Goal: Task Accomplishment & Management: Use online tool/utility

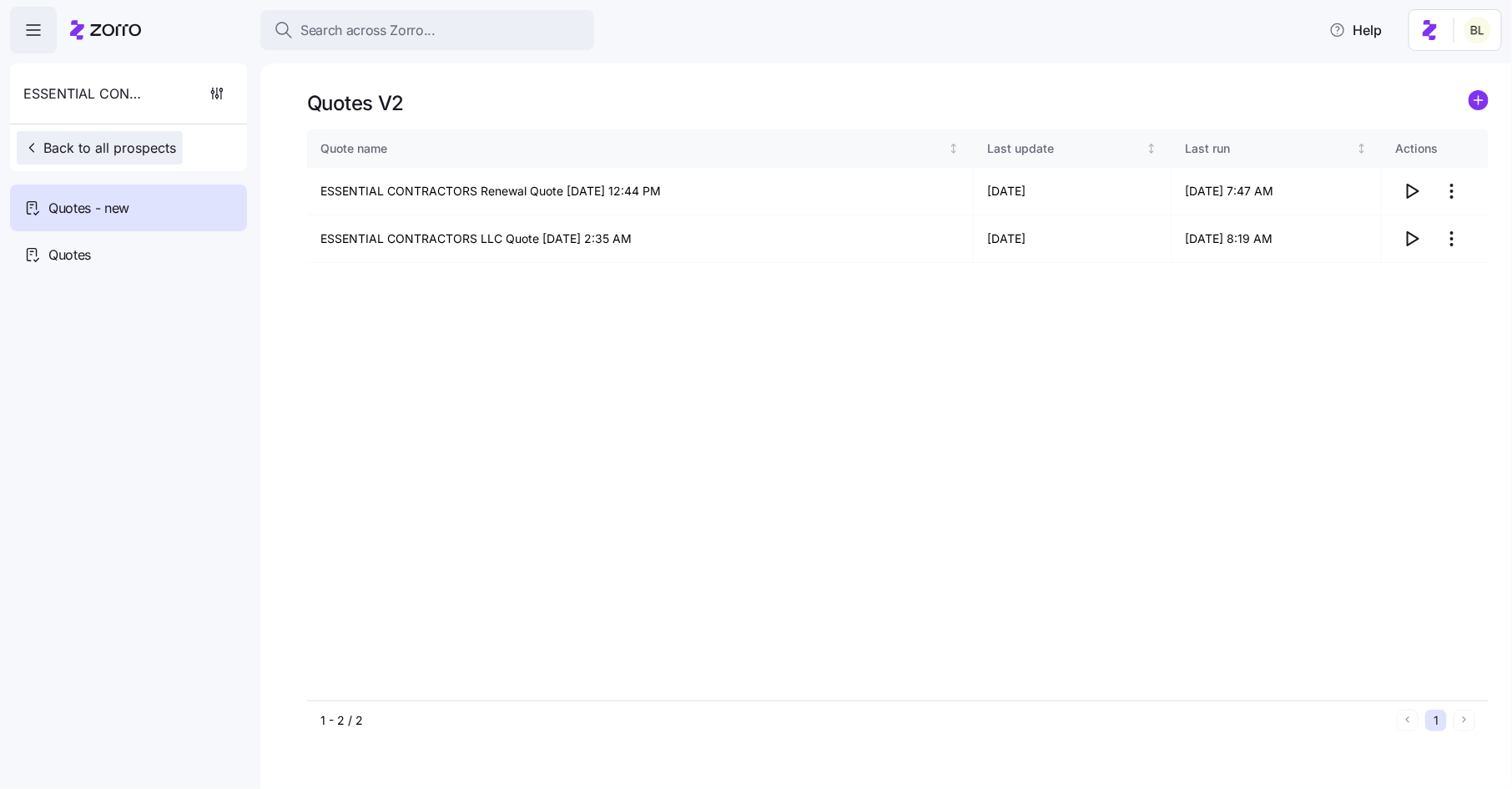
click at [150, 145] on span "Back to all prospects" at bounding box center [99, 148] width 152 height 20
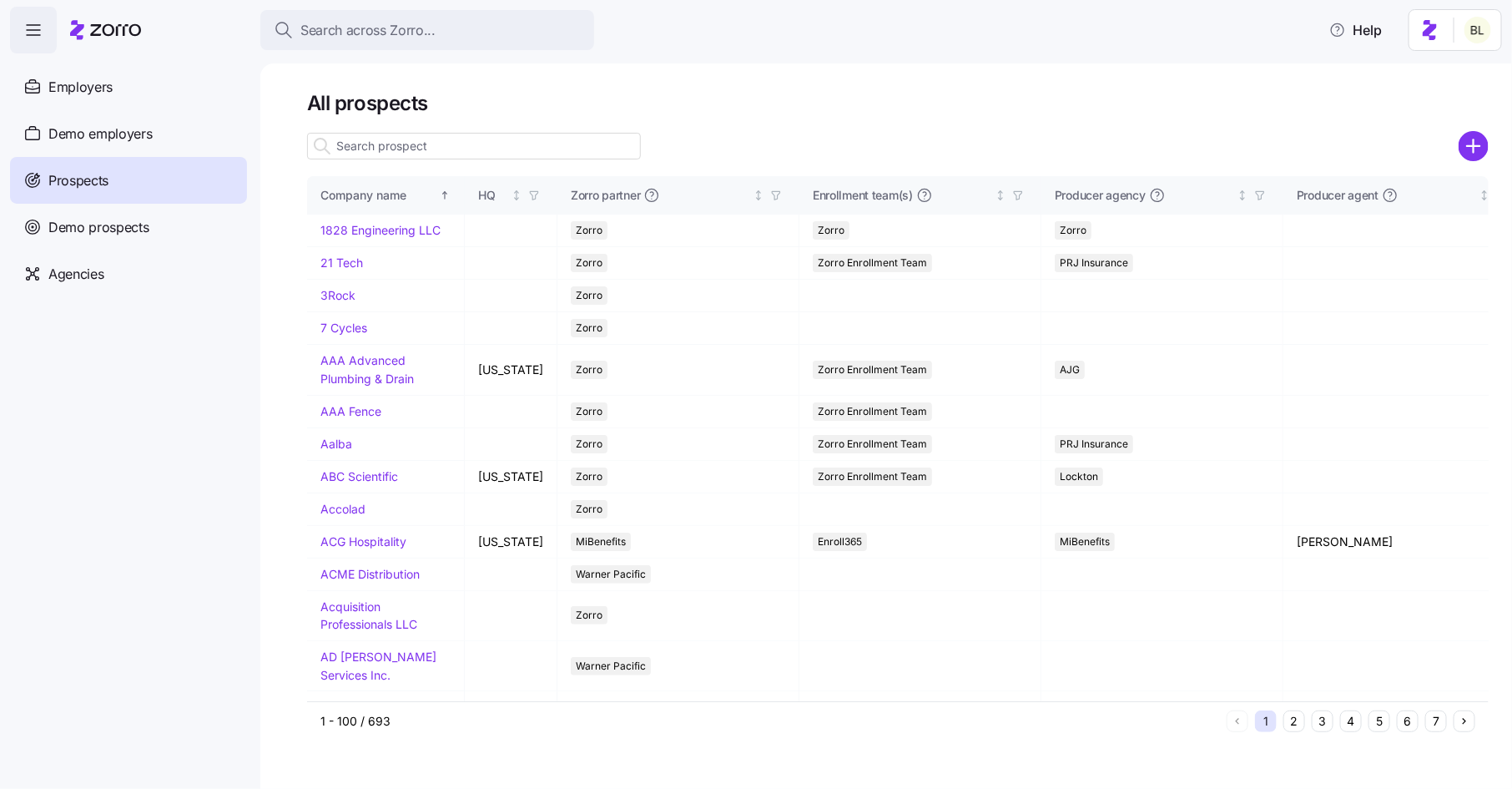
click at [461, 152] on input at bounding box center [474, 146] width 333 height 27
click at [82, 96] on span "Employers" at bounding box center [81, 87] width 65 height 21
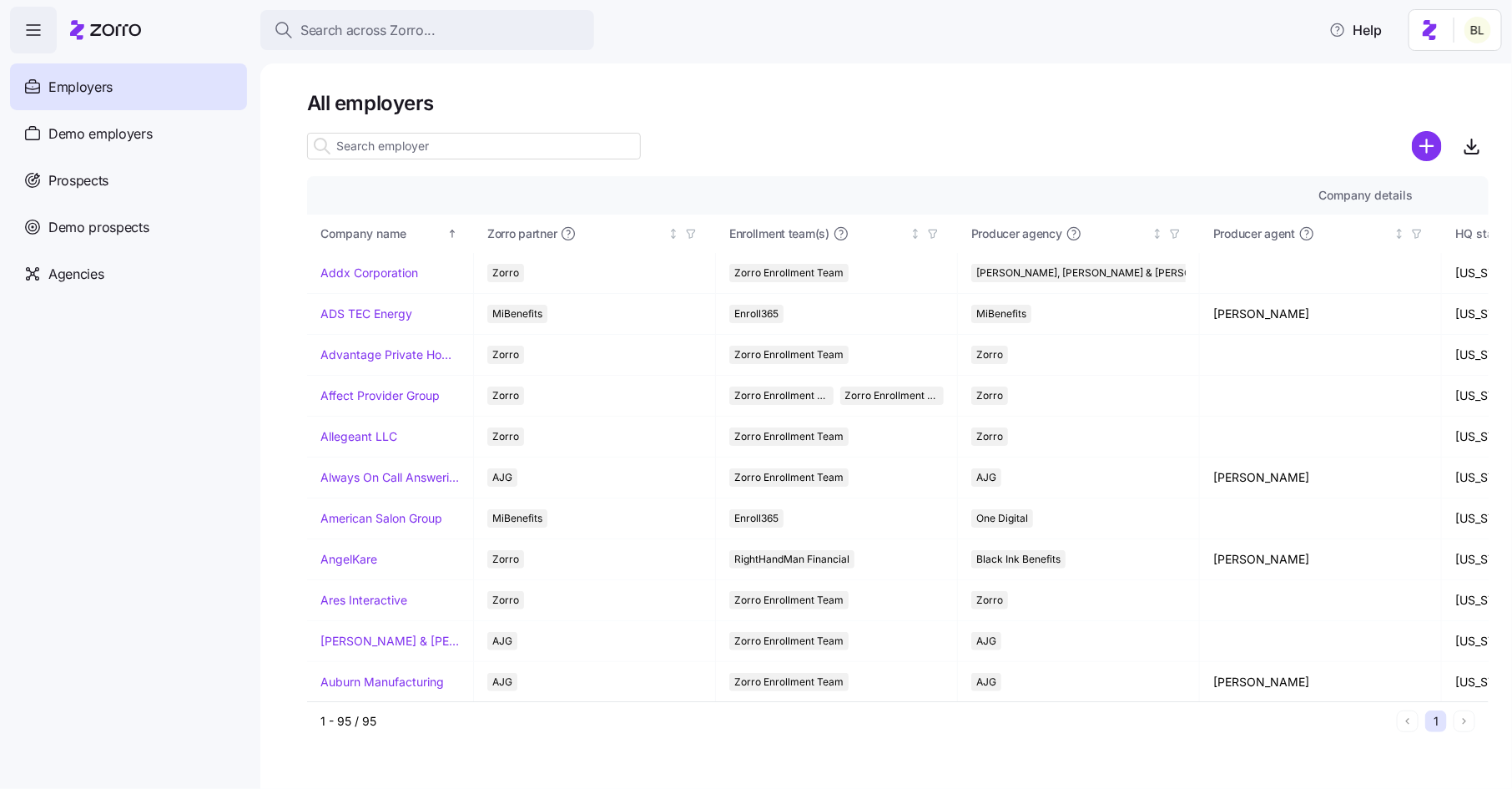
click at [436, 147] on input at bounding box center [474, 146] width 333 height 27
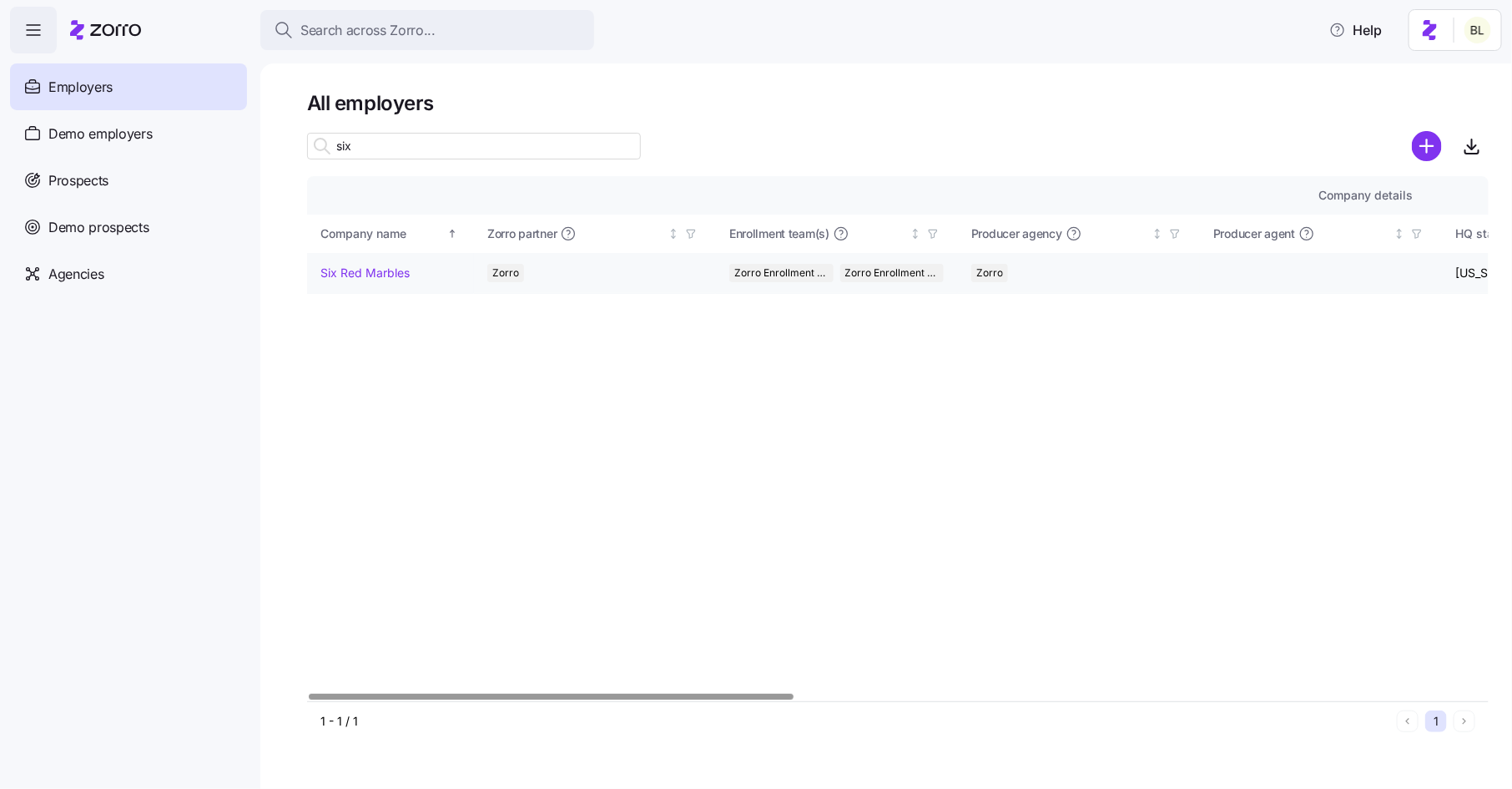
type input "six"
click at [391, 271] on link "Six Red Marbles" at bounding box center [366, 273] width 90 height 17
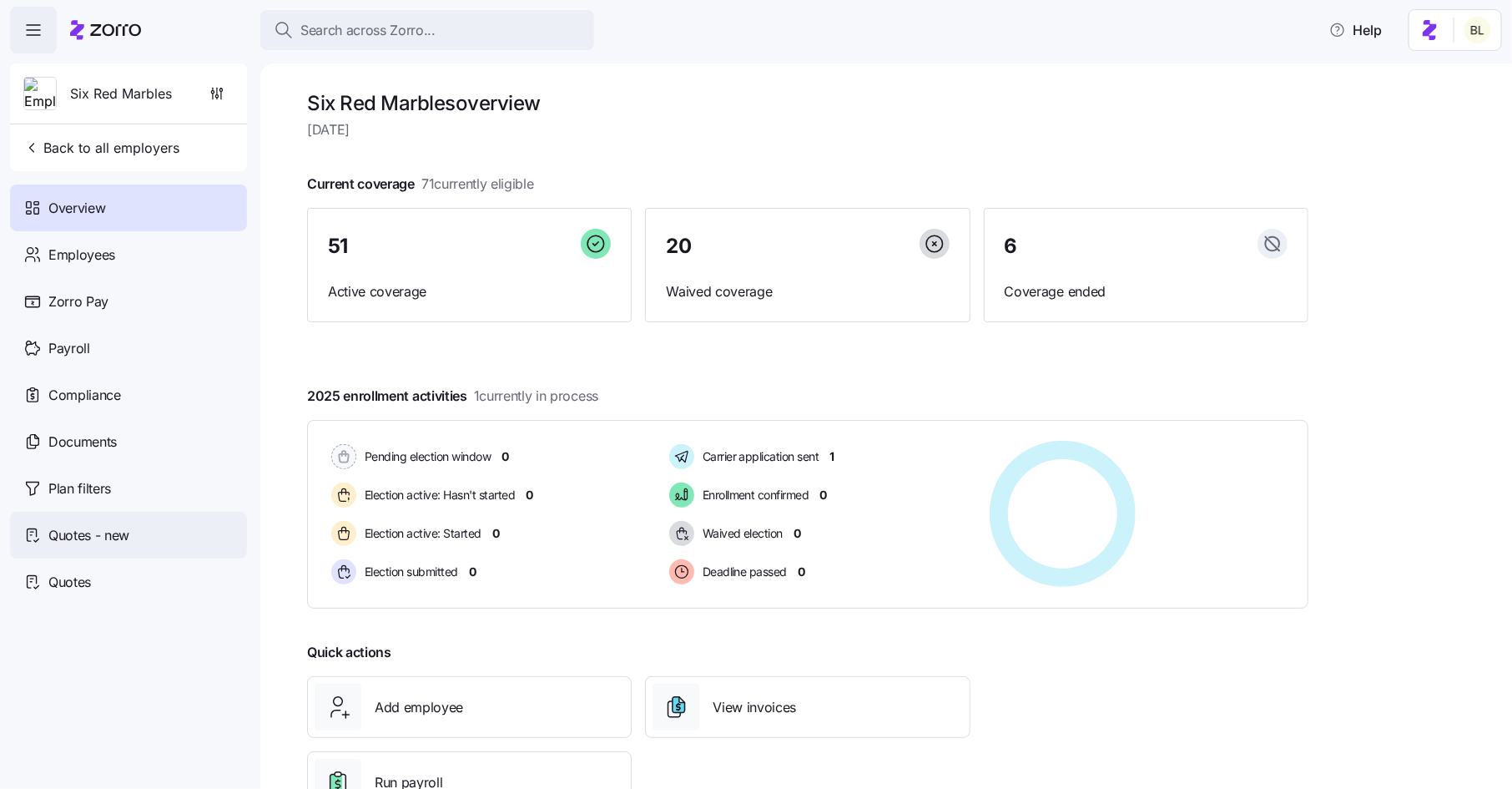
click at [139, 526] on div "Quotes - new" at bounding box center [128, 535] width 237 height 47
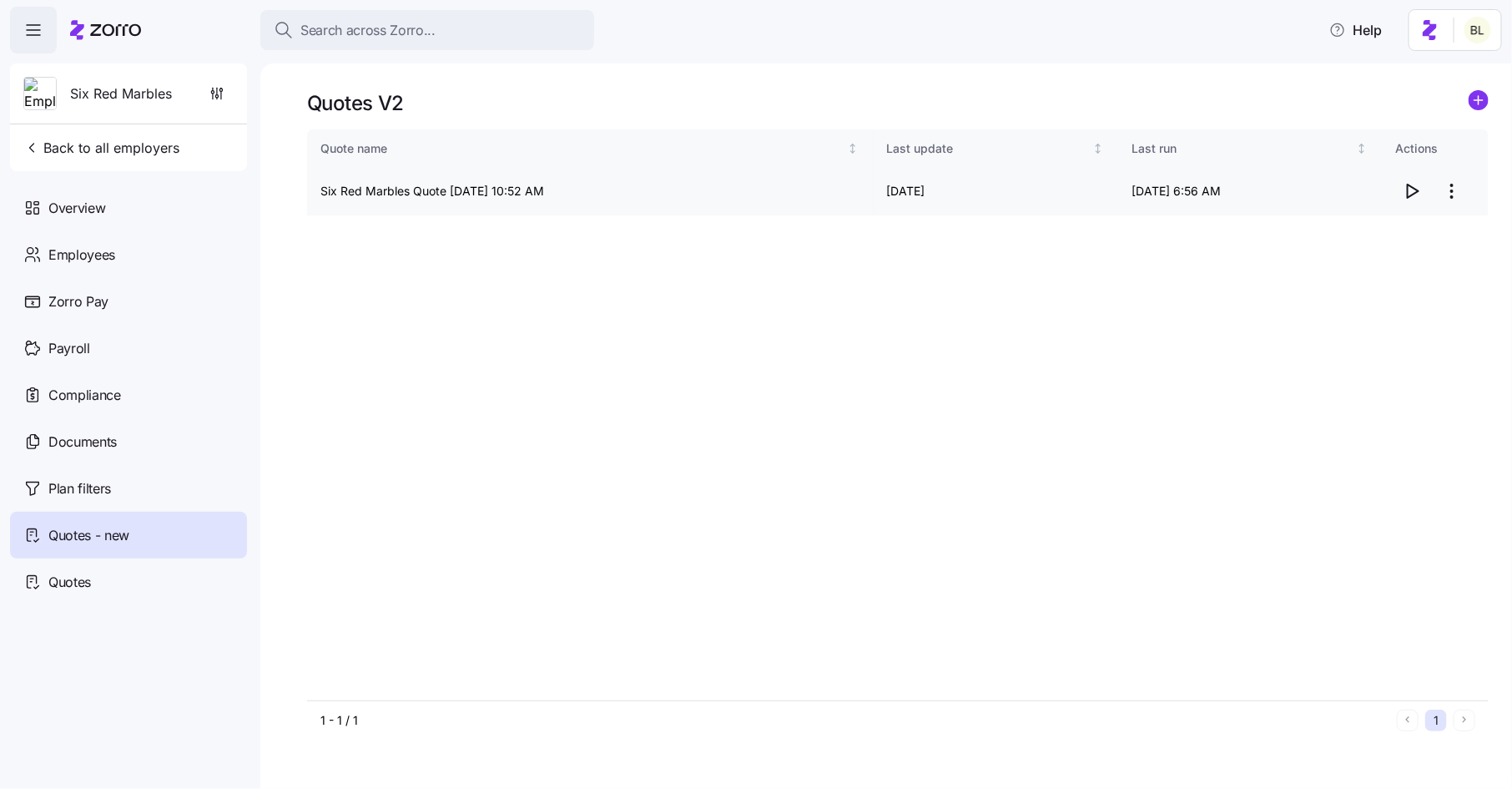
click at [1416, 194] on icon "button" at bounding box center [1412, 191] width 20 height 20
click at [430, 29] on span "Search across Zorro..." at bounding box center [367, 30] width 135 height 21
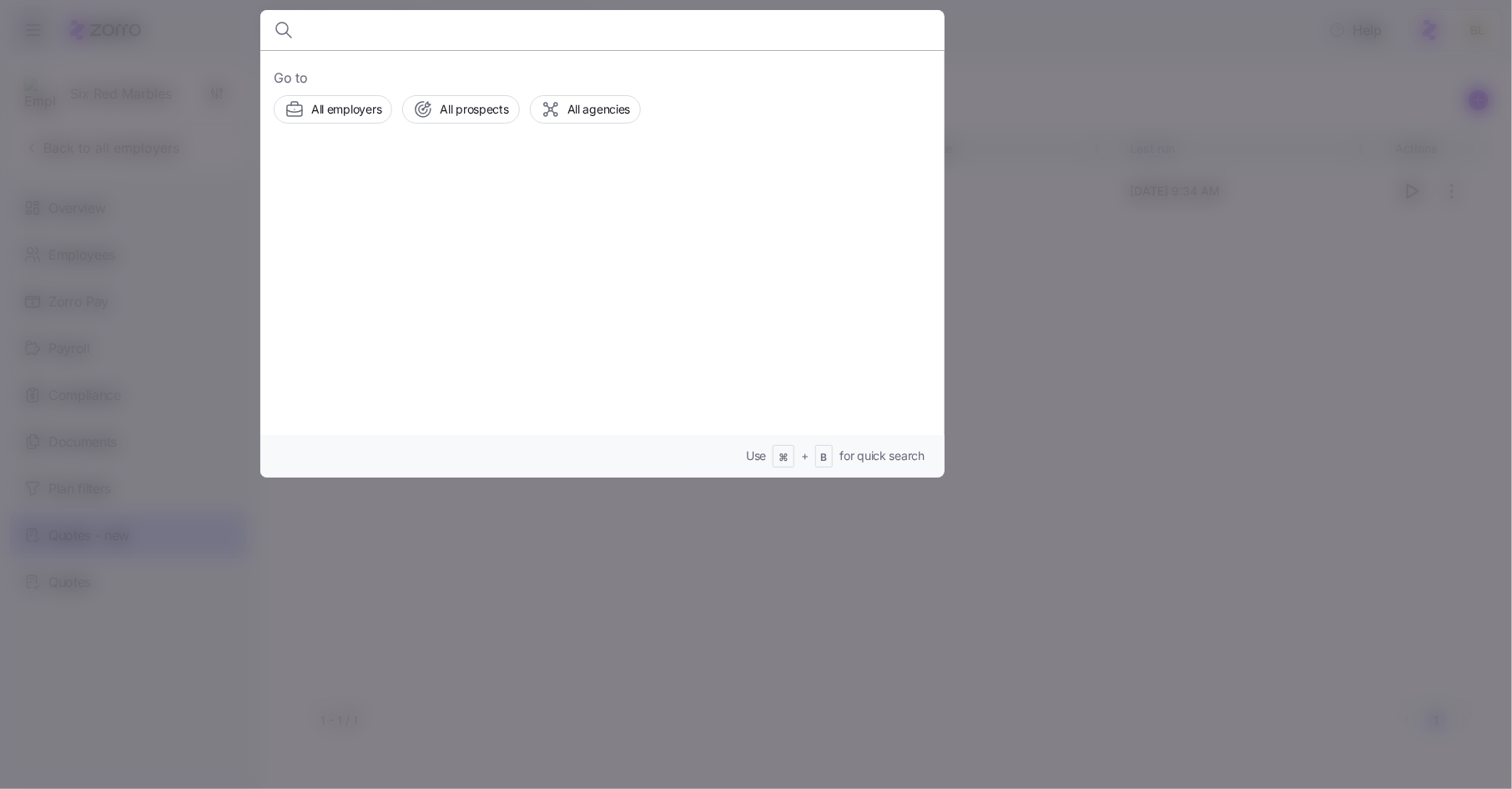
click at [220, 54] on div at bounding box center [756, 394] width 1512 height 789
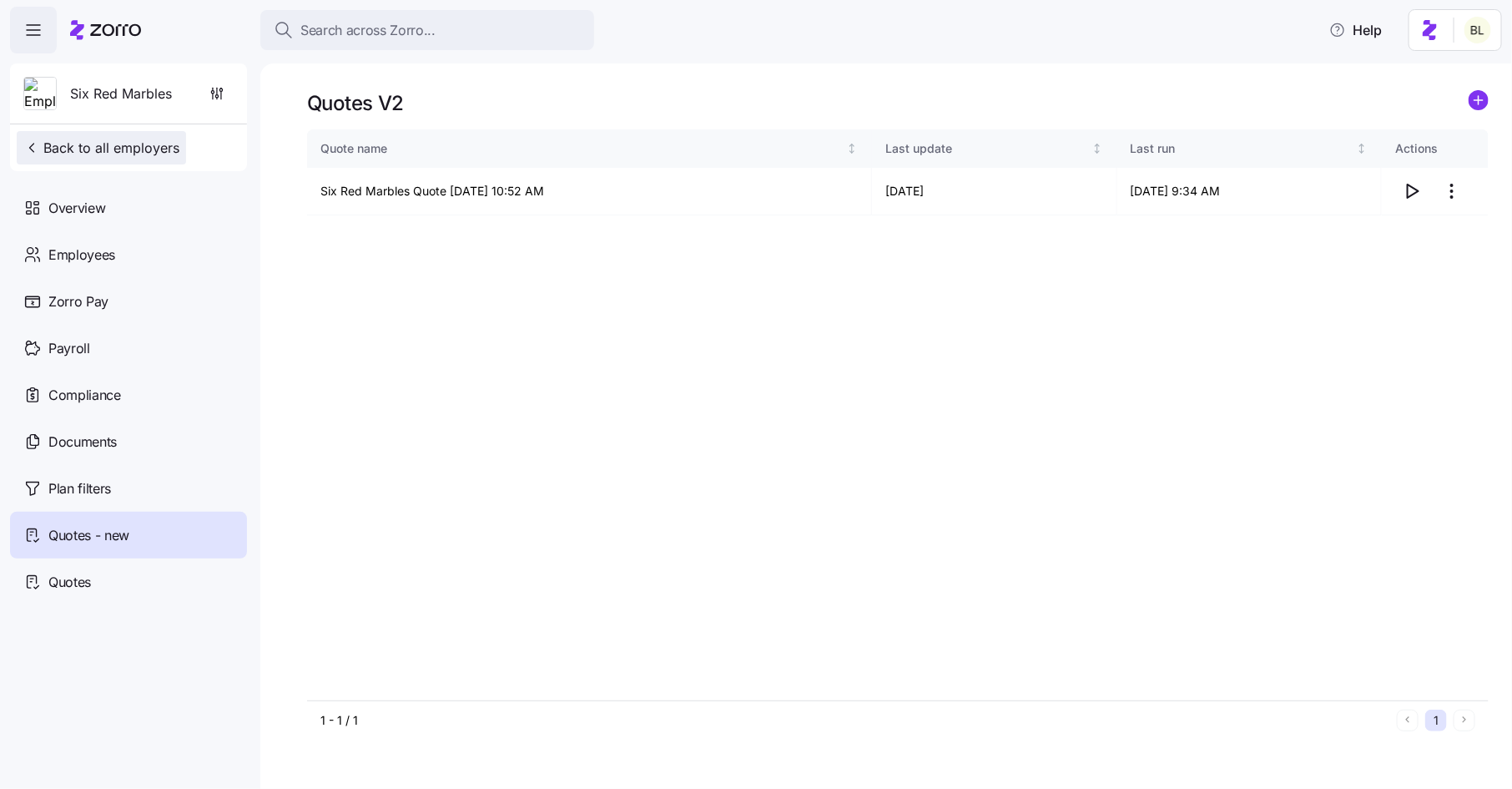
click at [133, 154] on span "Back to all employers" at bounding box center [101, 148] width 156 height 20
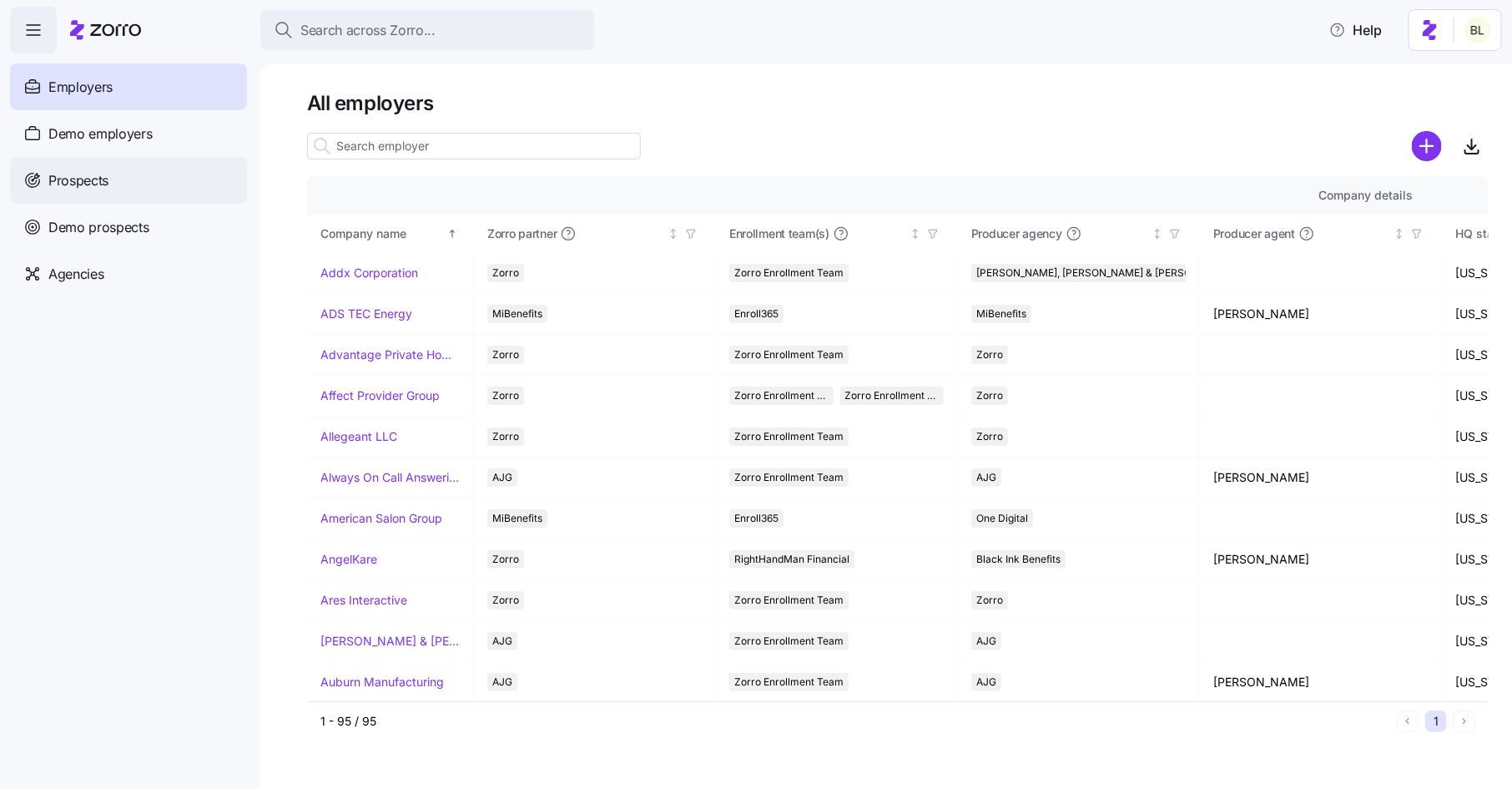
click at [87, 184] on span "Prospects" at bounding box center [78, 180] width 60 height 21
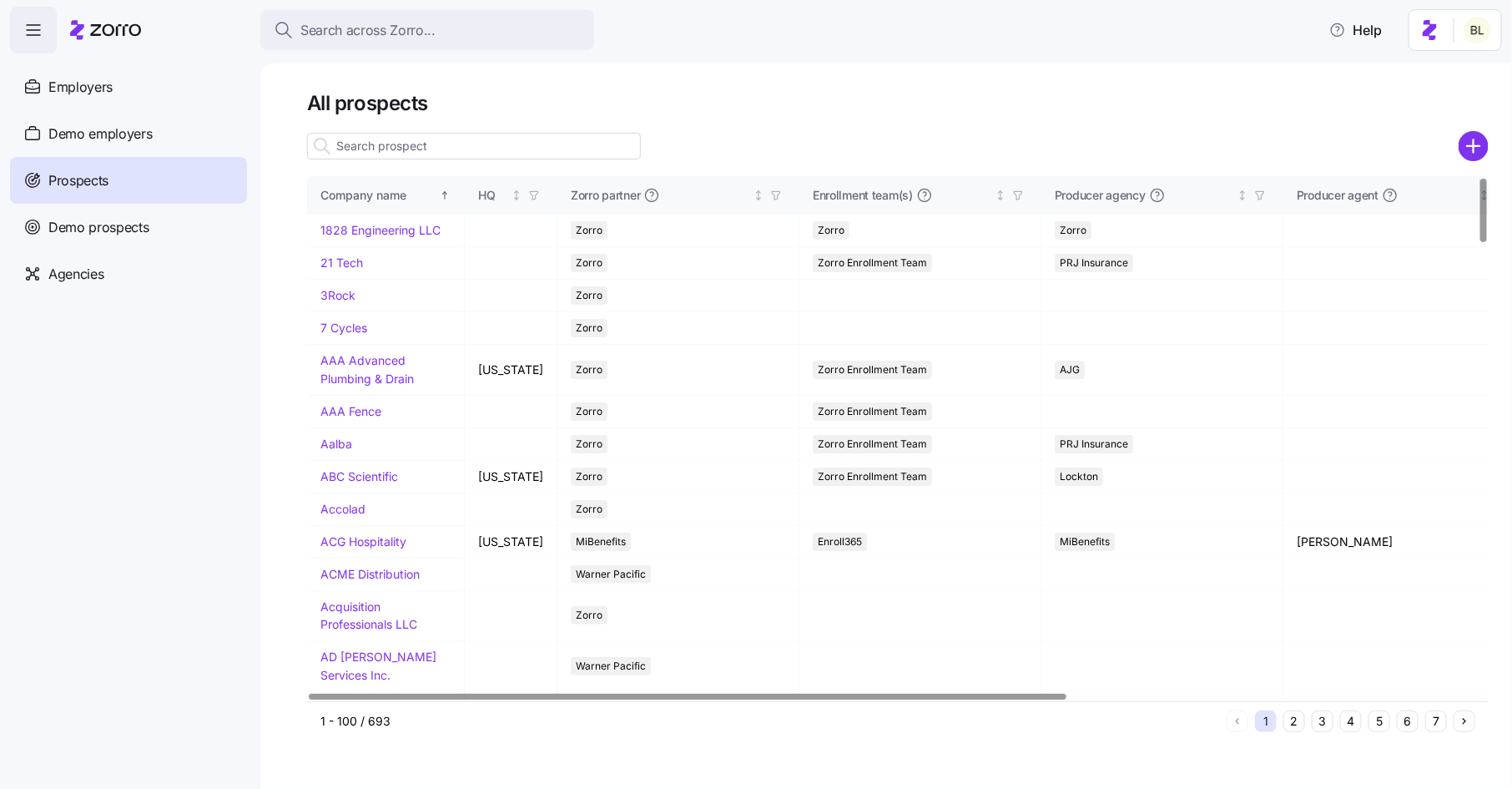
click at [454, 144] on input at bounding box center [474, 146] width 333 height 27
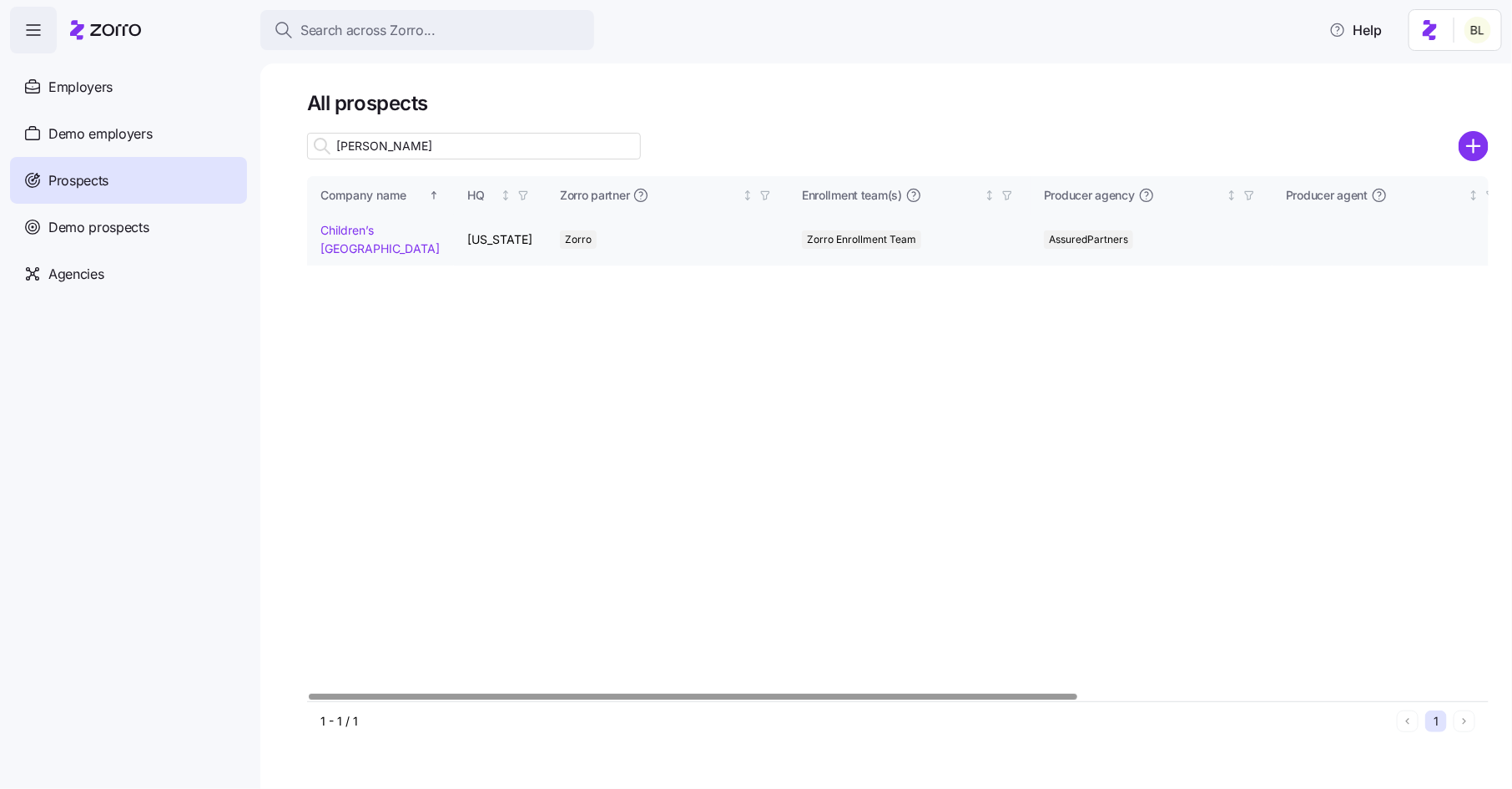
type input "[PERSON_NAME]"
click at [350, 250] on link "Children’s [GEOGRAPHIC_DATA]" at bounding box center [380, 239] width 119 height 32
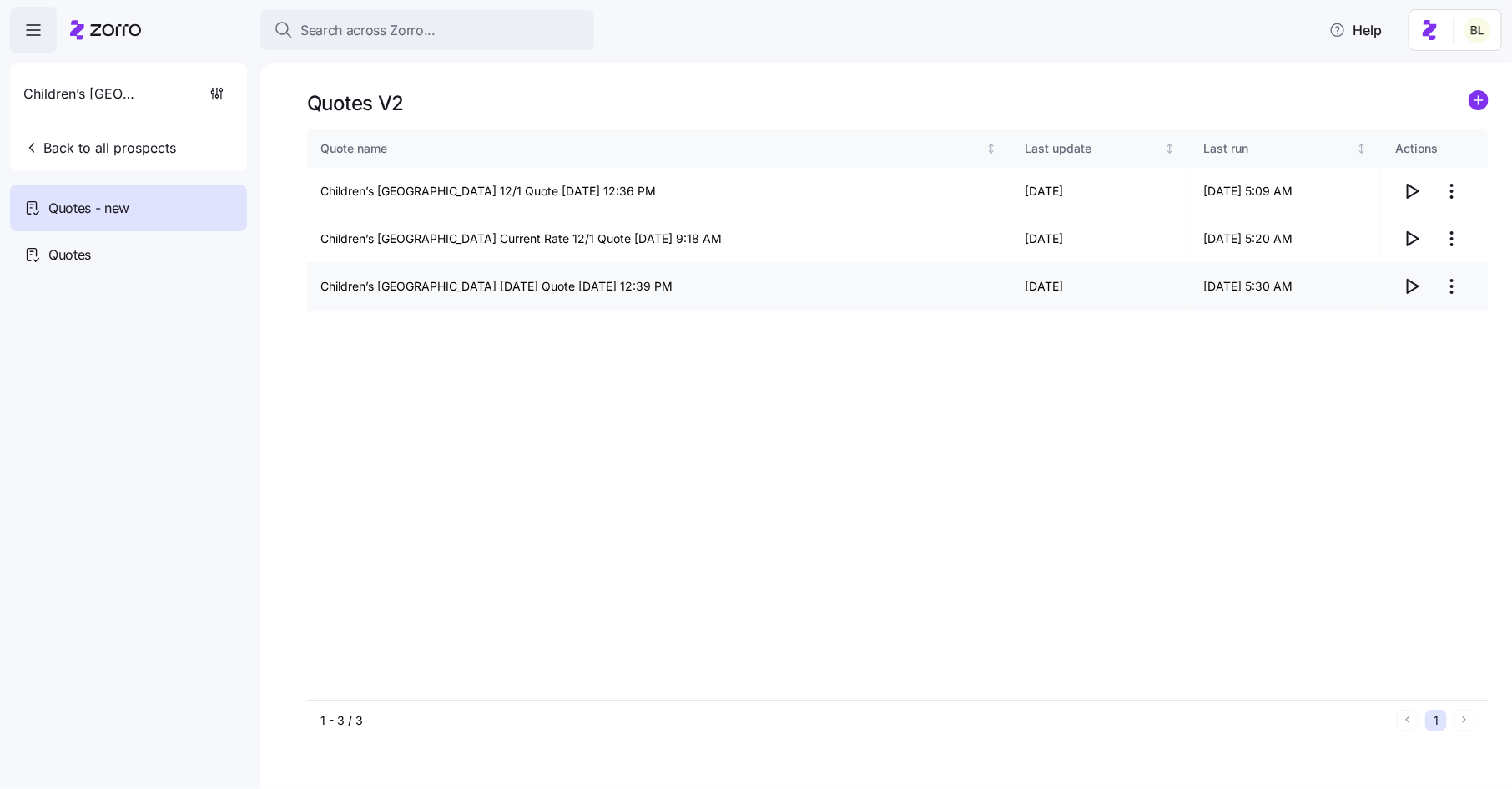
click at [1410, 292] on icon "button" at bounding box center [1412, 286] width 20 height 20
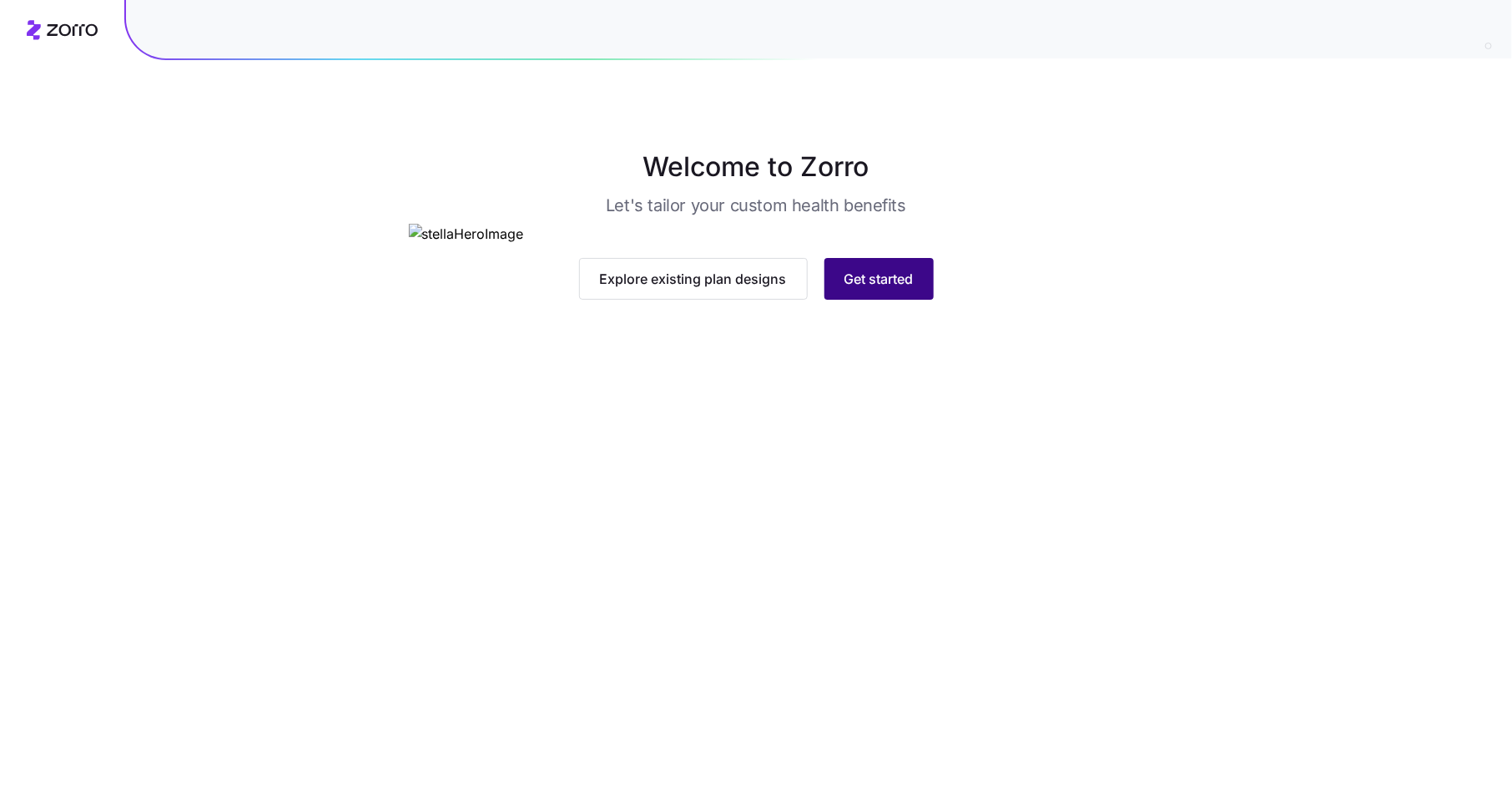
click at [849, 289] on span "Get started" at bounding box center [878, 279] width 69 height 20
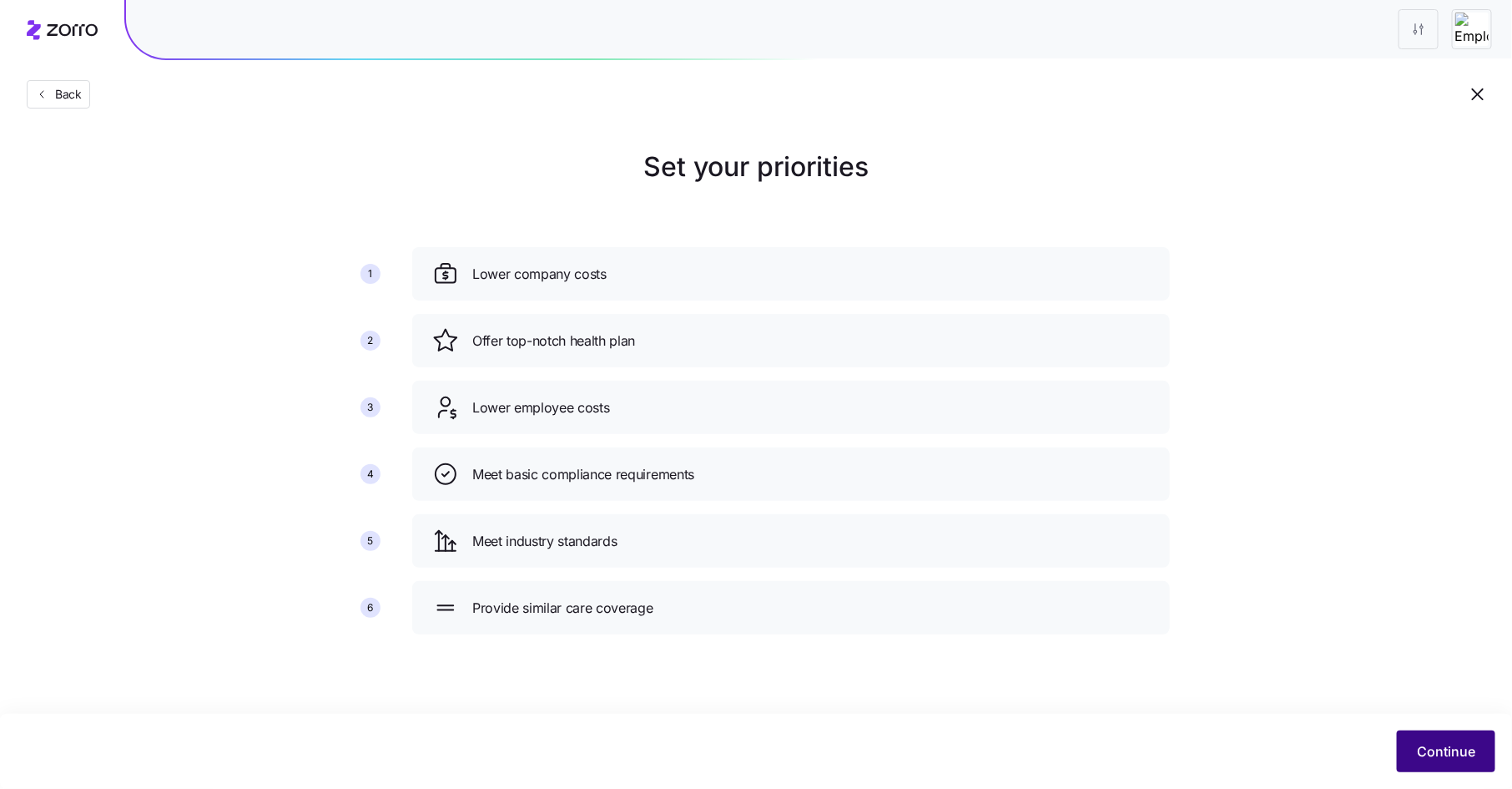
click at [1430, 748] on span "Continue" at bounding box center [1446, 751] width 58 height 20
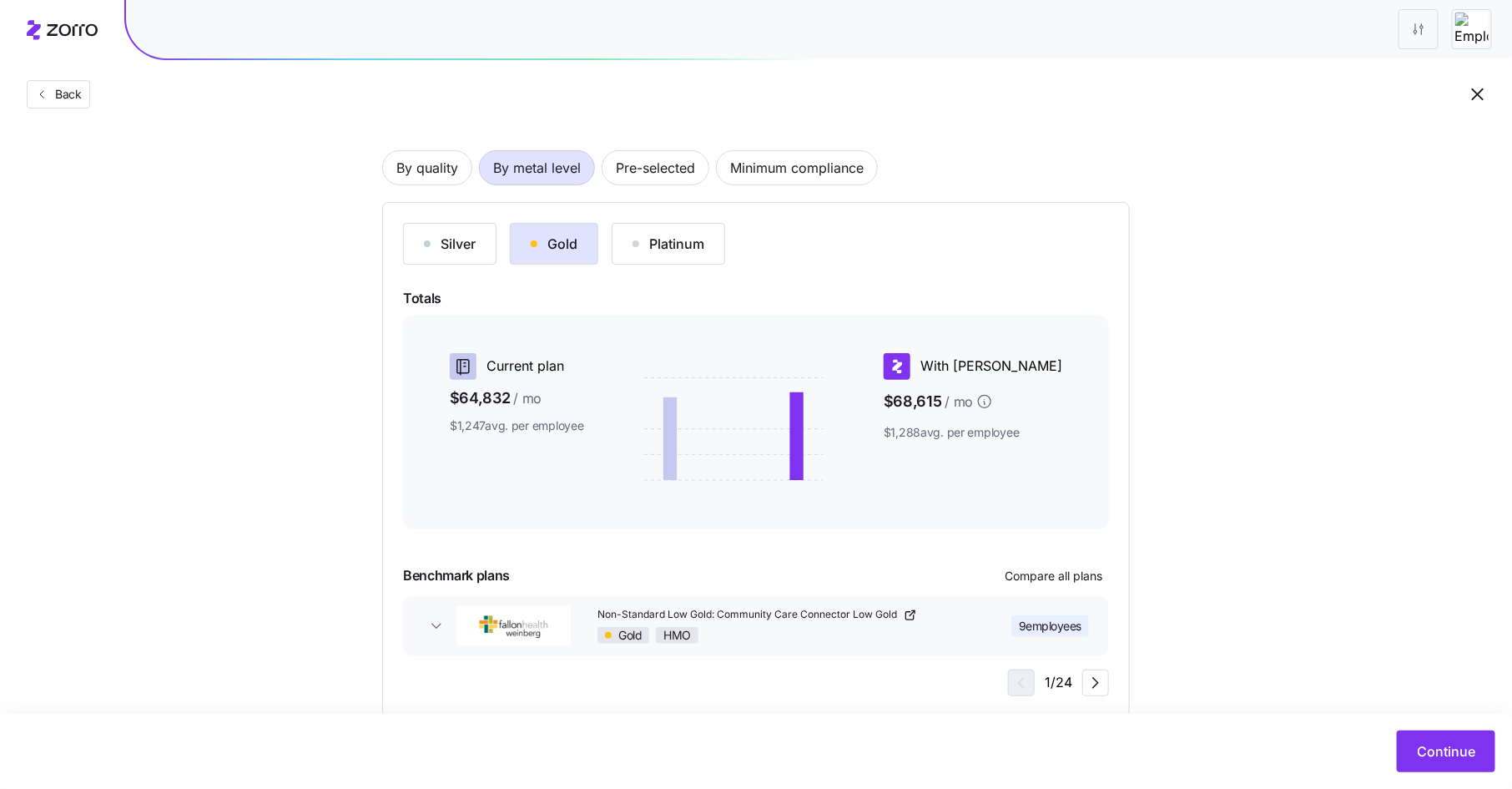
scroll to position [130, 0]
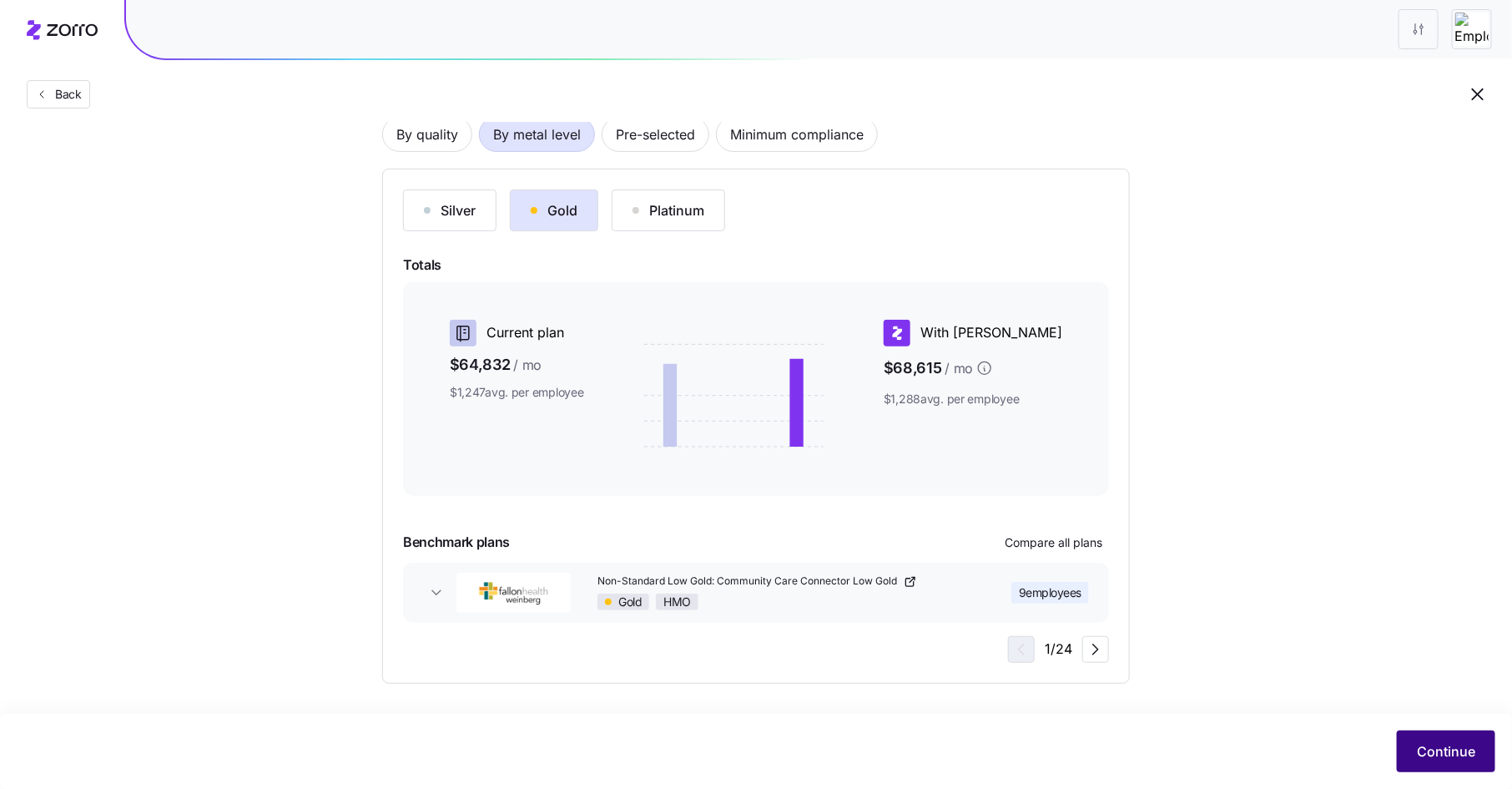
click at [1424, 749] on span "Continue" at bounding box center [1446, 751] width 58 height 20
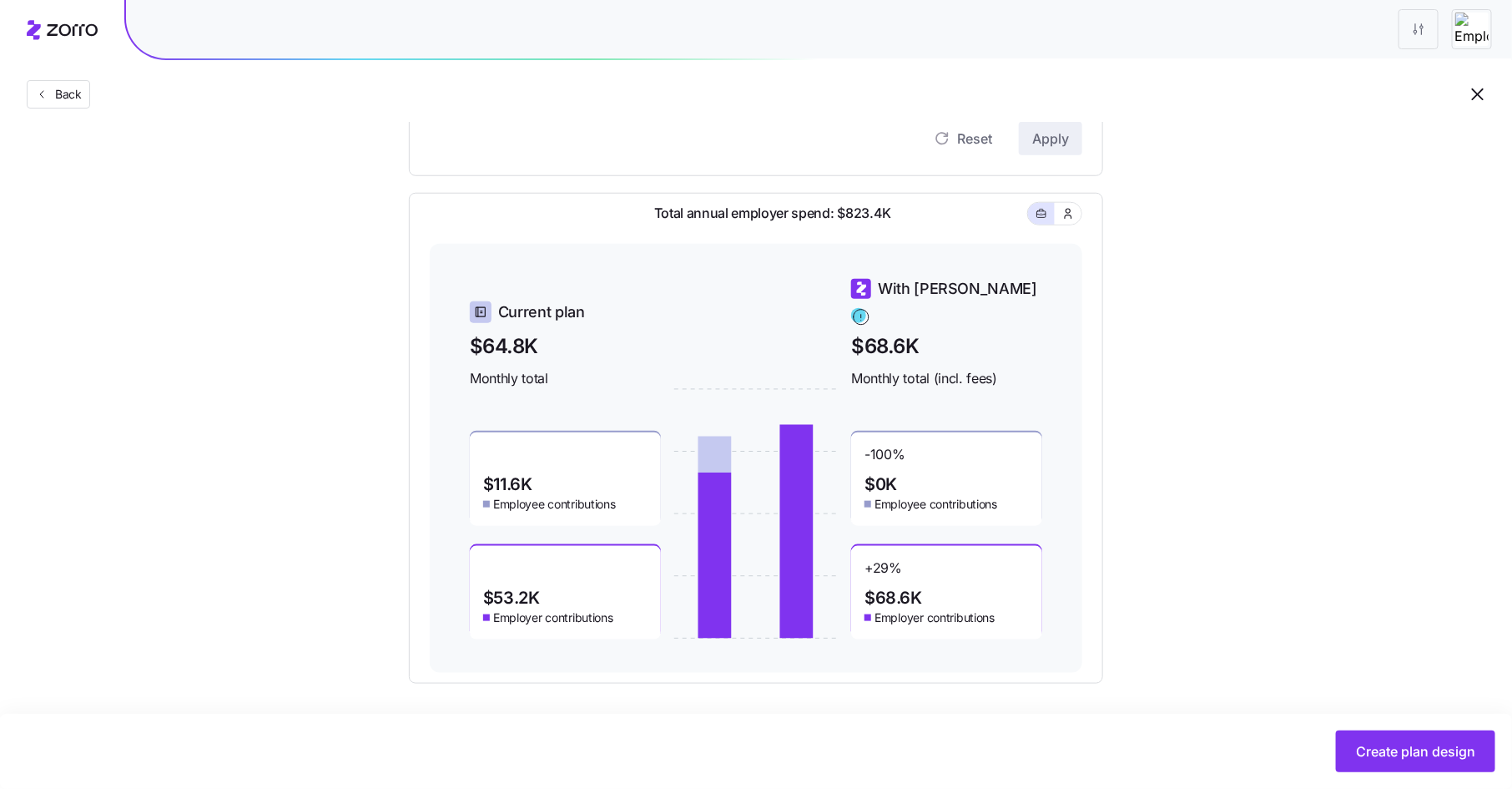
scroll to position [603, 0]
drag, startPoint x: 486, startPoint y: 335, endPoint x: 530, endPoint y: 335, distance: 44.0
click at [530, 335] on span "$64.8K" at bounding box center [565, 345] width 191 height 30
click at [549, 342] on span "$64.8K" at bounding box center [565, 345] width 191 height 30
drag, startPoint x: 861, startPoint y: 337, endPoint x: 913, endPoint y: 338, distance: 52.0
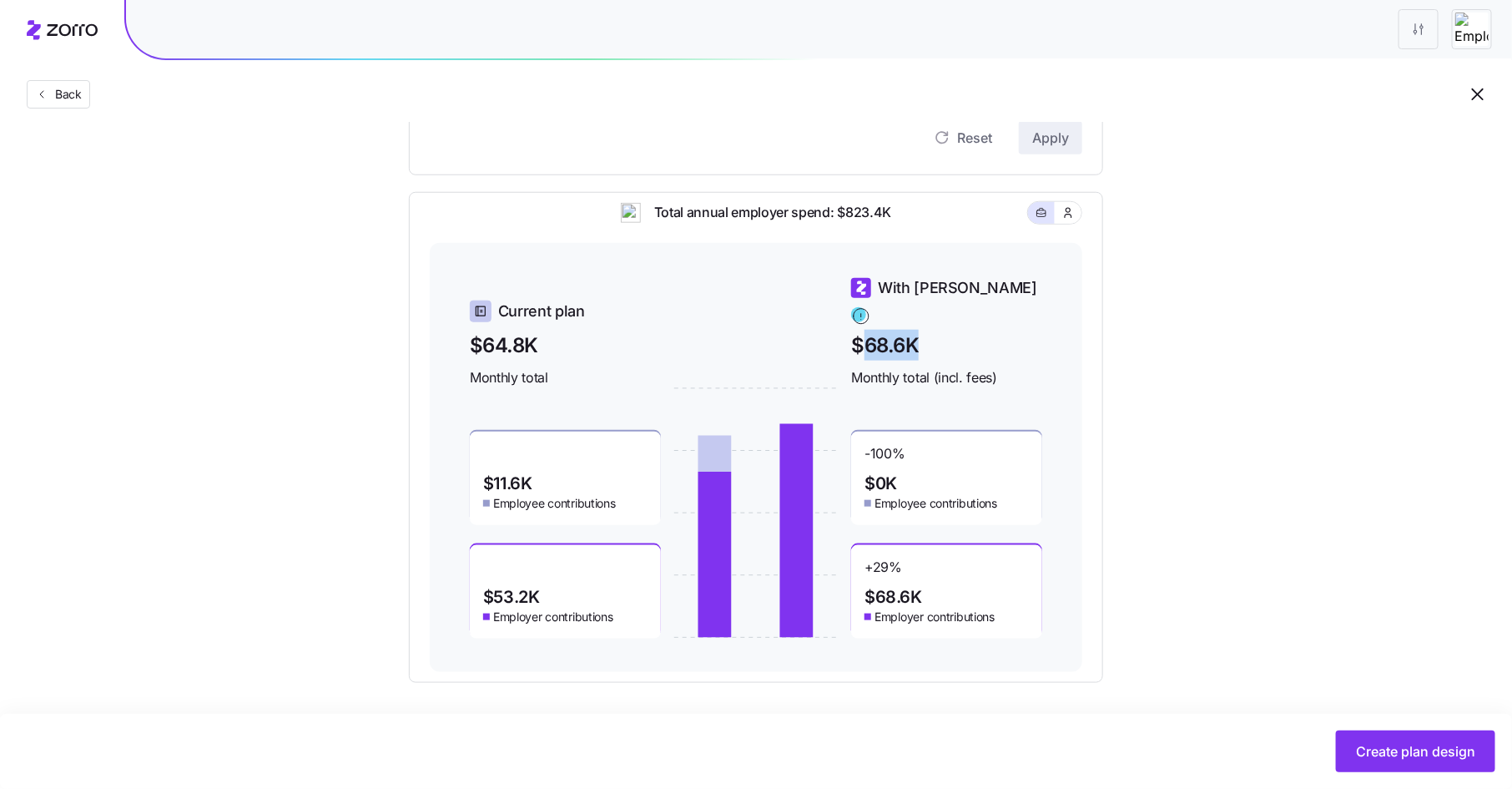
click at [913, 338] on span "$68.6K" at bounding box center [946, 345] width 191 height 30
click at [918, 338] on span "$68.6K" at bounding box center [946, 345] width 191 height 30
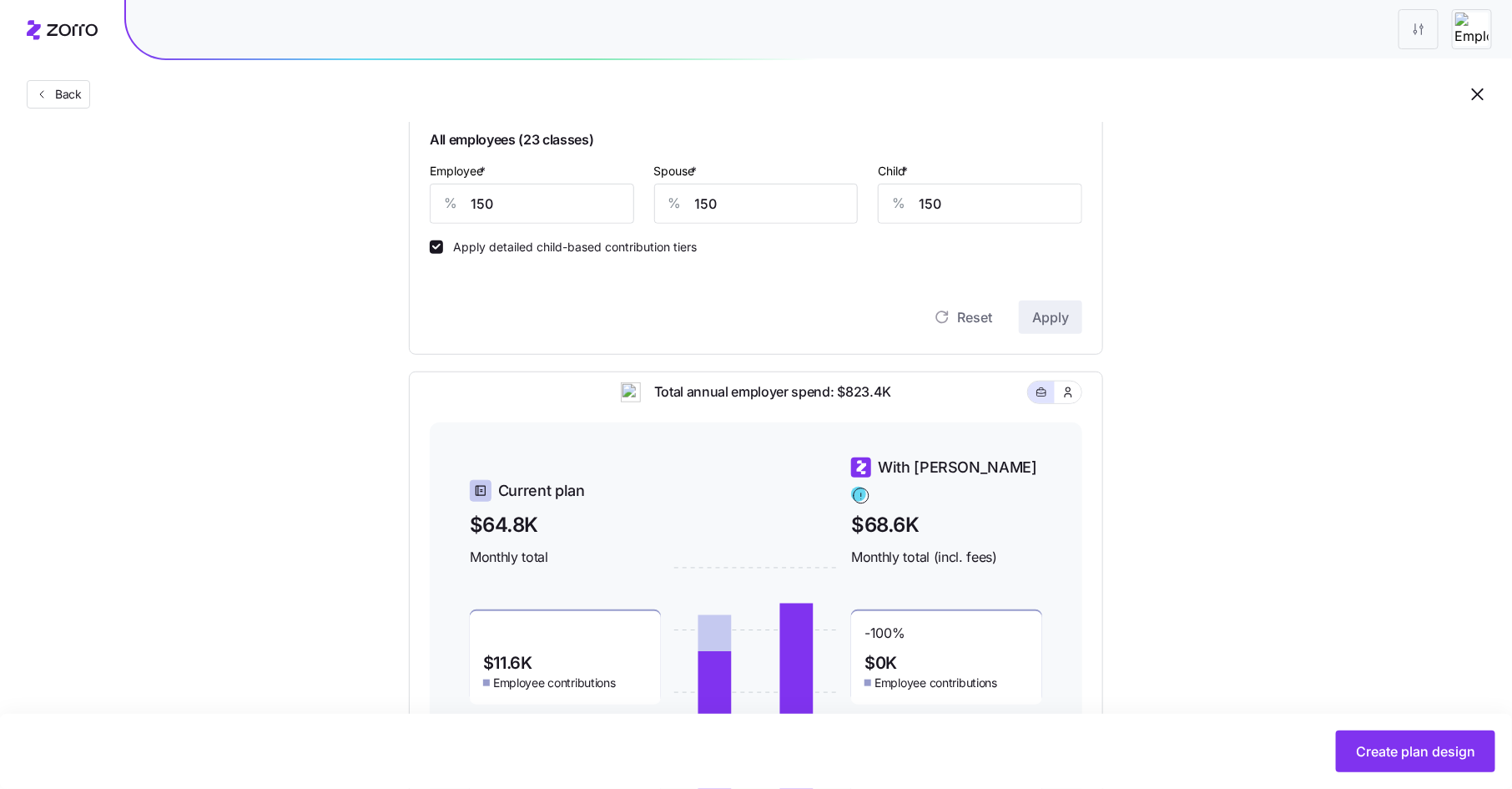
scroll to position [455, 0]
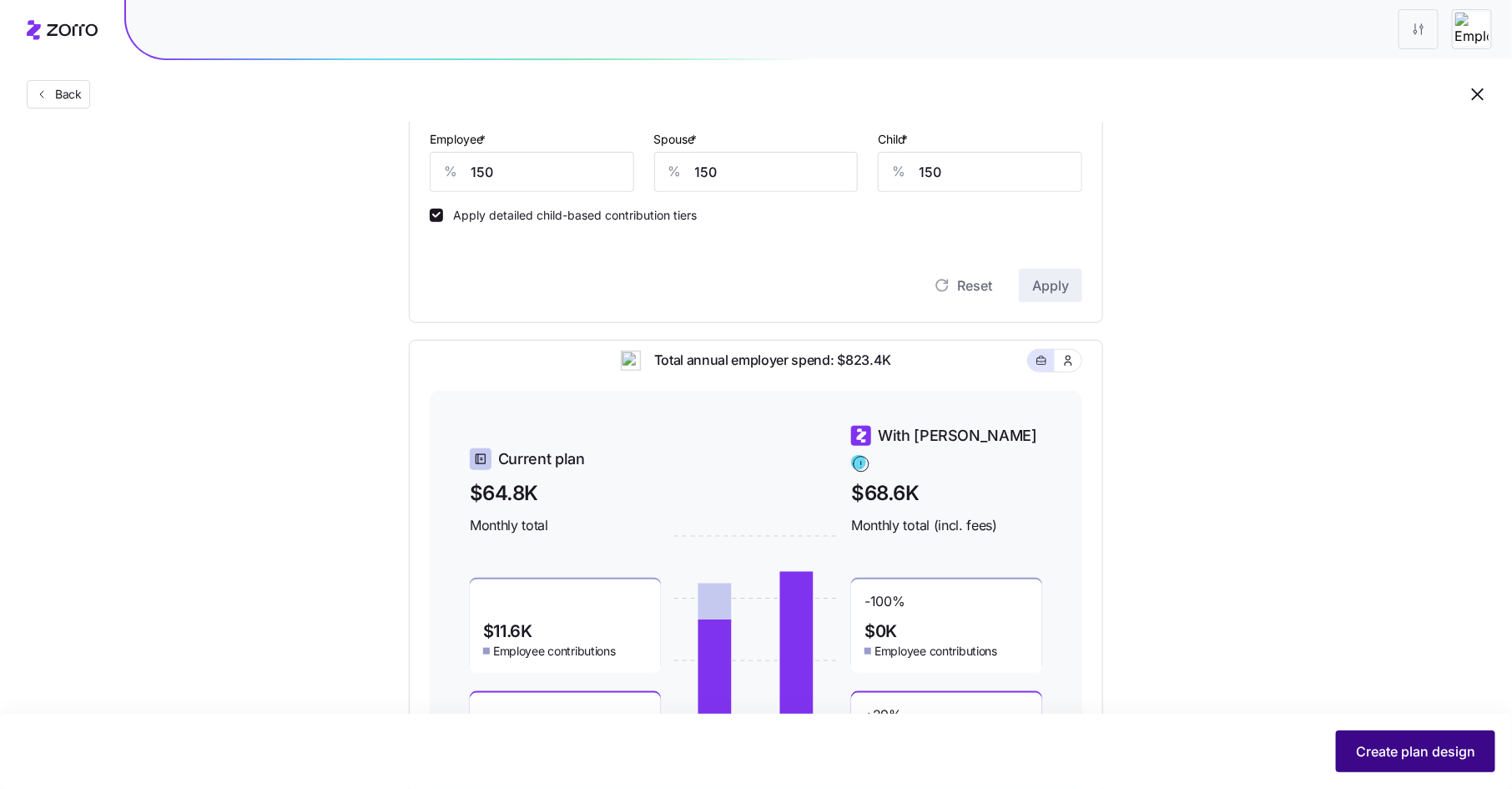
click at [1391, 742] on span "Create plan design" at bounding box center [1415, 751] width 119 height 20
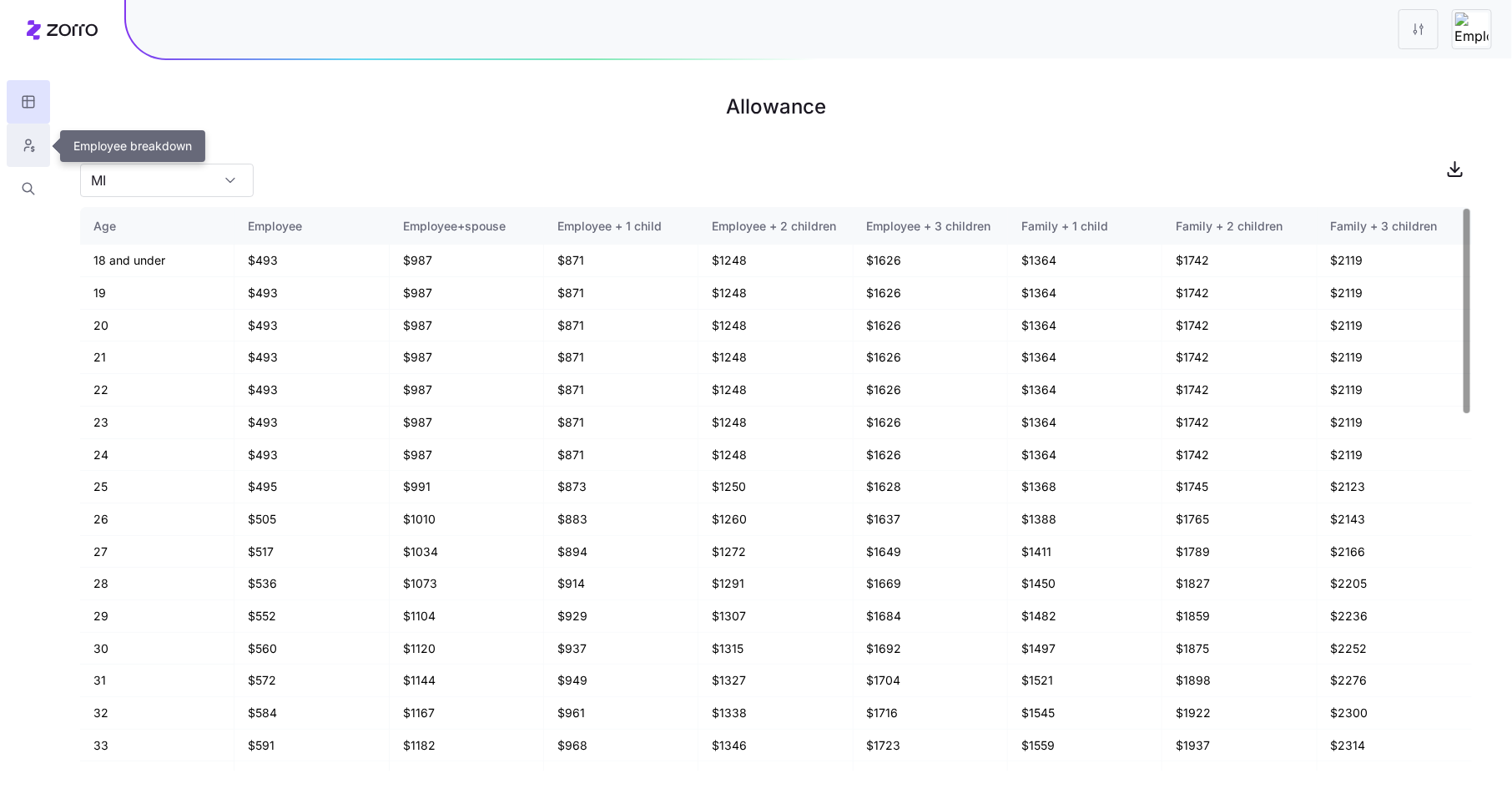
click at [26, 148] on icon "button" at bounding box center [28, 145] width 15 height 17
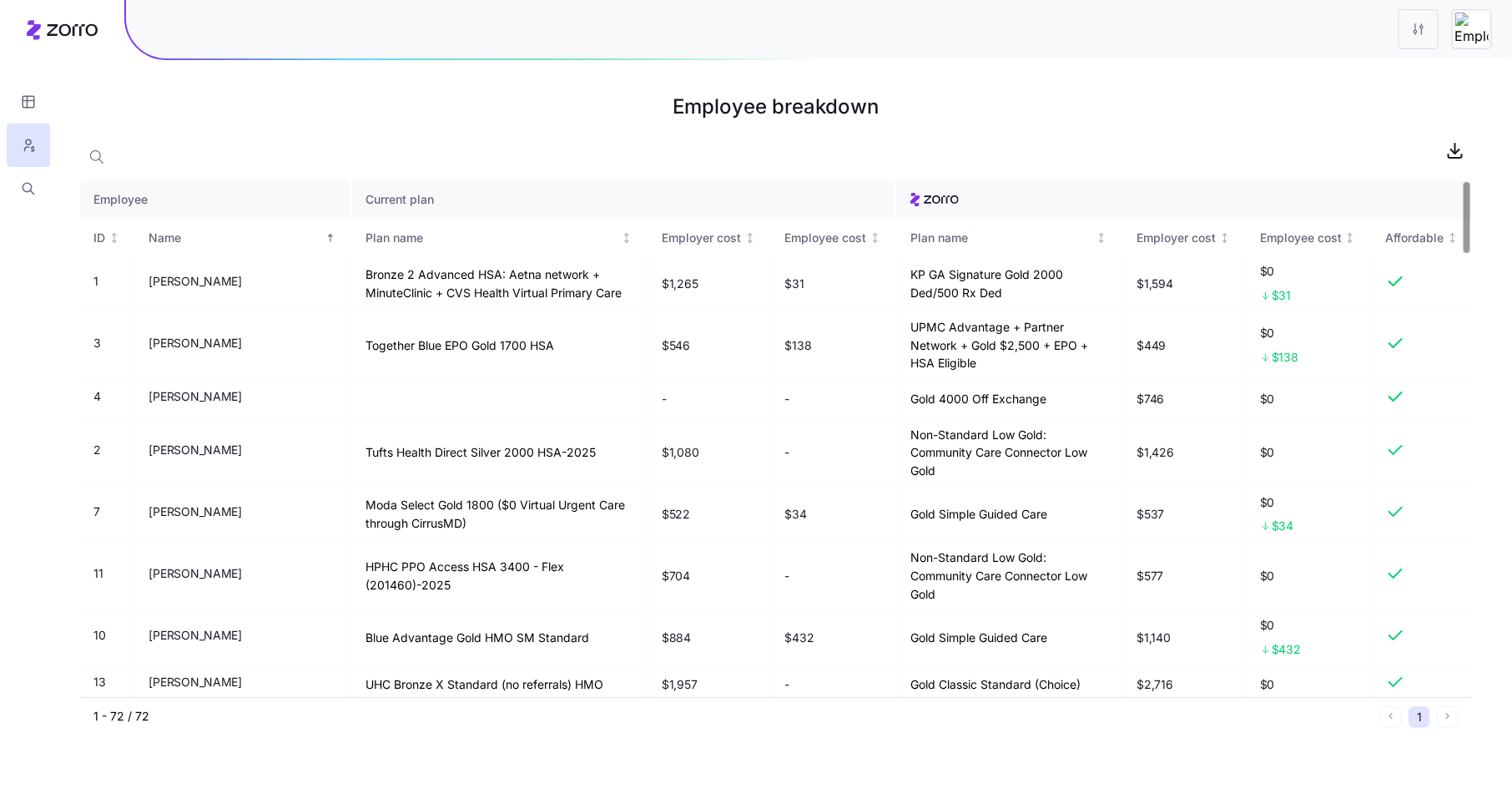
click at [380, 198] on th "Current plan" at bounding box center [625, 199] width 545 height 39
click at [366, 234] on div "Plan name" at bounding box center [492, 238] width 253 height 18
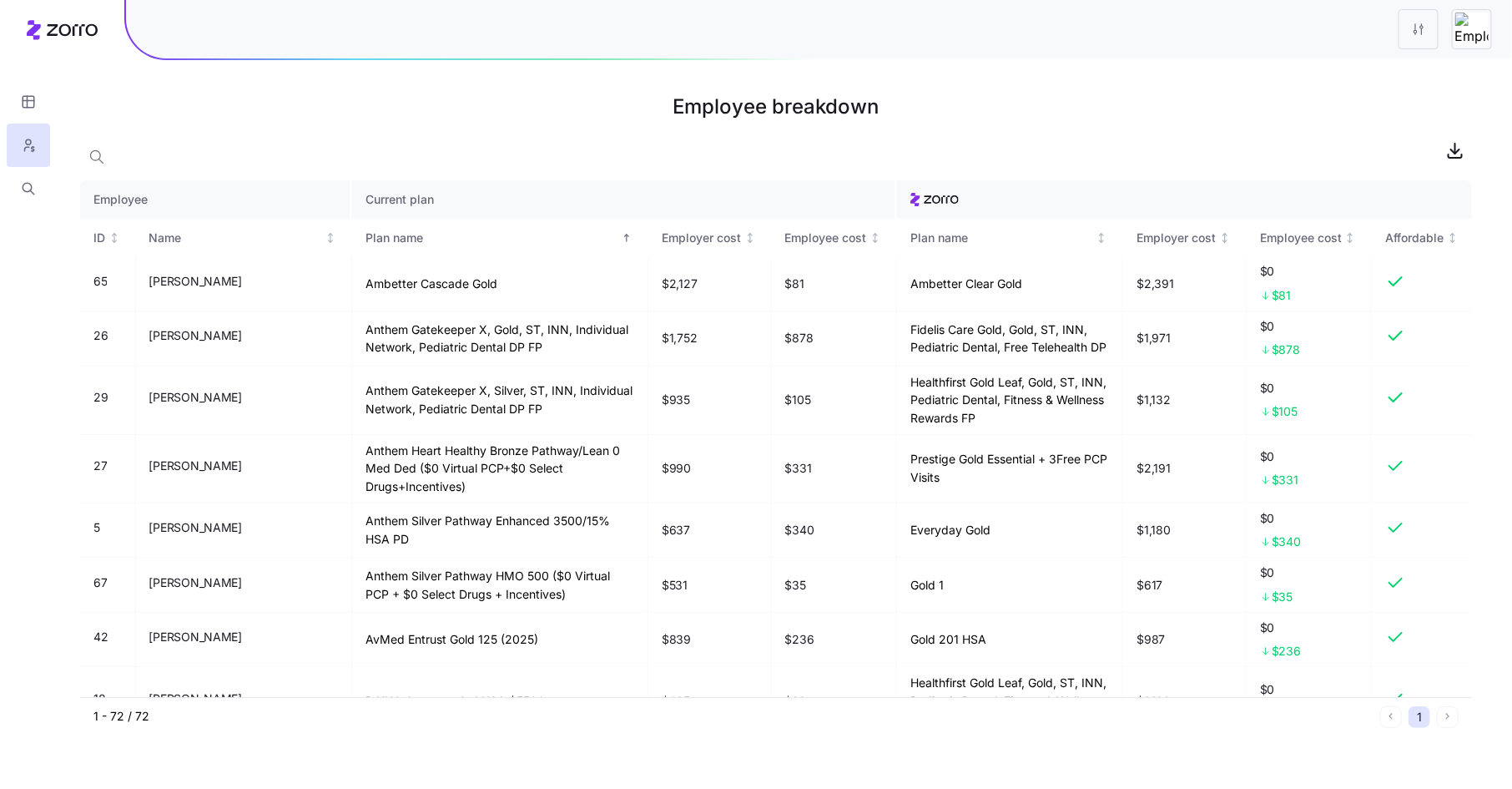
click at [1121, 134] on div at bounding box center [775, 150] width 1392 height 33
click at [29, 181] on icon "button" at bounding box center [28, 188] width 15 height 17
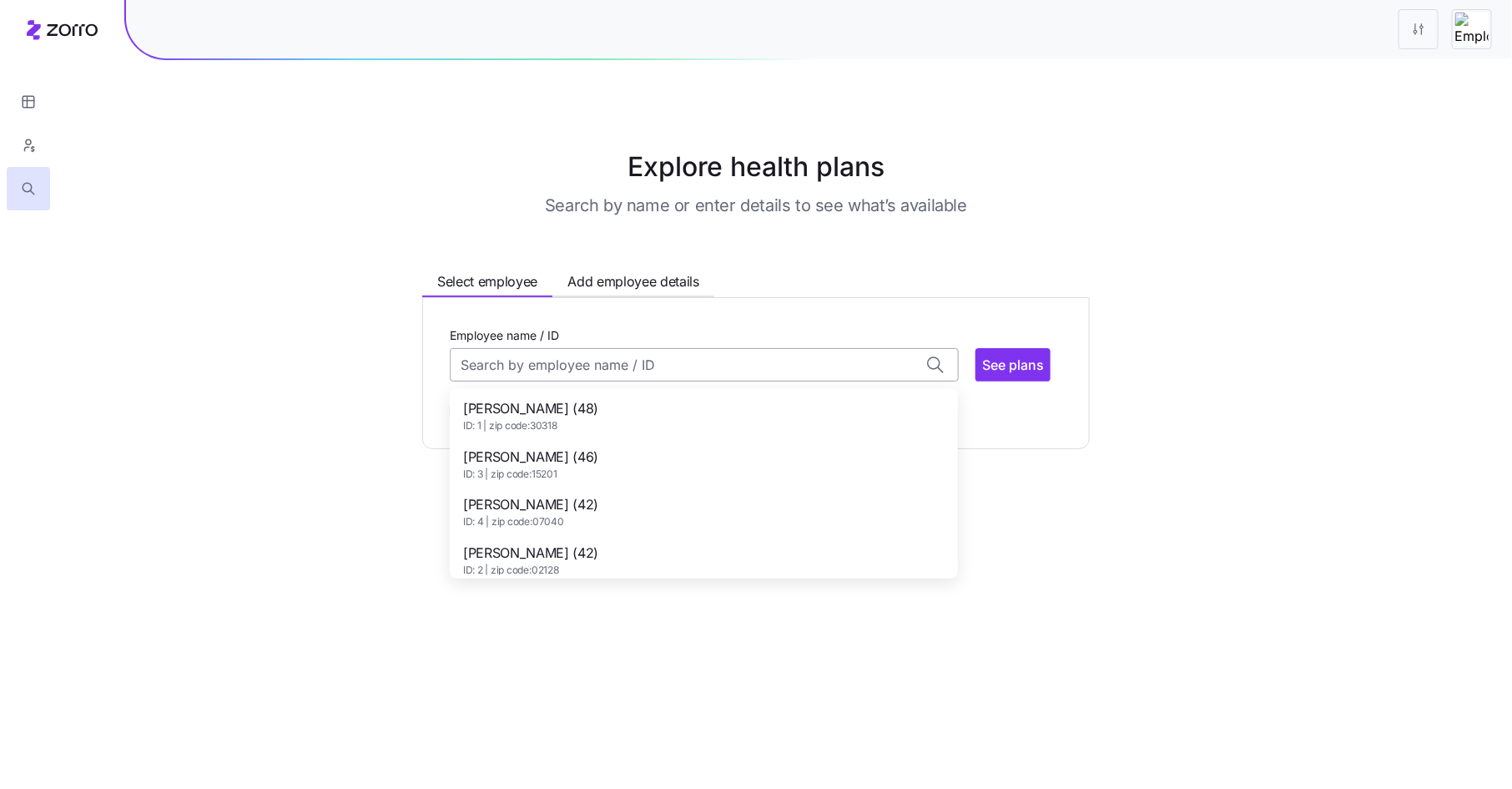
click at [508, 357] on input "Employee name / ID" at bounding box center [704, 364] width 509 height 33
click at [521, 456] on span "John Kenney (50)" at bounding box center [531, 456] width 135 height 21
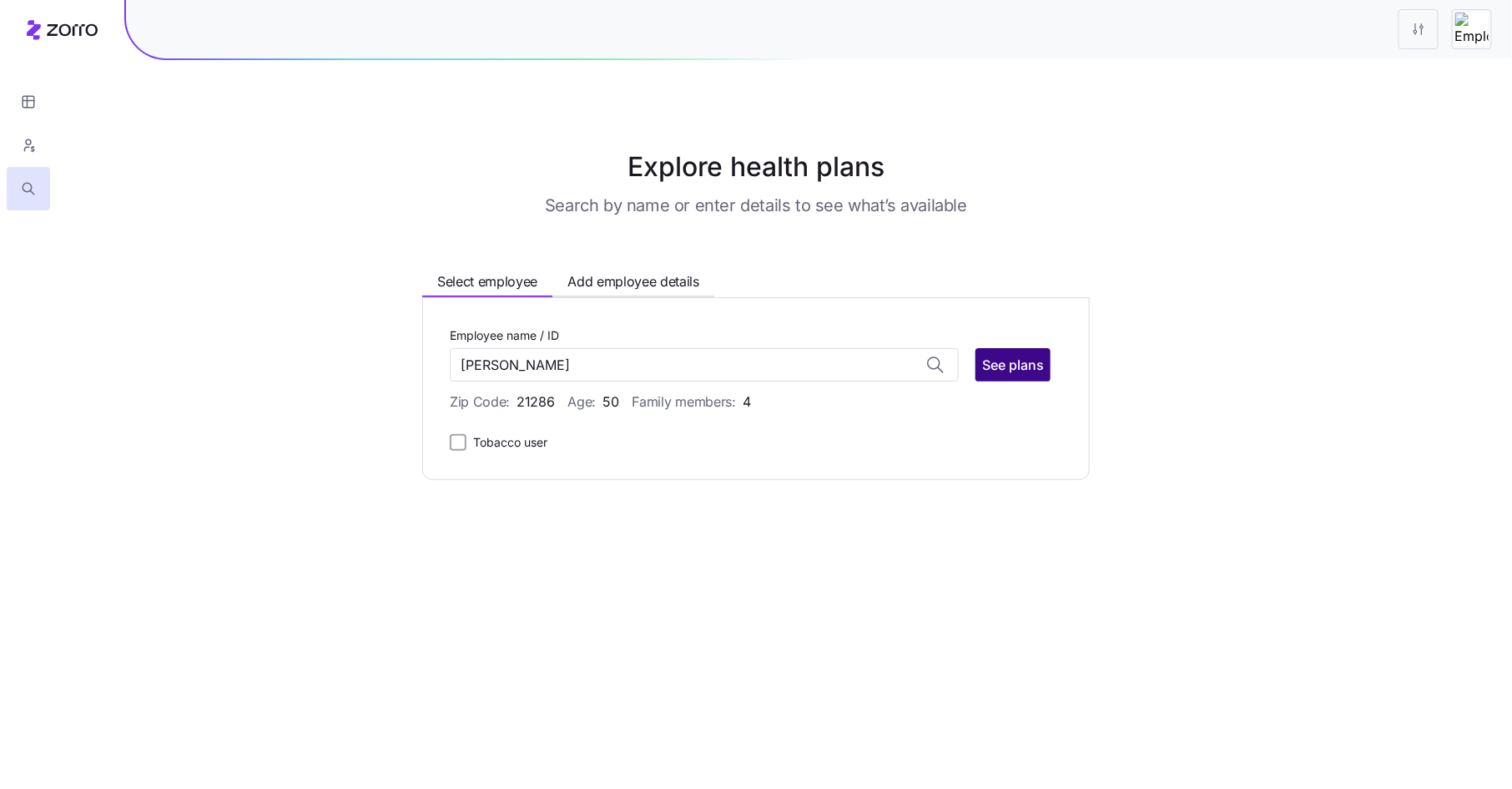
click at [999, 365] on span "See plans" at bounding box center [1013, 365] width 62 height 20
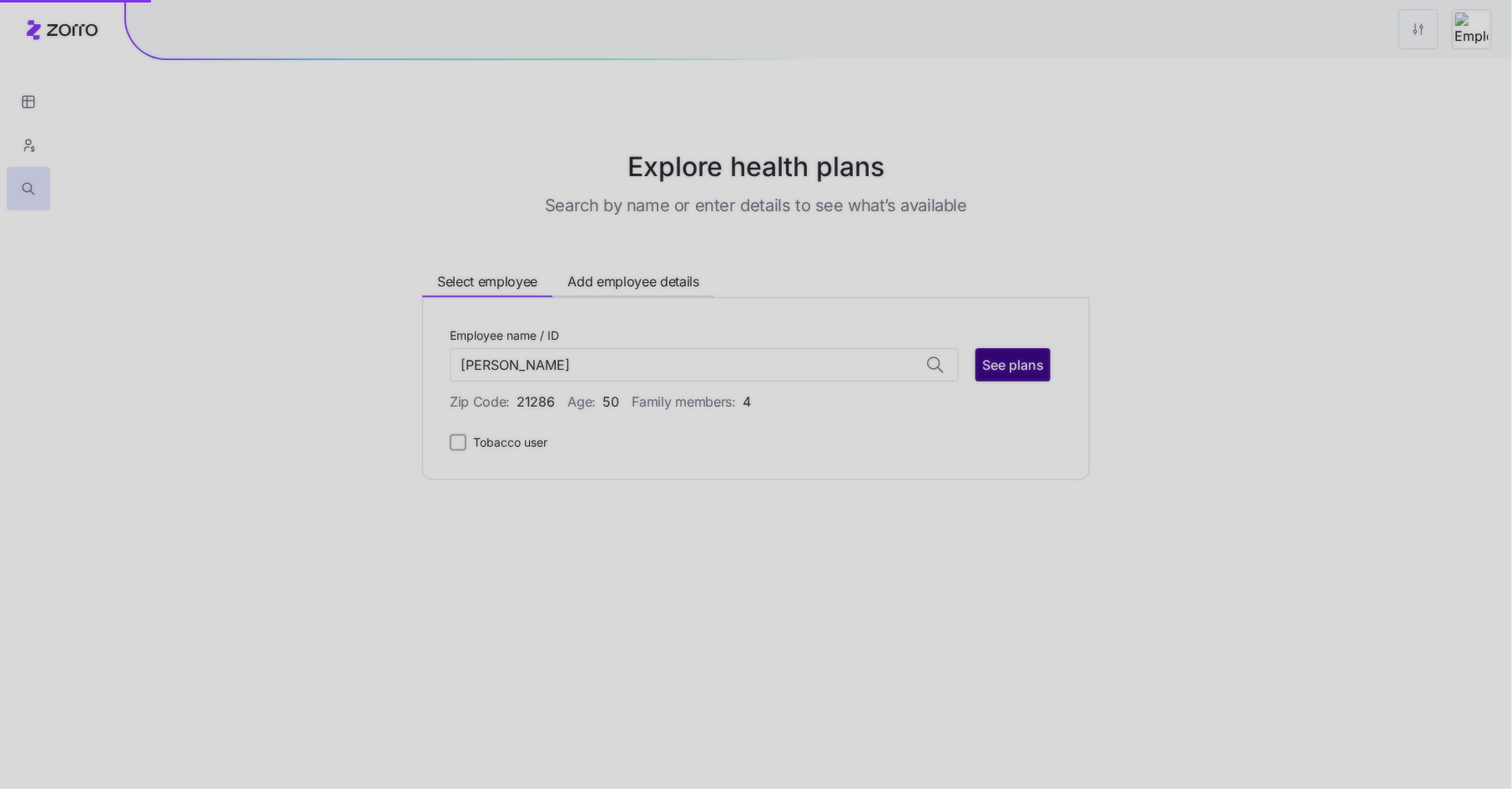
type input "John Kenney (ID: 30)"
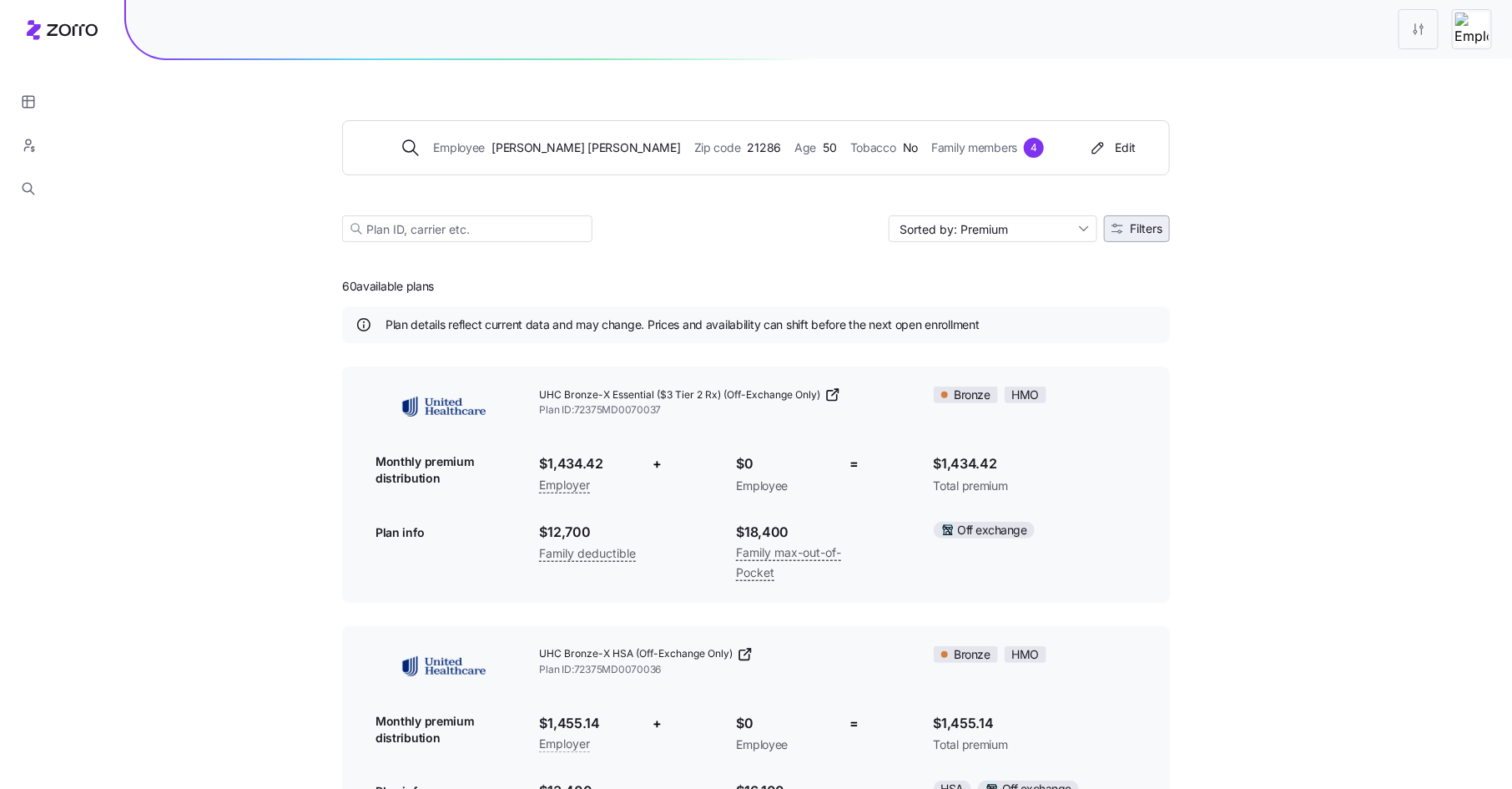
click at [1158, 230] on span "Filters" at bounding box center [1146, 229] width 32 height 12
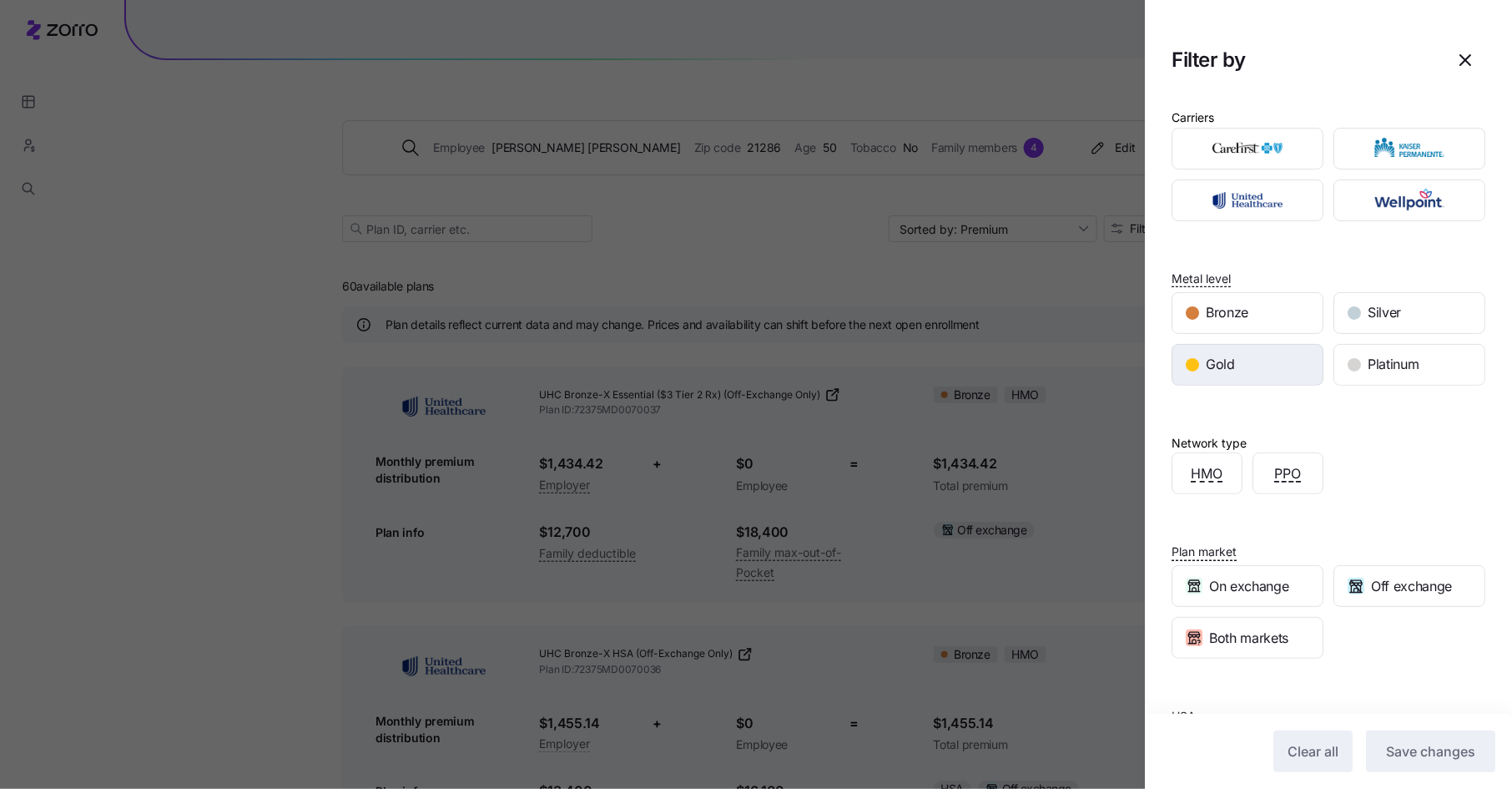
click at [1267, 361] on div "Gold" at bounding box center [1248, 365] width 151 height 40
click at [1425, 744] on span "Save changes" at bounding box center [1430, 751] width 90 height 20
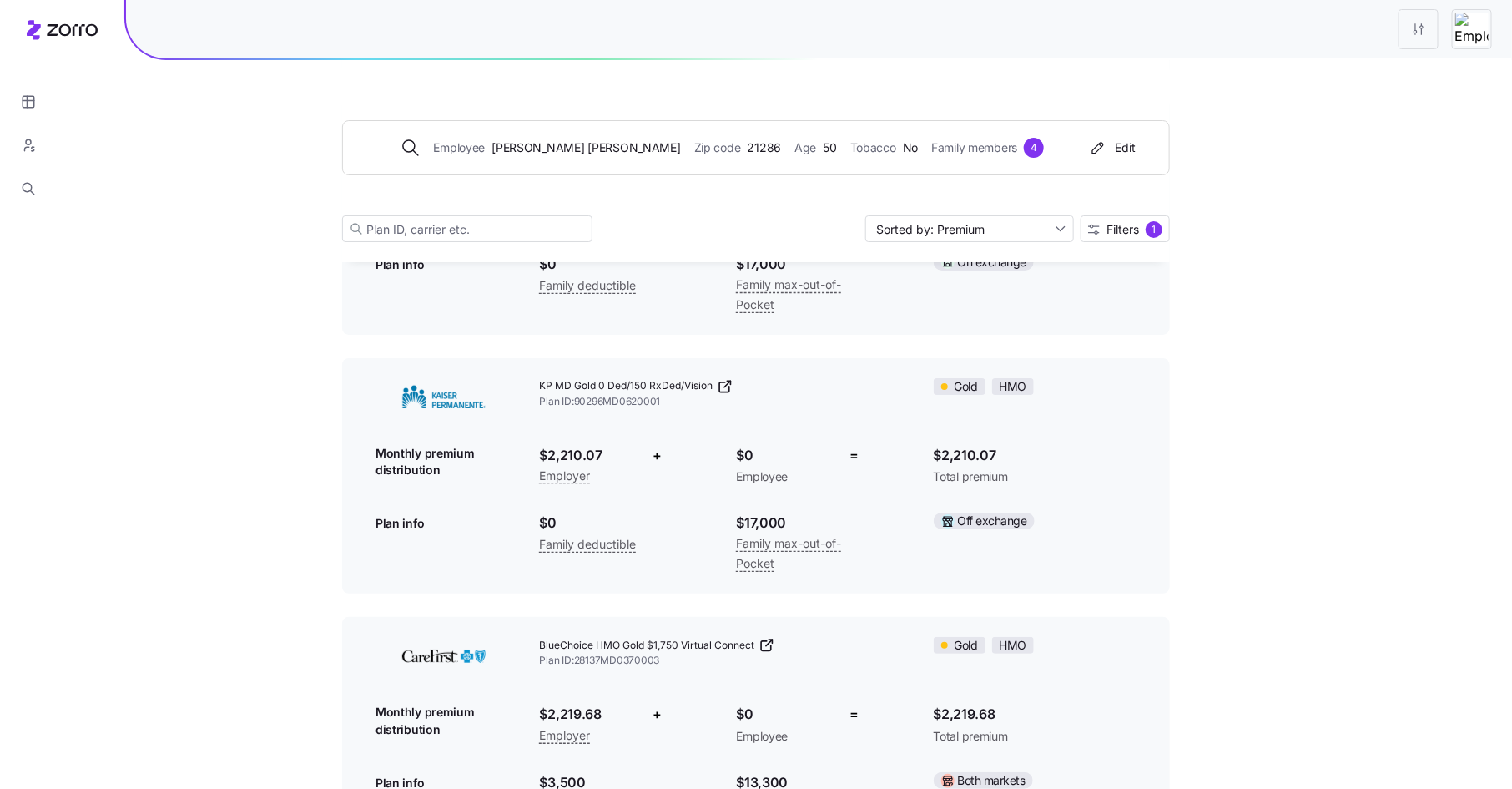
scroll to position [2884, 0]
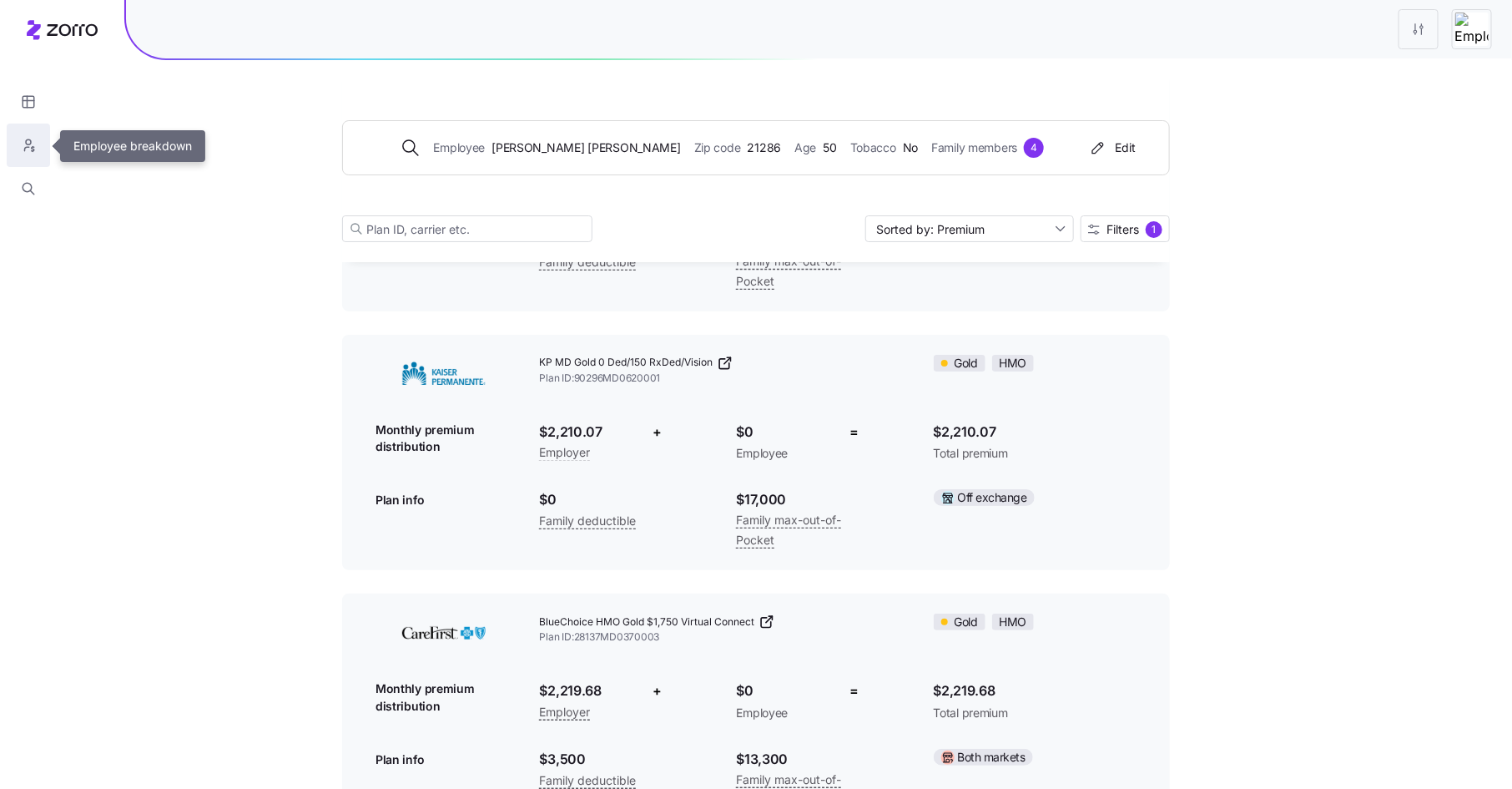
click at [41, 148] on button "button" at bounding box center [28, 145] width 43 height 43
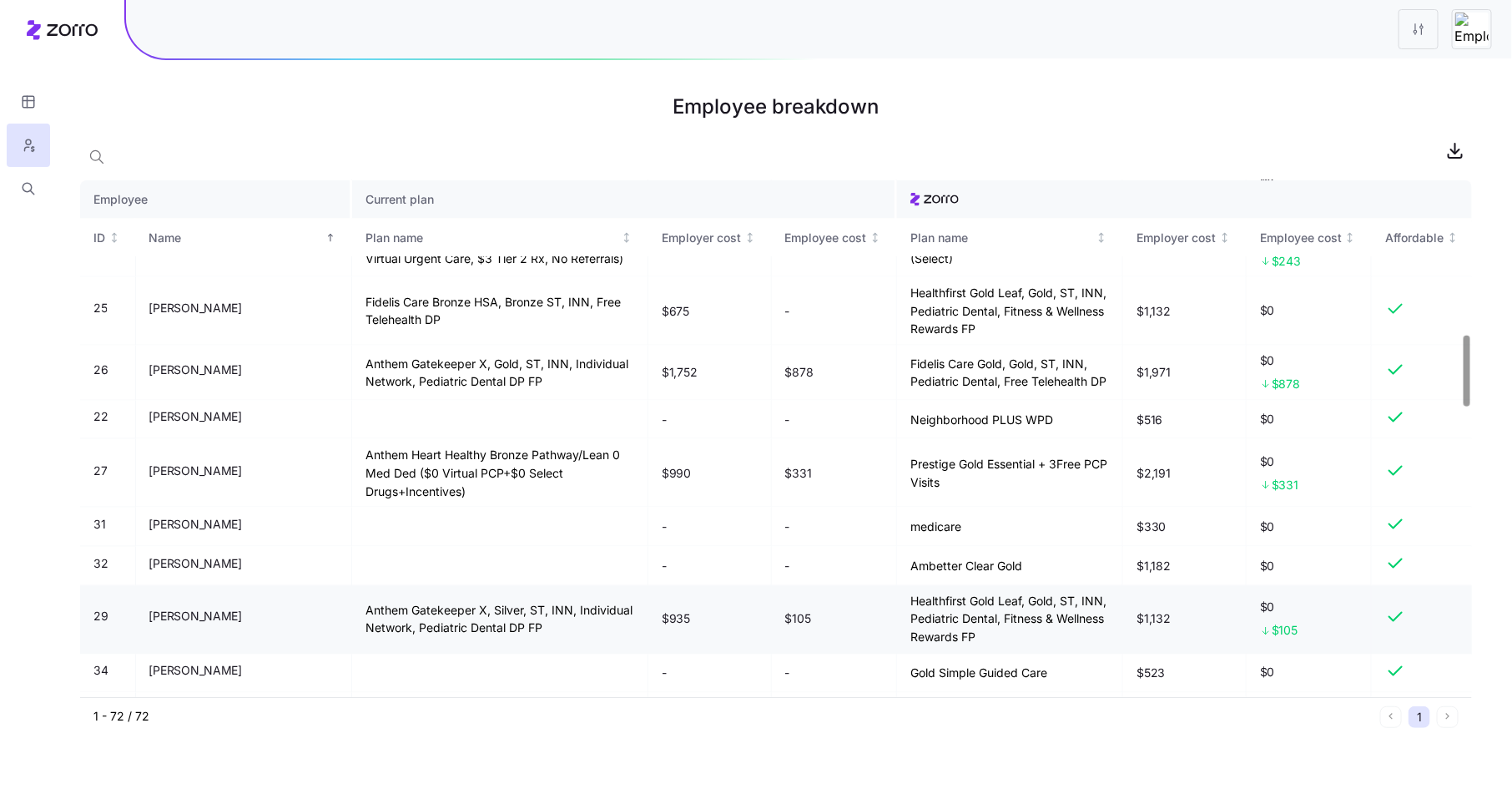
scroll to position [1128, 0]
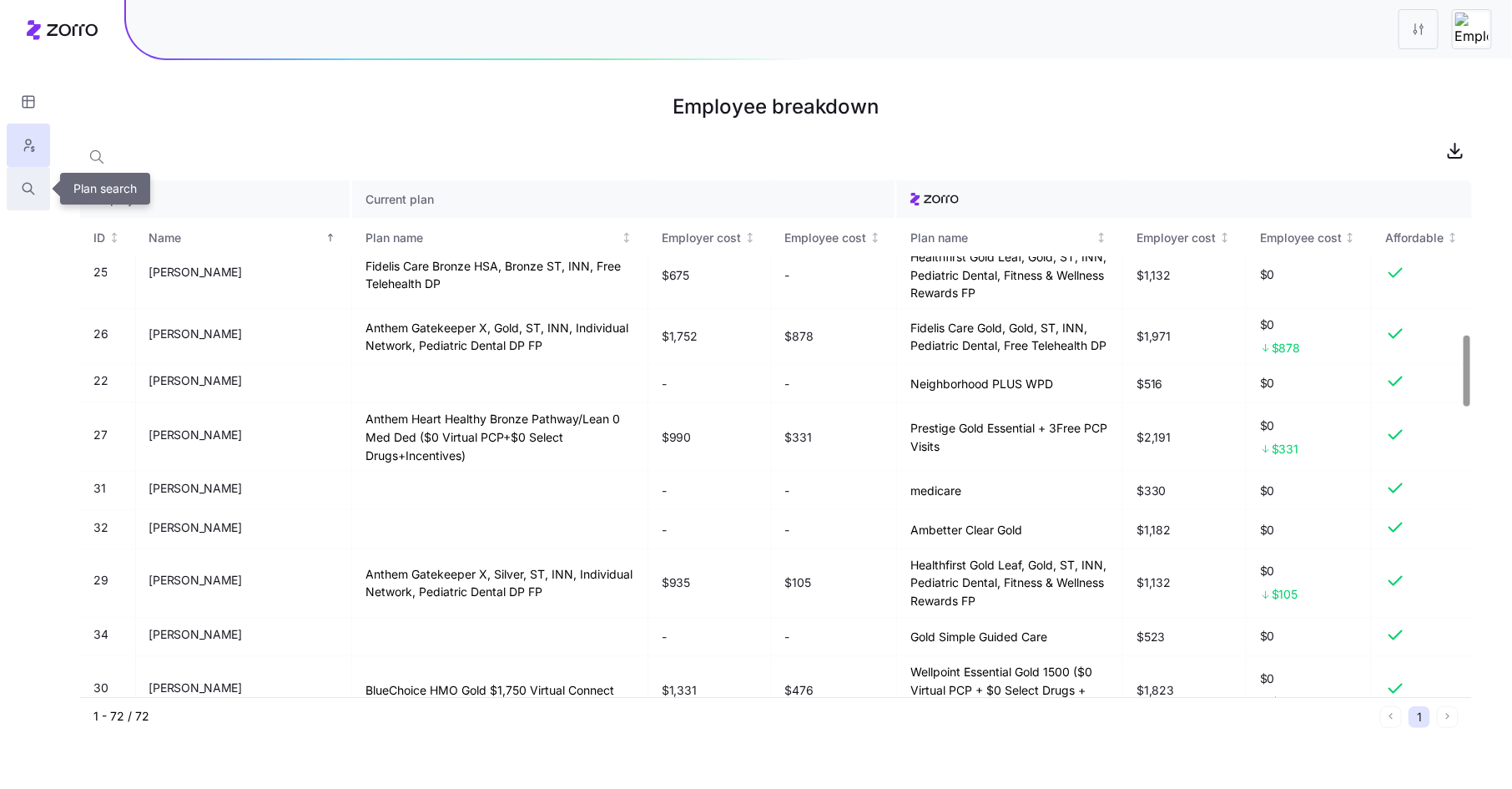
click at [27, 189] on icon "button" at bounding box center [28, 188] width 15 height 17
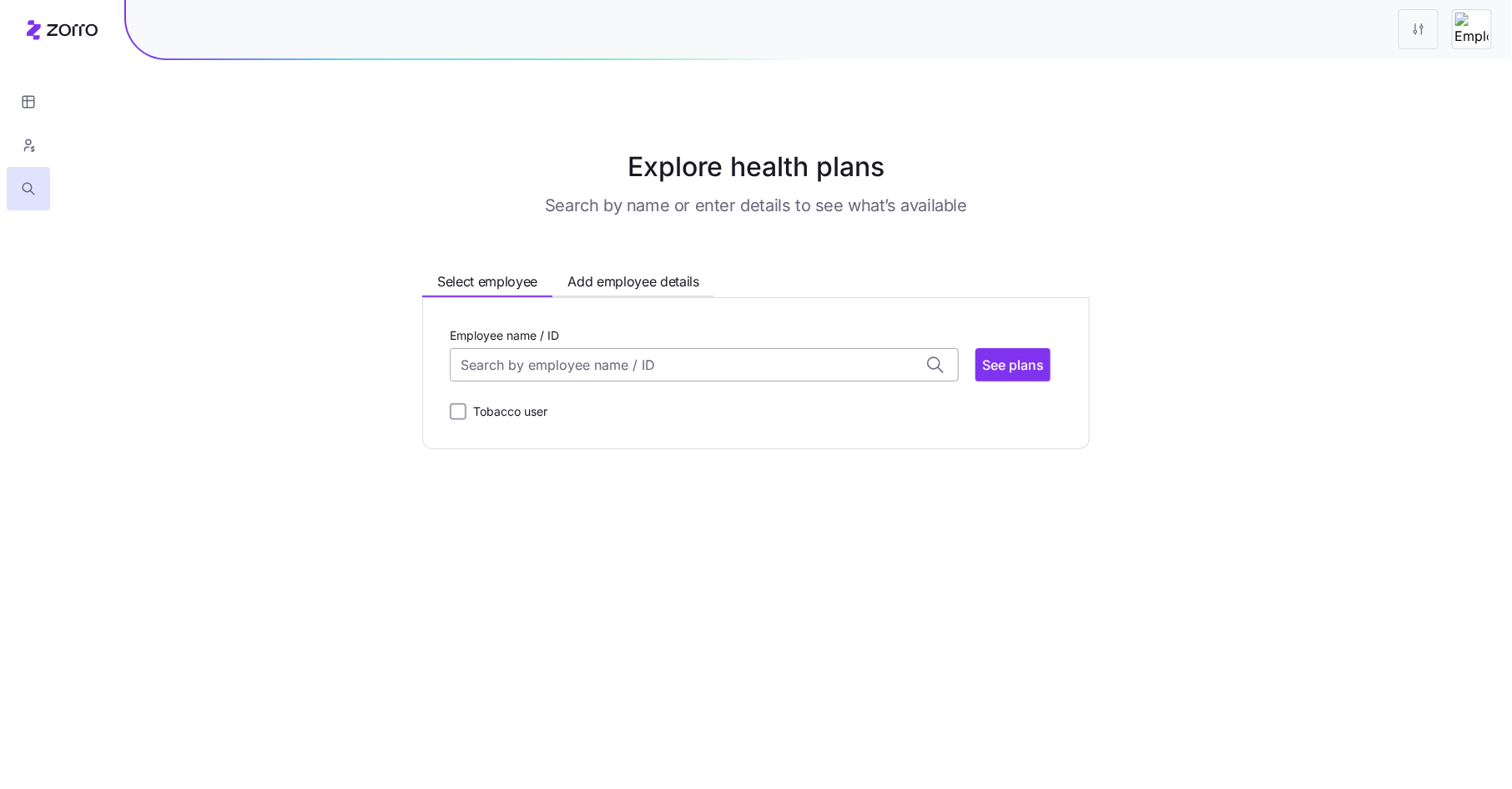
click at [504, 369] on input "Employee name / ID" at bounding box center [704, 364] width 509 height 33
click at [510, 455] on span "John Kenney (50)" at bounding box center [531, 456] width 135 height 21
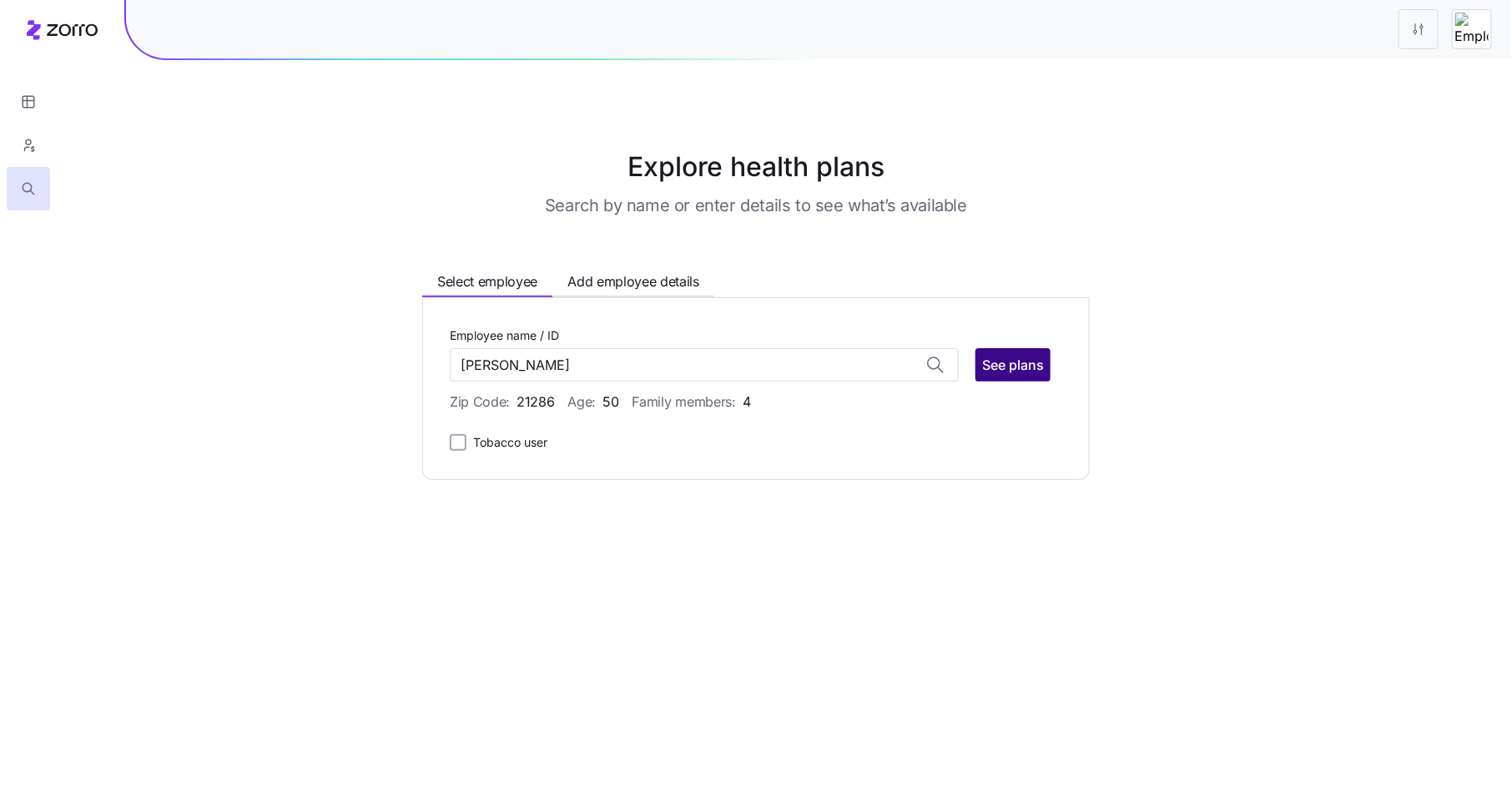
click at [1025, 351] on button "See plans" at bounding box center [1013, 364] width 75 height 33
type input "John Kenney (ID: 30)"
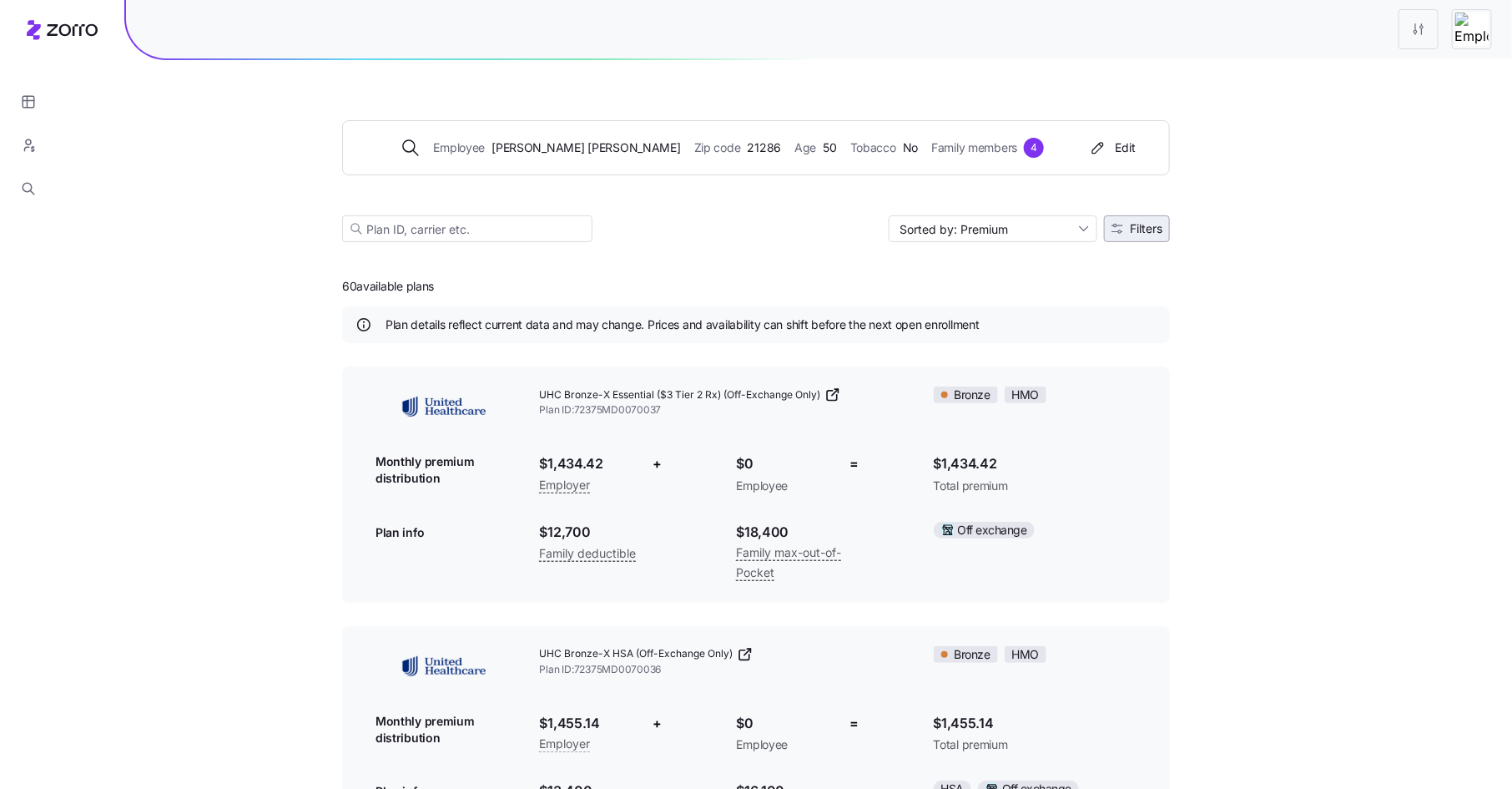
click at [1158, 232] on span "Filters" at bounding box center [1146, 229] width 32 height 12
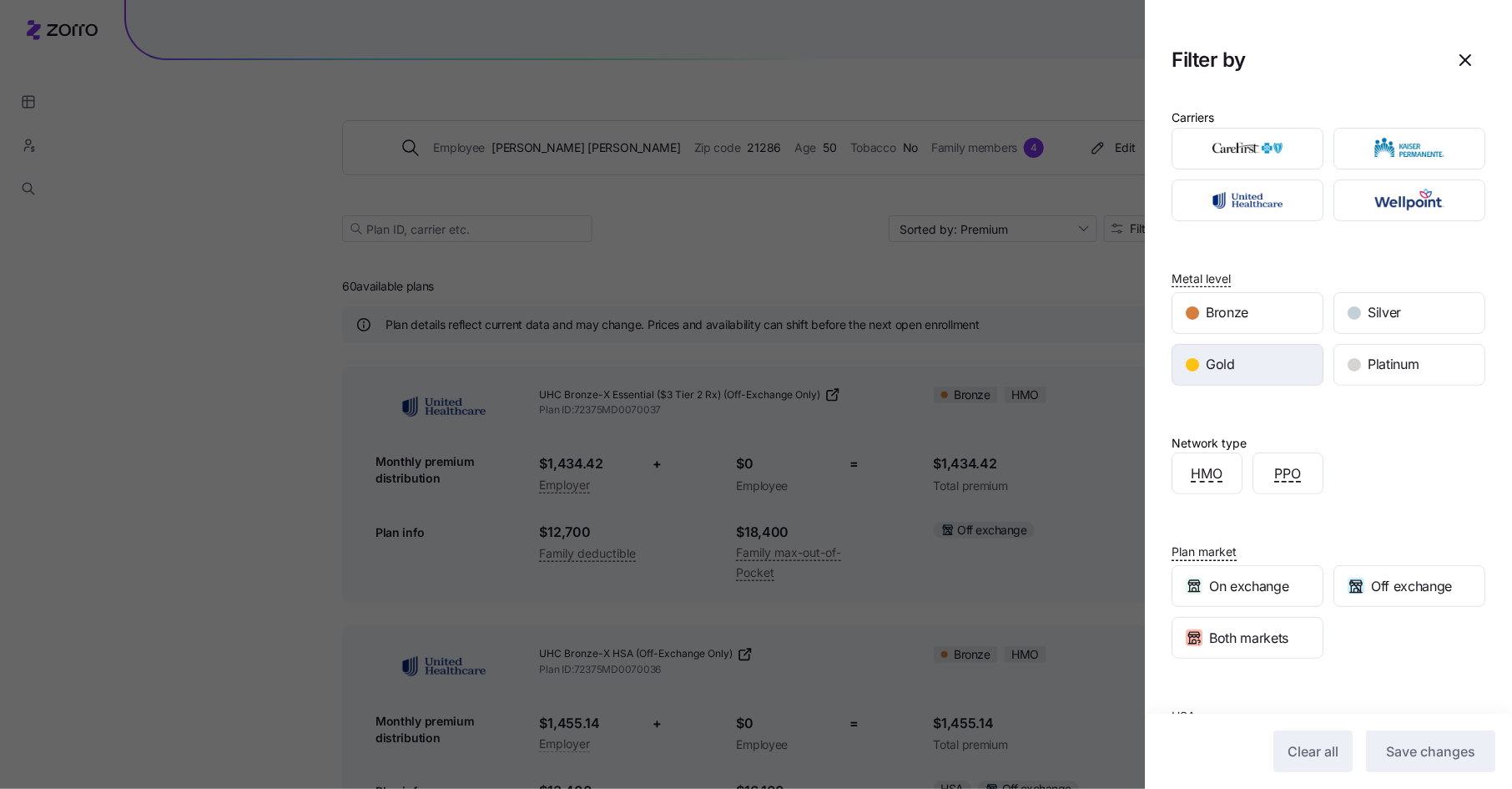
click at [1264, 357] on div "Gold" at bounding box center [1248, 365] width 151 height 40
click at [1432, 762] on button "Save changes" at bounding box center [1430, 751] width 129 height 42
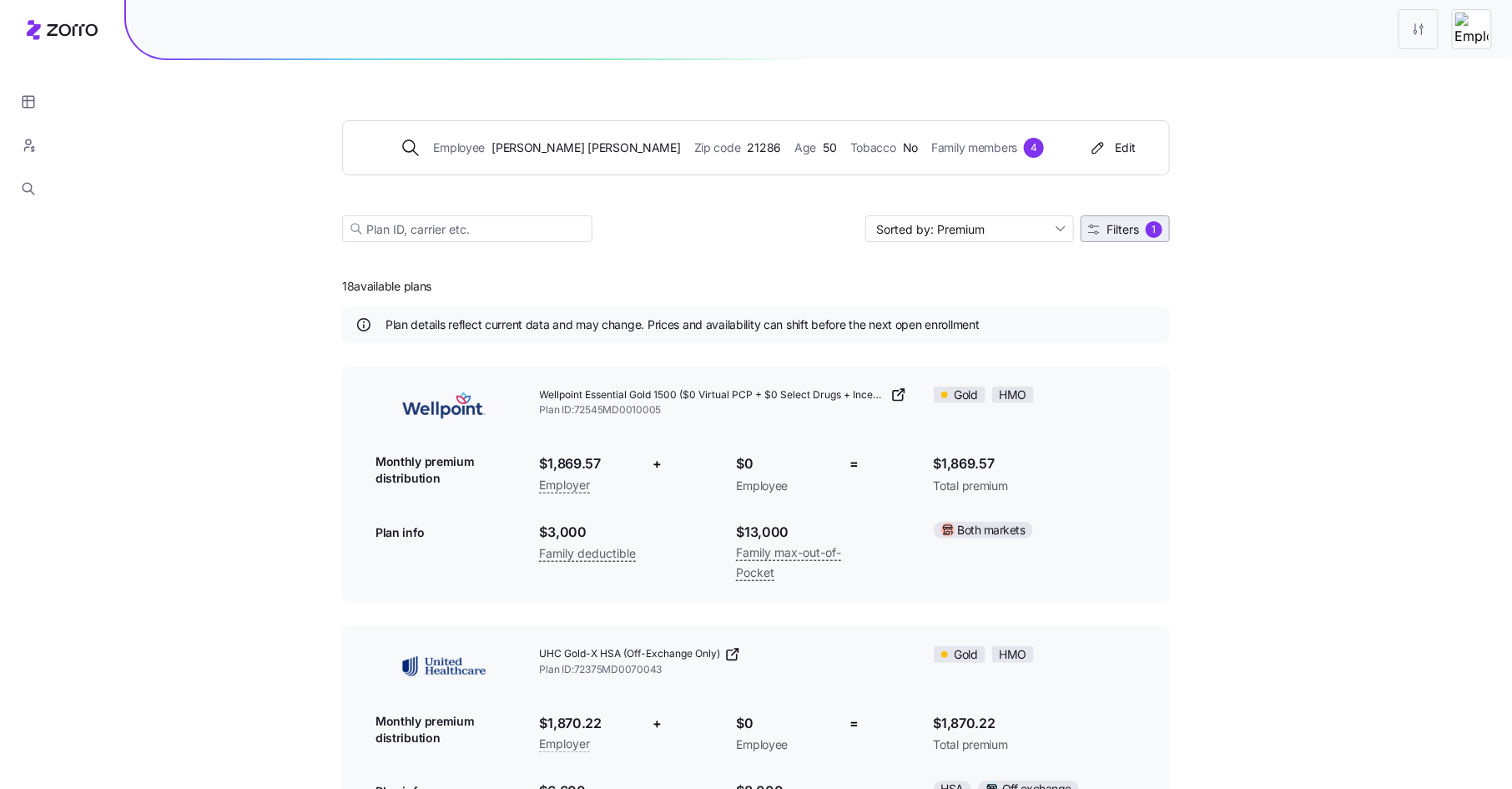
click at [1143, 224] on span "Filters 1" at bounding box center [1125, 230] width 74 height 17
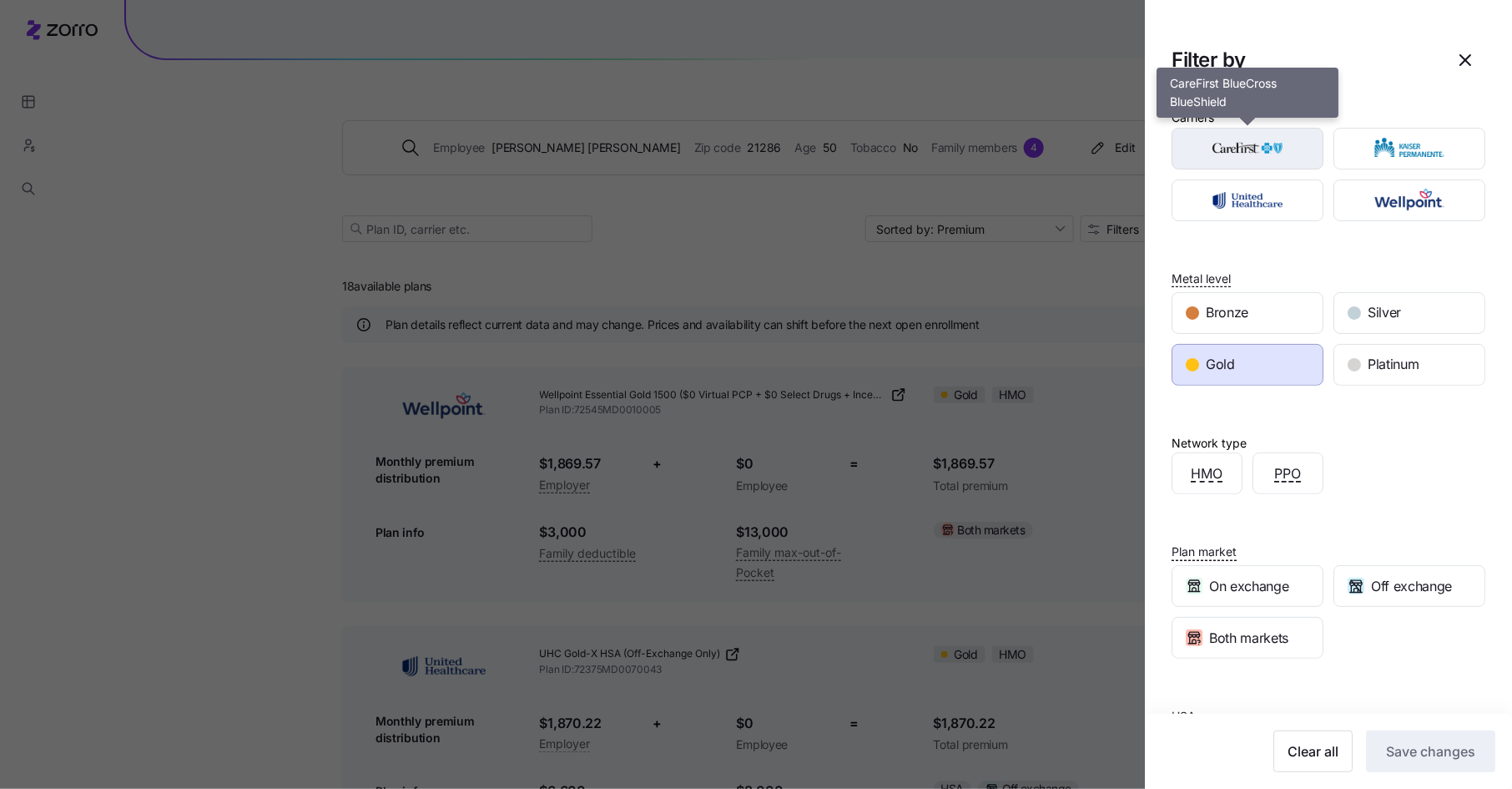
click at [1257, 148] on img "button" at bounding box center [1248, 148] width 123 height 33
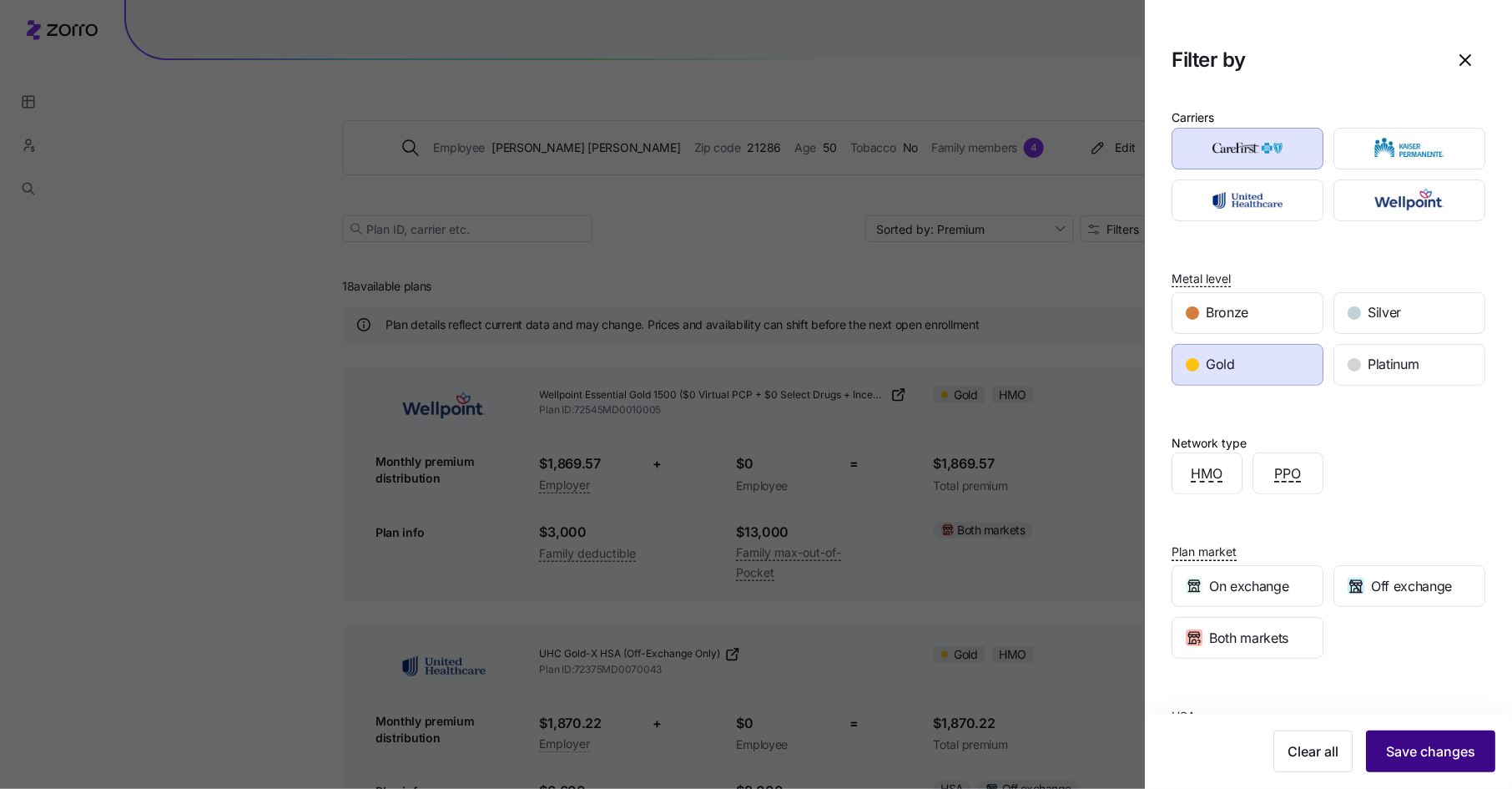
click at [1413, 745] on span "Save changes" at bounding box center [1430, 751] width 90 height 20
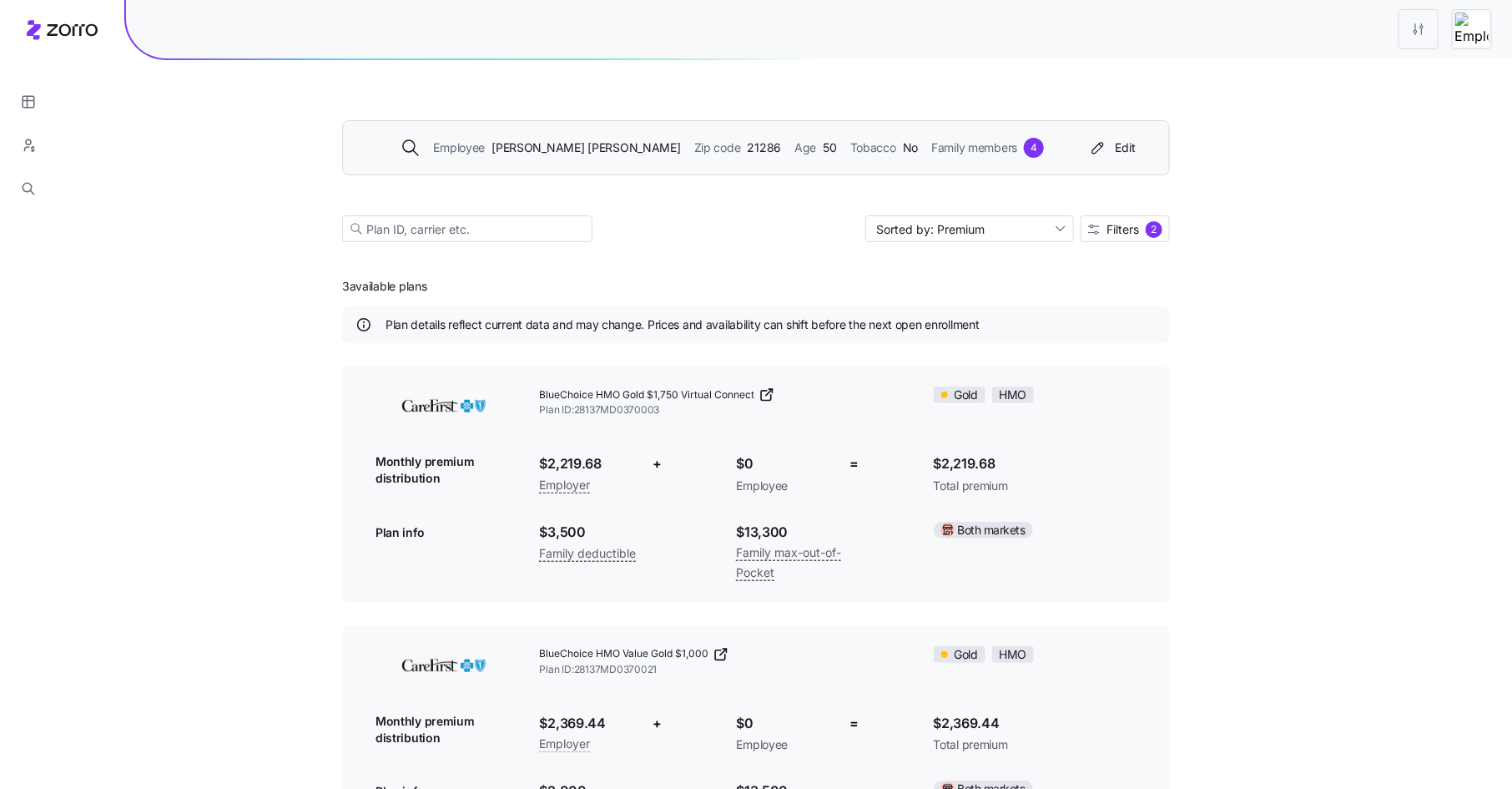
click at [571, 148] on span "John Kenney" at bounding box center [585, 148] width 188 height 18
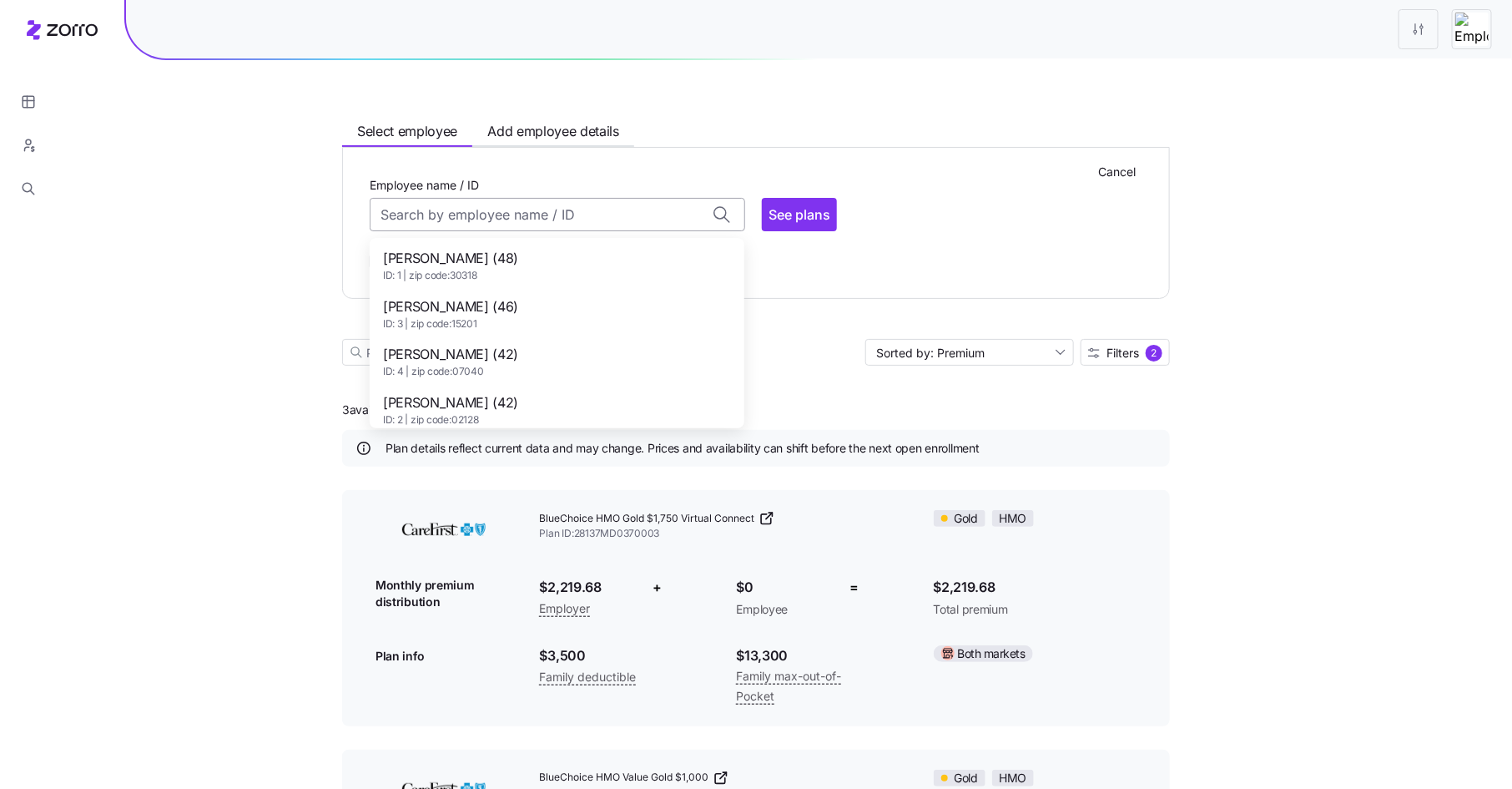
click at [490, 212] on input "Employee name / ID" at bounding box center [557, 214] width 376 height 33
click at [466, 252] on span "Craig Halper (49)" at bounding box center [450, 258] width 135 height 21
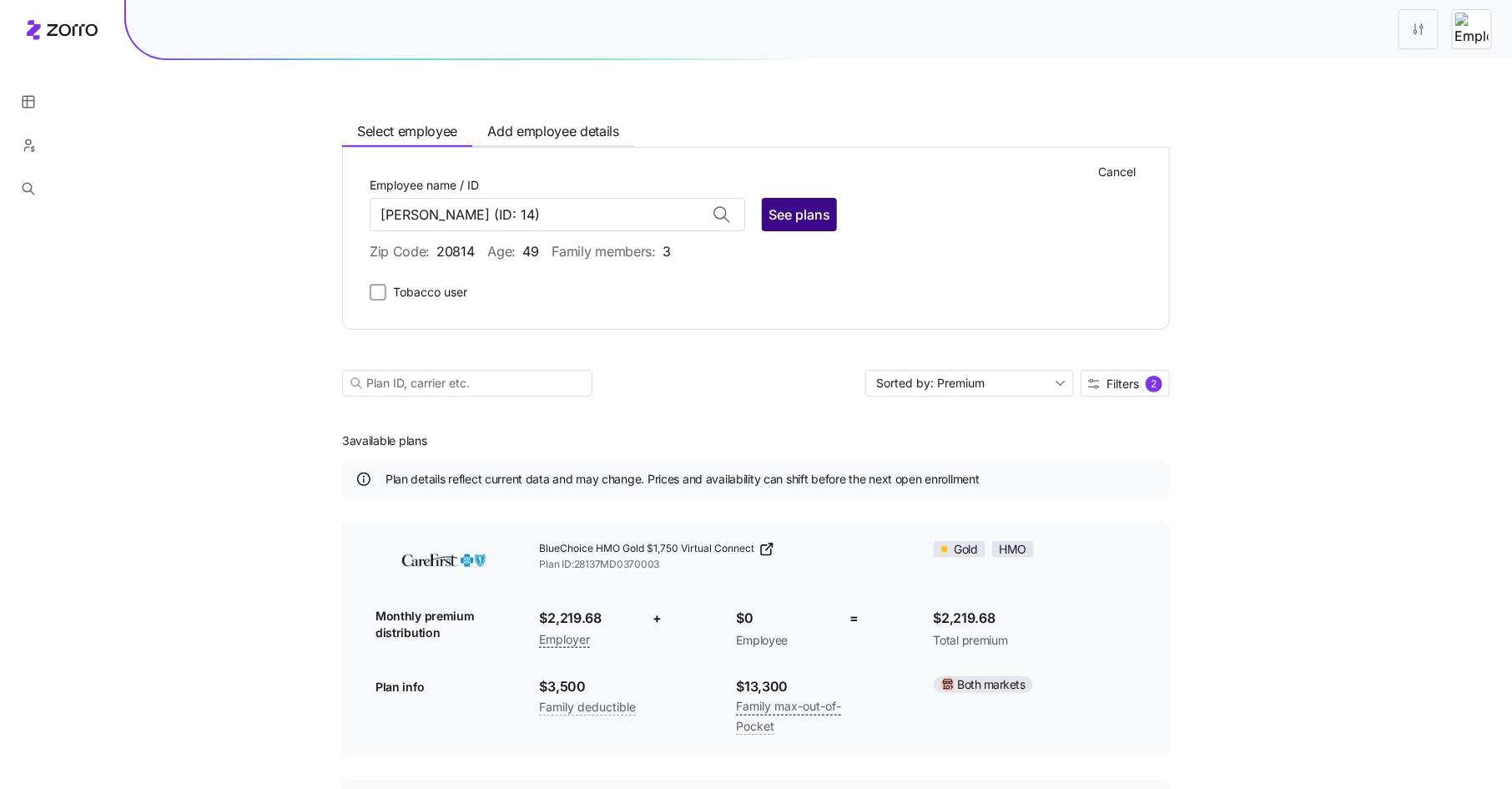
type input "Craig Halper"
click at [816, 216] on span "See plans" at bounding box center [799, 214] width 62 height 20
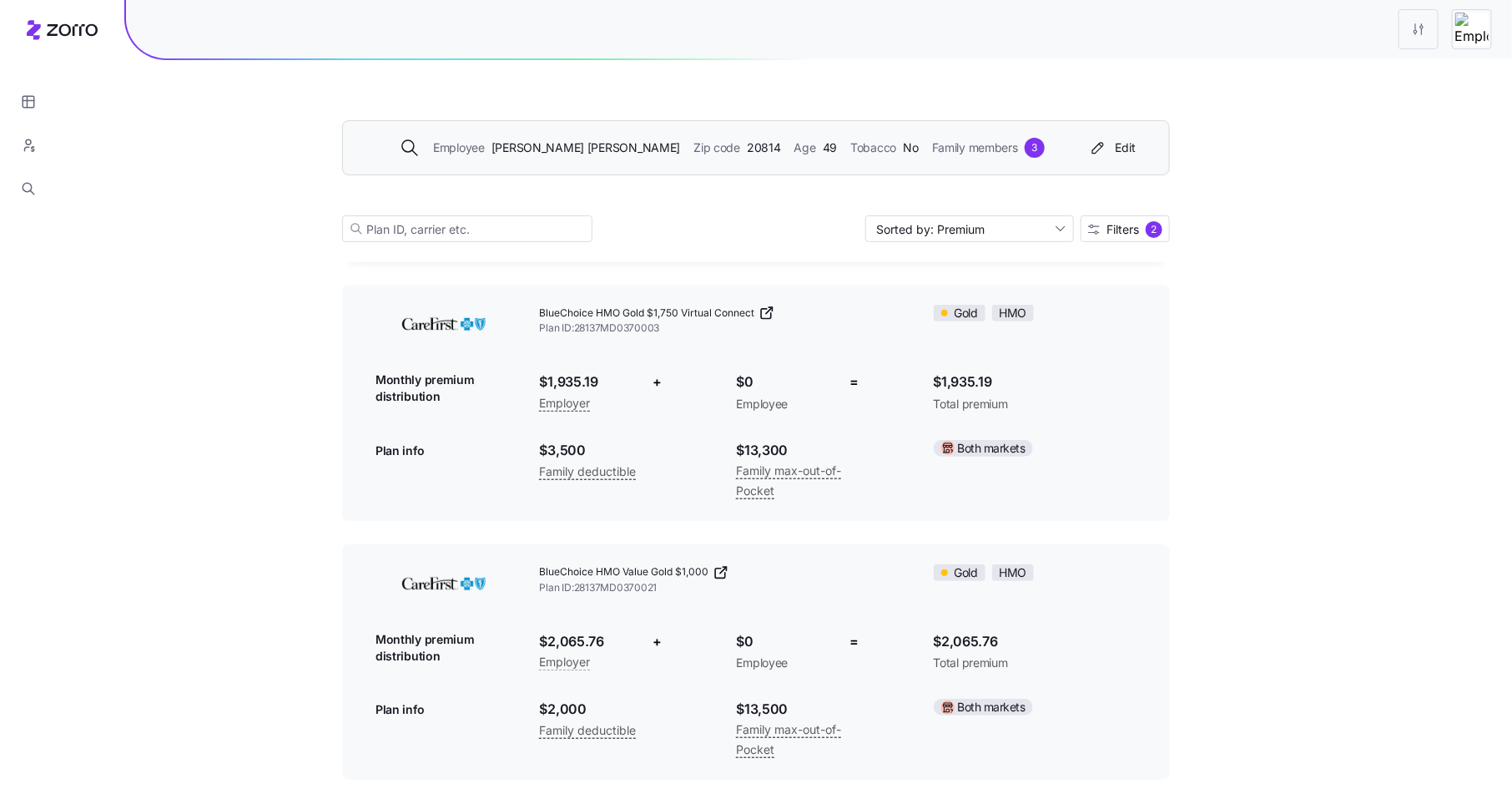
scroll to position [91, 0]
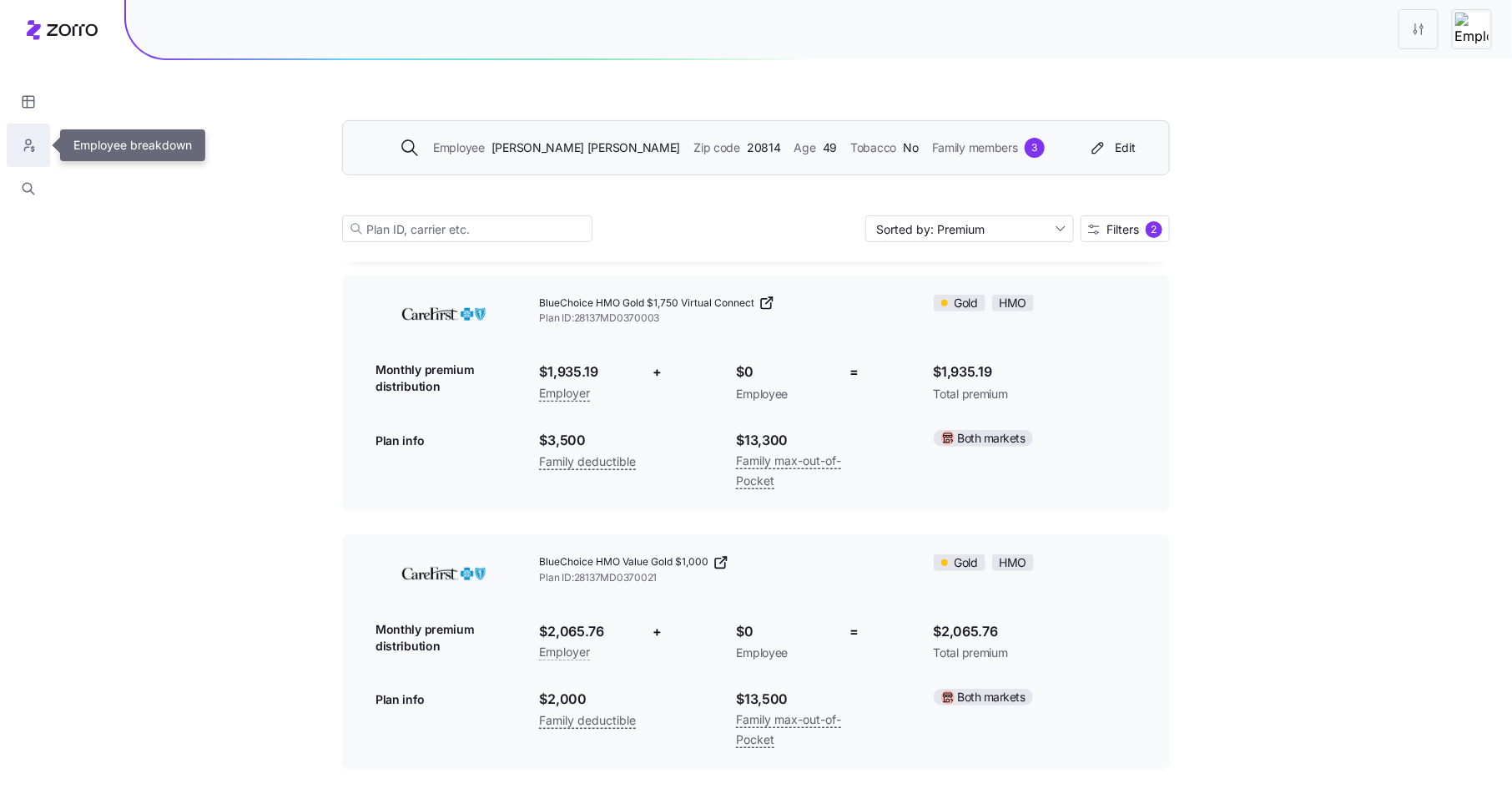
click at [34, 134] on button "button" at bounding box center [28, 145] width 43 height 43
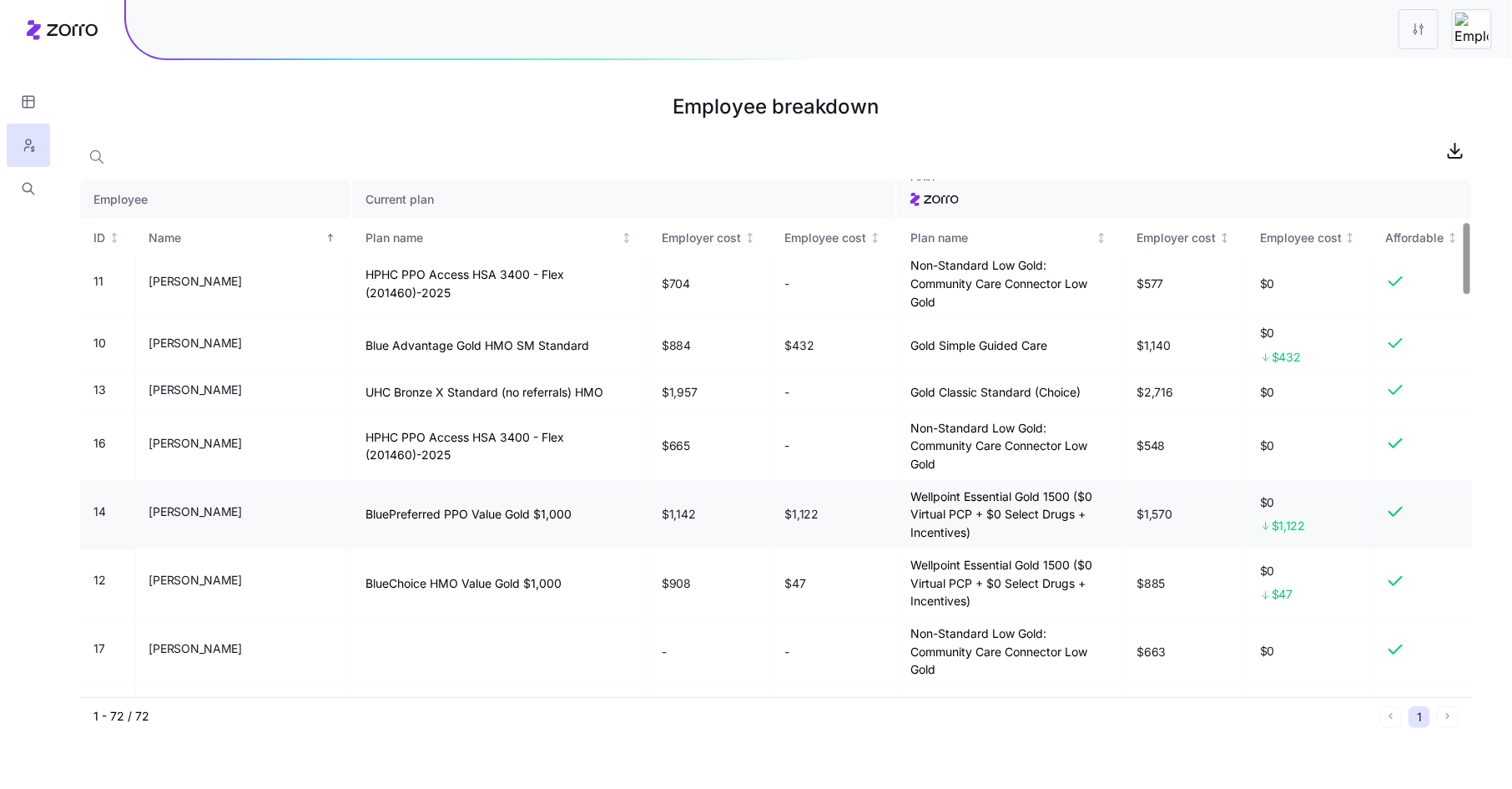
scroll to position [301, 0]
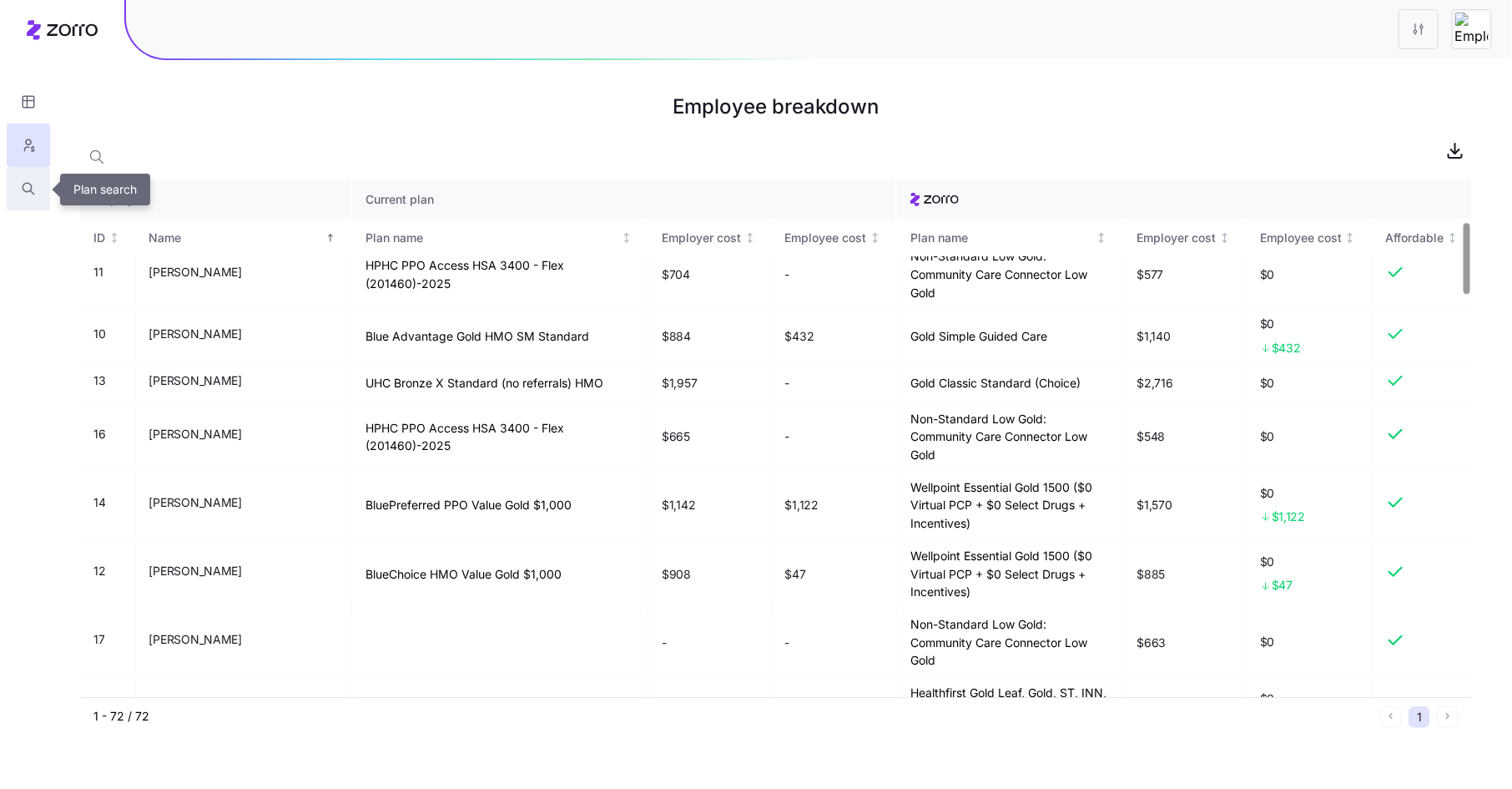
click at [31, 189] on icon "button" at bounding box center [28, 188] width 15 height 17
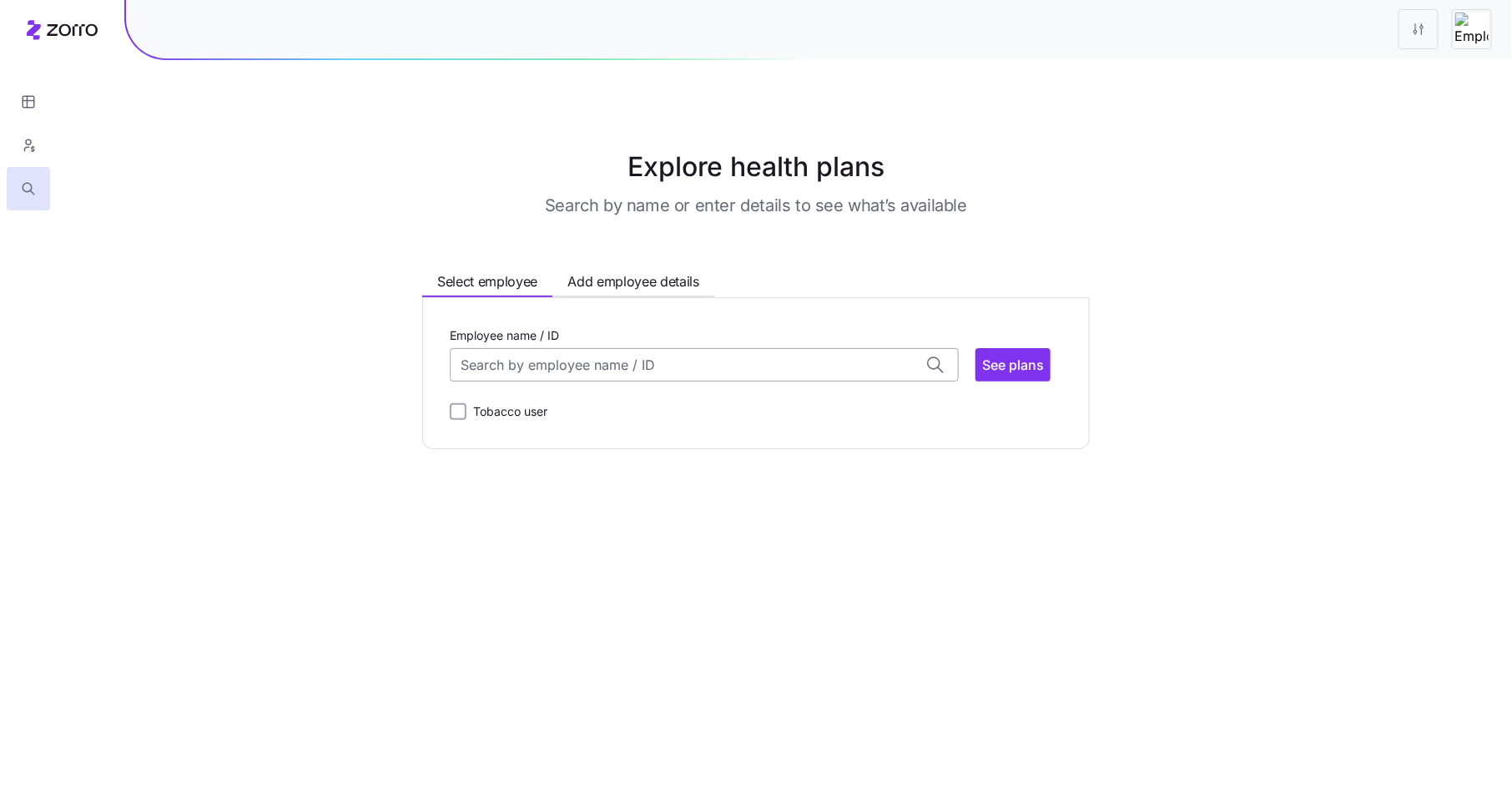
click at [535, 371] on input "Employee name / ID" at bounding box center [704, 364] width 509 height 33
click at [563, 409] on span "Craig Halper (49)" at bounding box center [531, 408] width 135 height 21
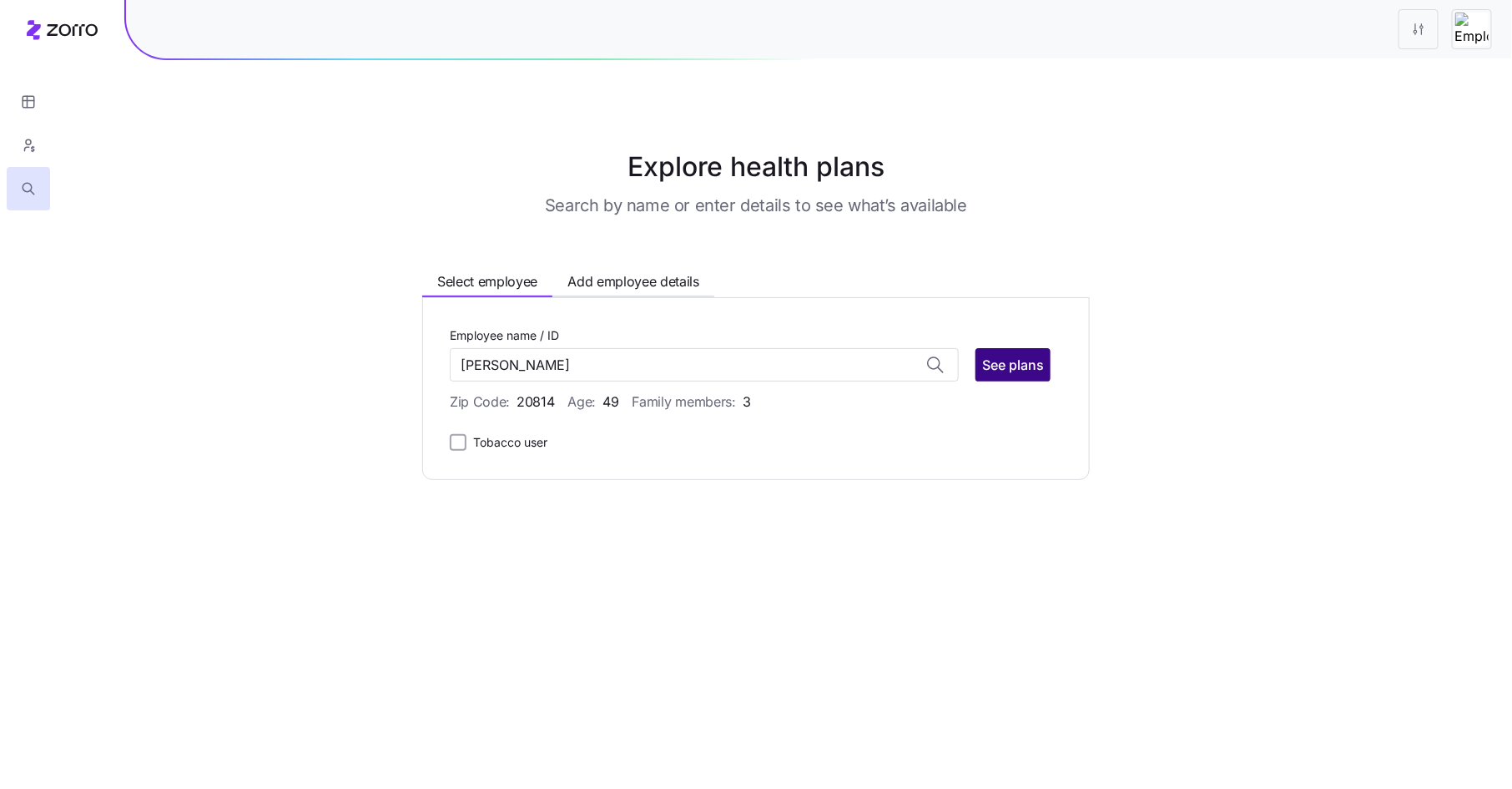
click at [1017, 360] on span "See plans" at bounding box center [1013, 365] width 62 height 20
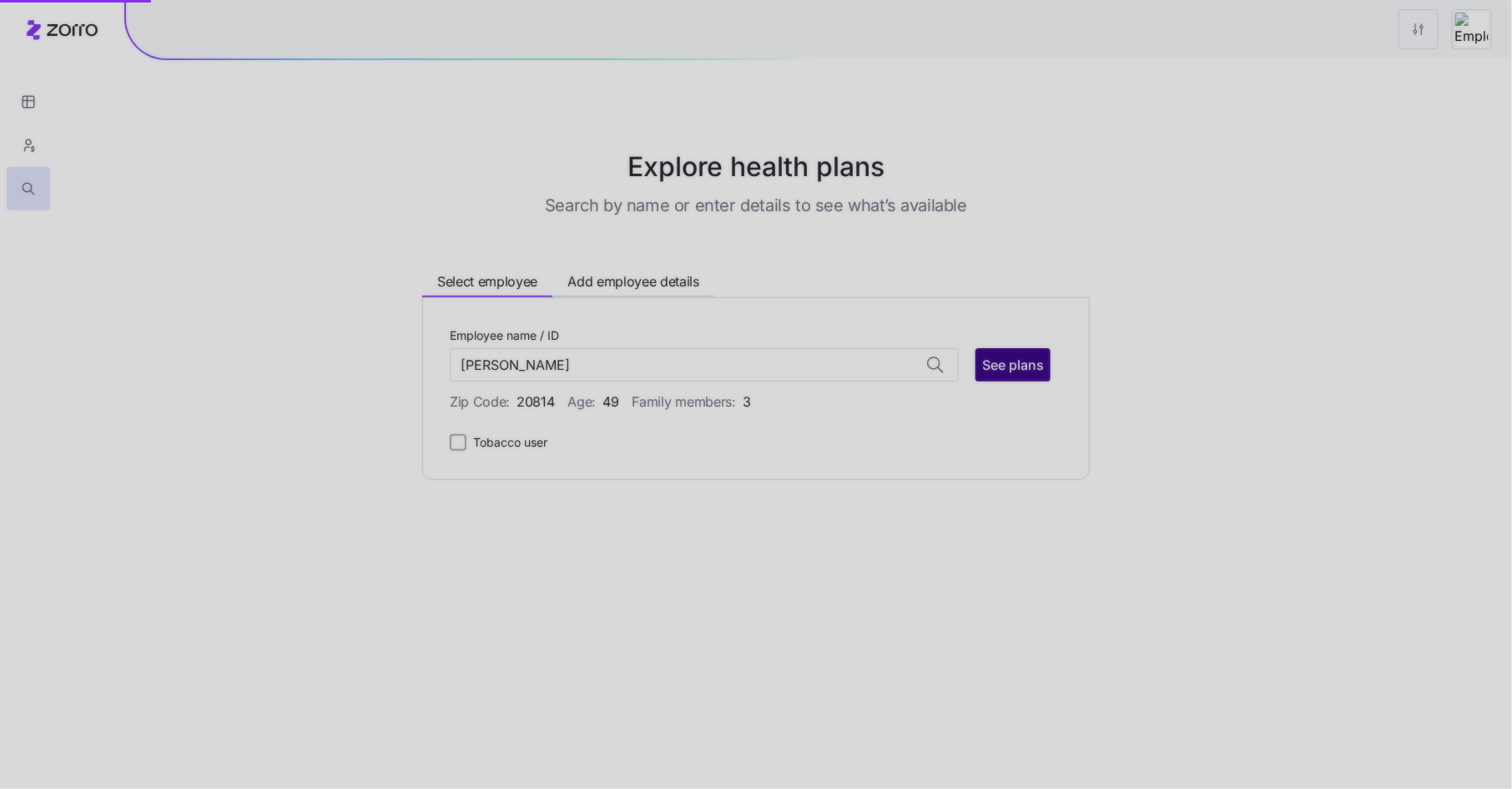
type input "Craig Halper (ID: 14)"
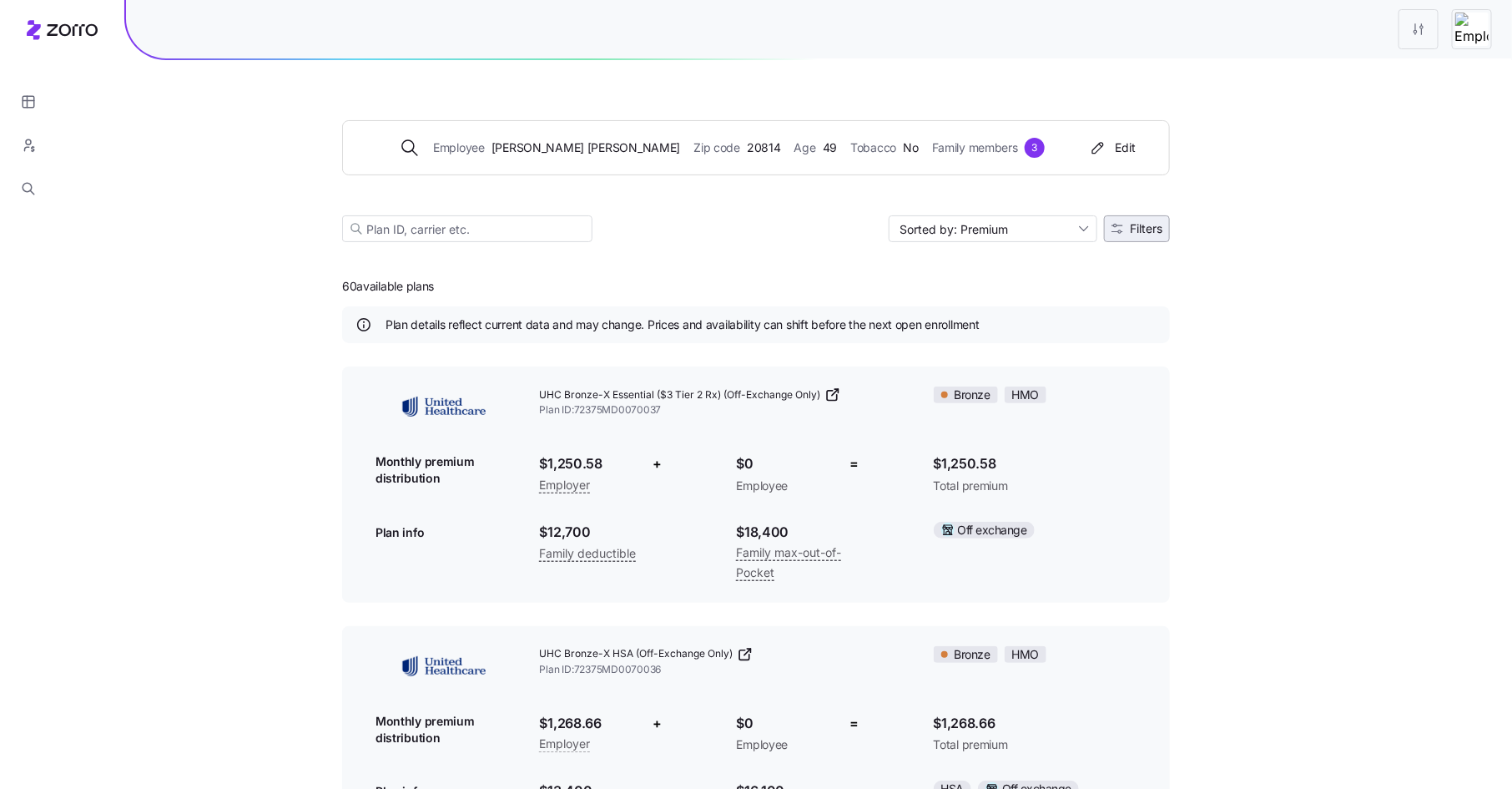
click at [1145, 227] on span "Filters" at bounding box center [1146, 229] width 32 height 12
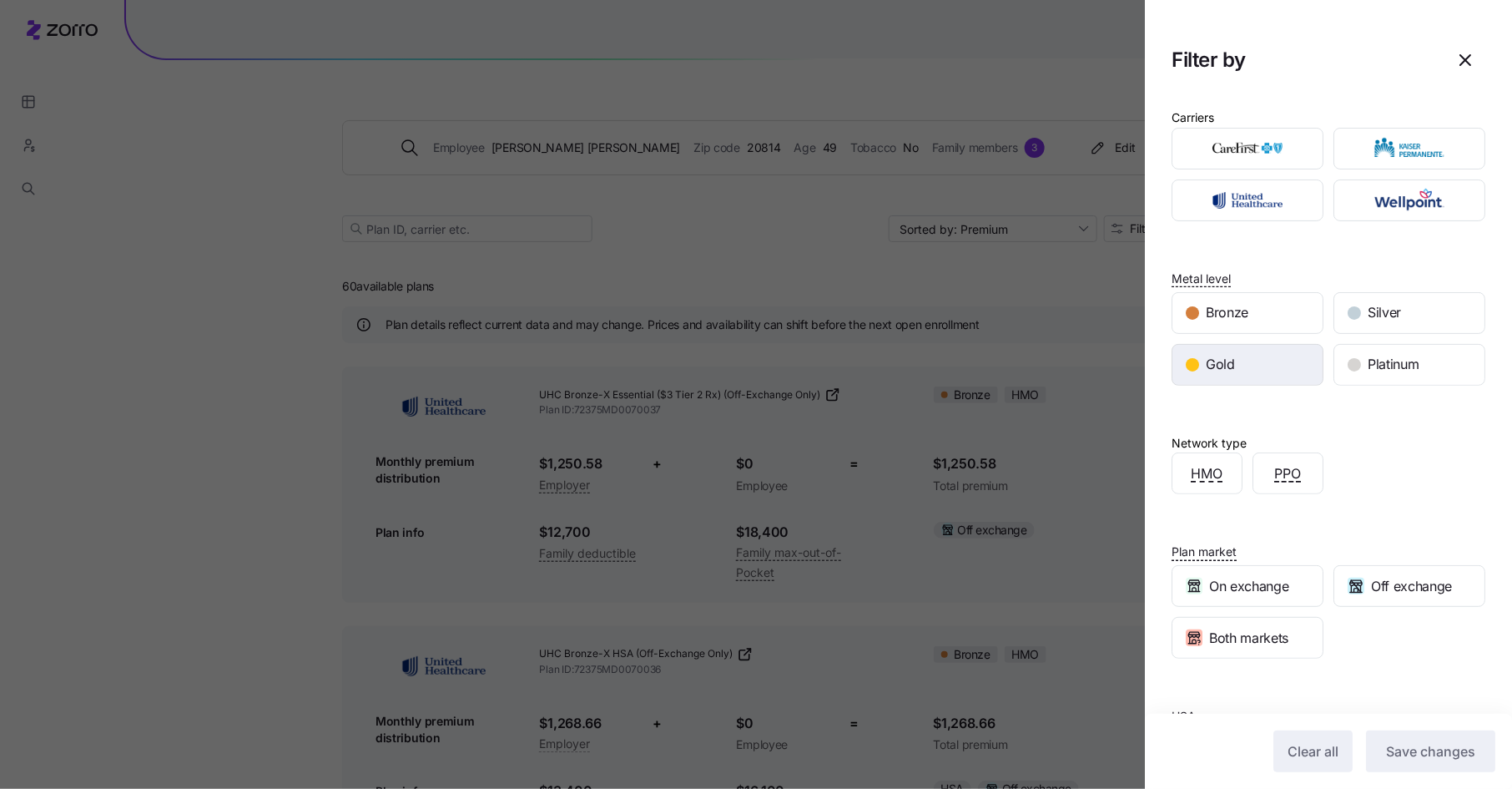
click at [1235, 355] on div "Gold" at bounding box center [1248, 365] width 151 height 40
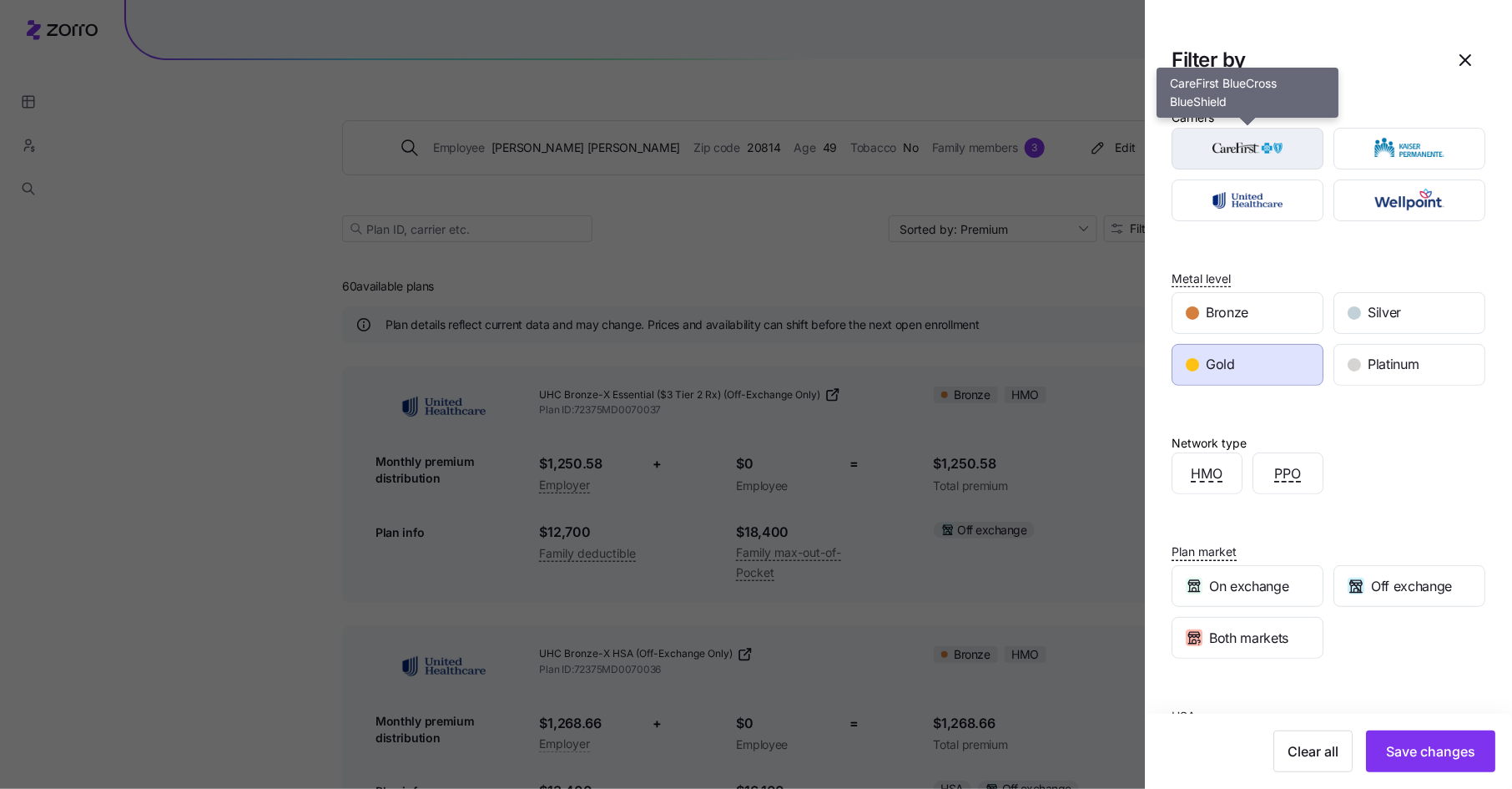
click at [1296, 148] on img "button" at bounding box center [1248, 148] width 123 height 33
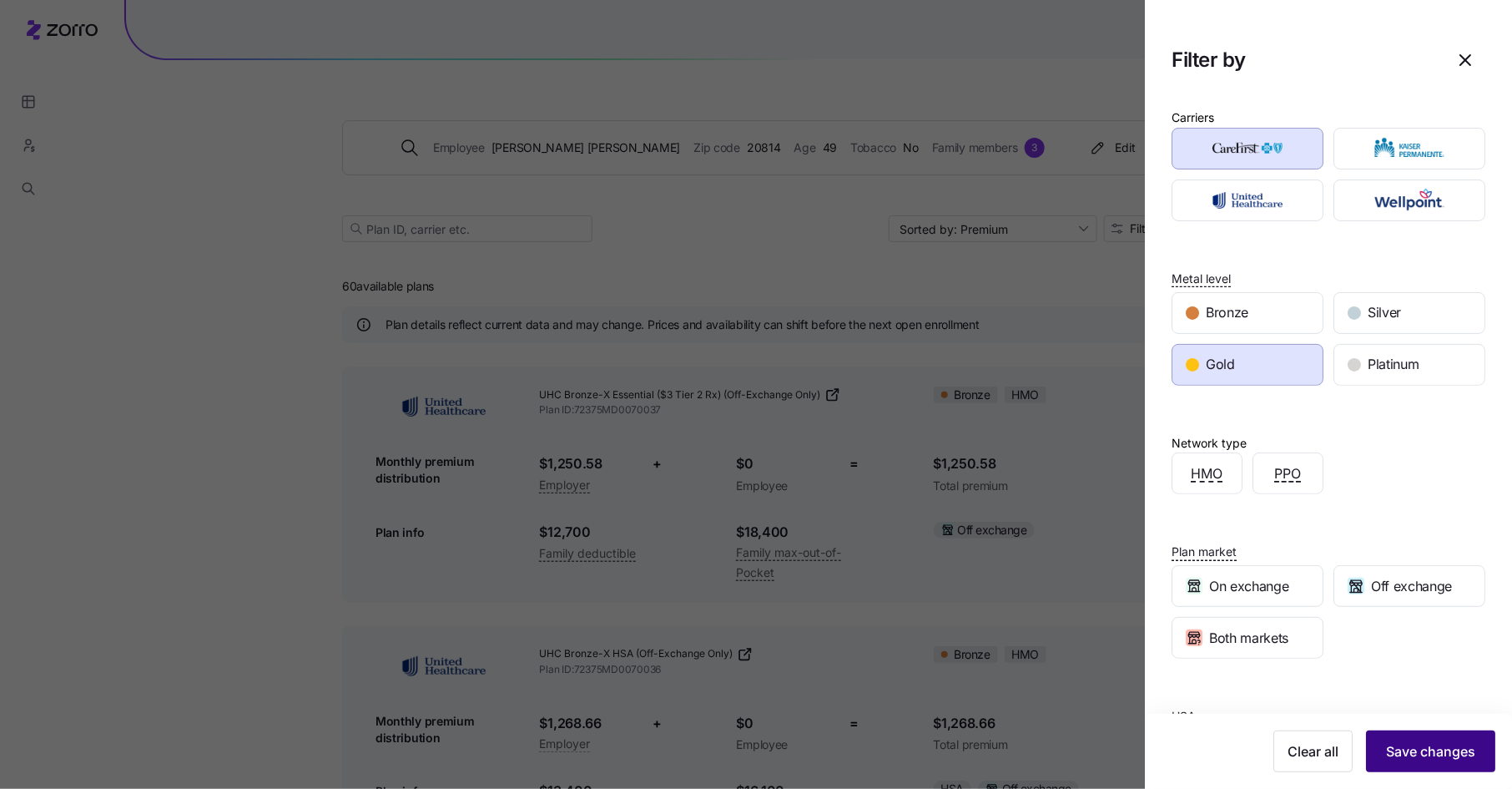
click at [1414, 743] on span "Save changes" at bounding box center [1430, 751] width 90 height 20
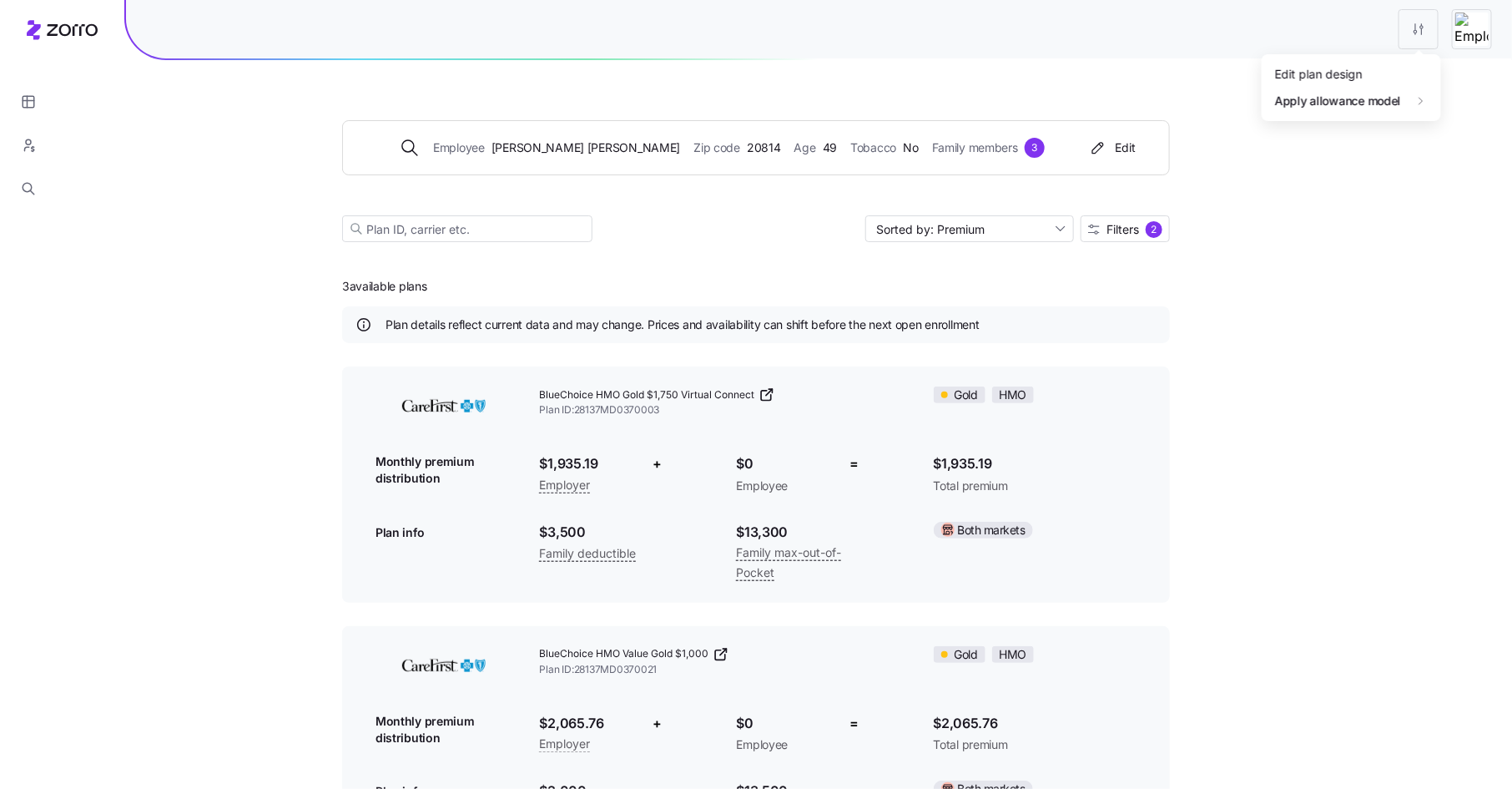
click at [1420, 28] on html "Employee Craig Halper Zip code 20814 Age 49 Tobacco No Family members 3 Edit So…" at bounding box center [756, 572] width 1512 height 1144
click at [1372, 72] on div "Edit plan design" at bounding box center [1351, 74] width 166 height 27
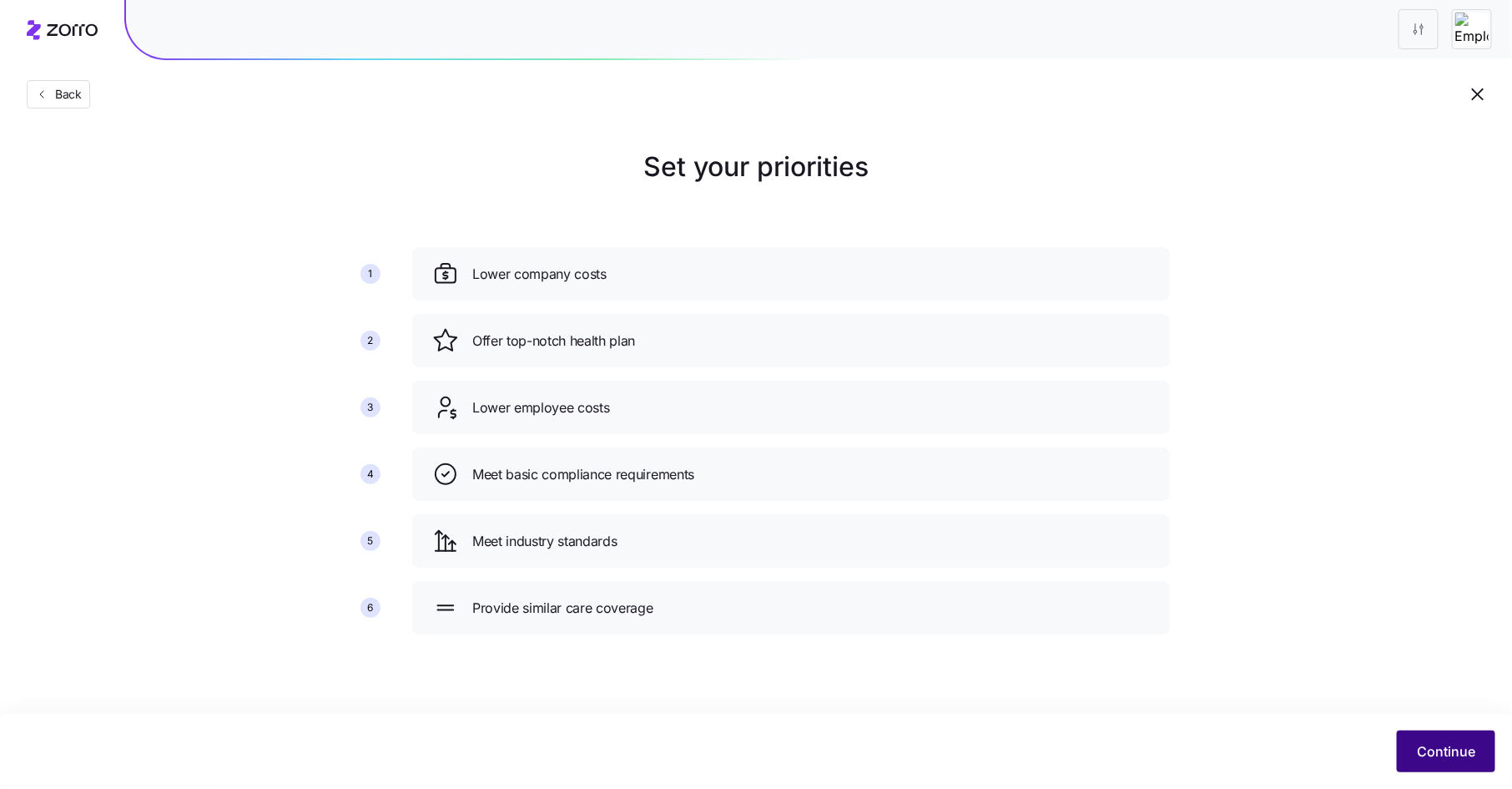
click at [1429, 753] on span "Continue" at bounding box center [1446, 751] width 58 height 20
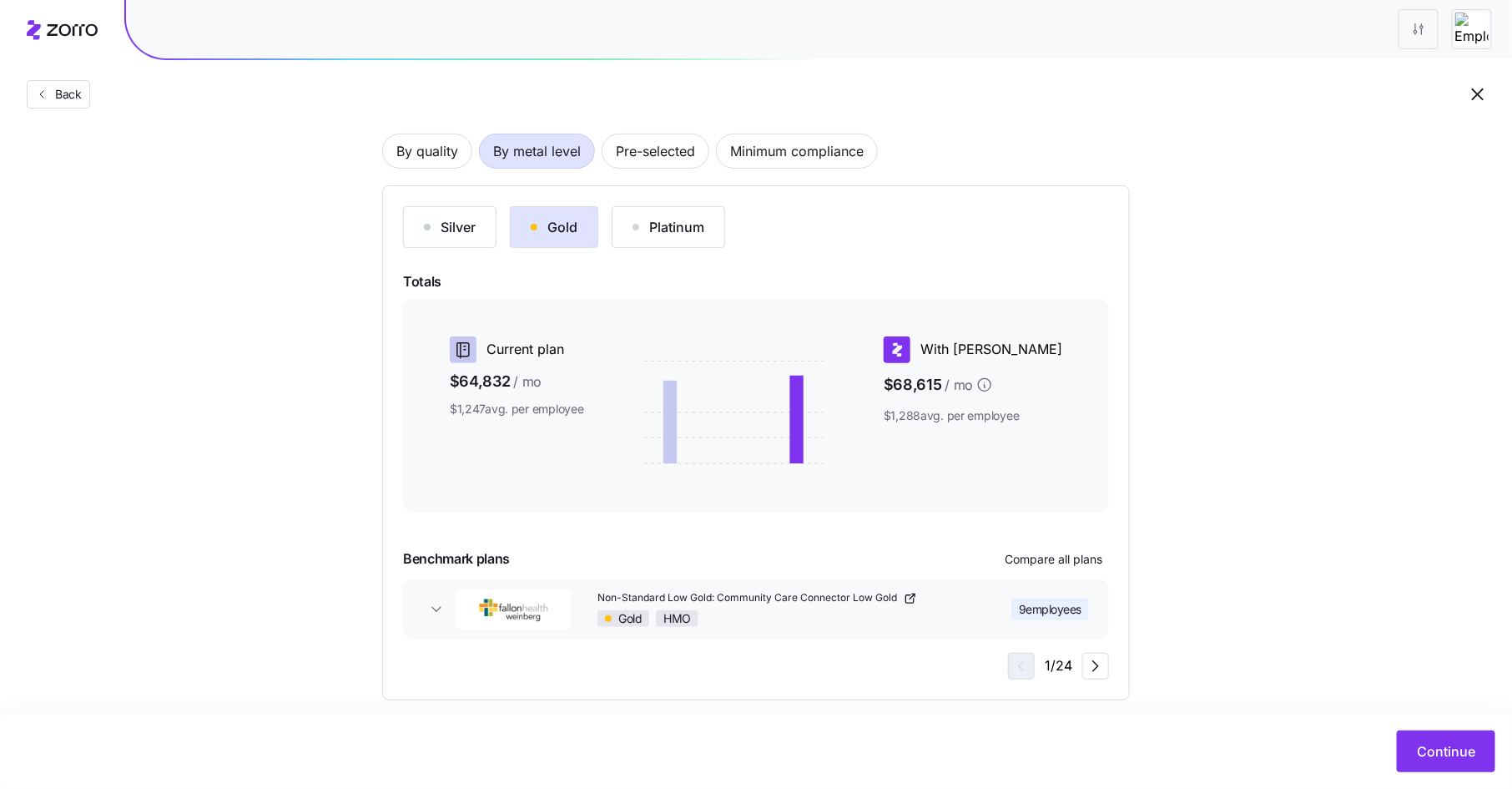
scroll to position [130, 0]
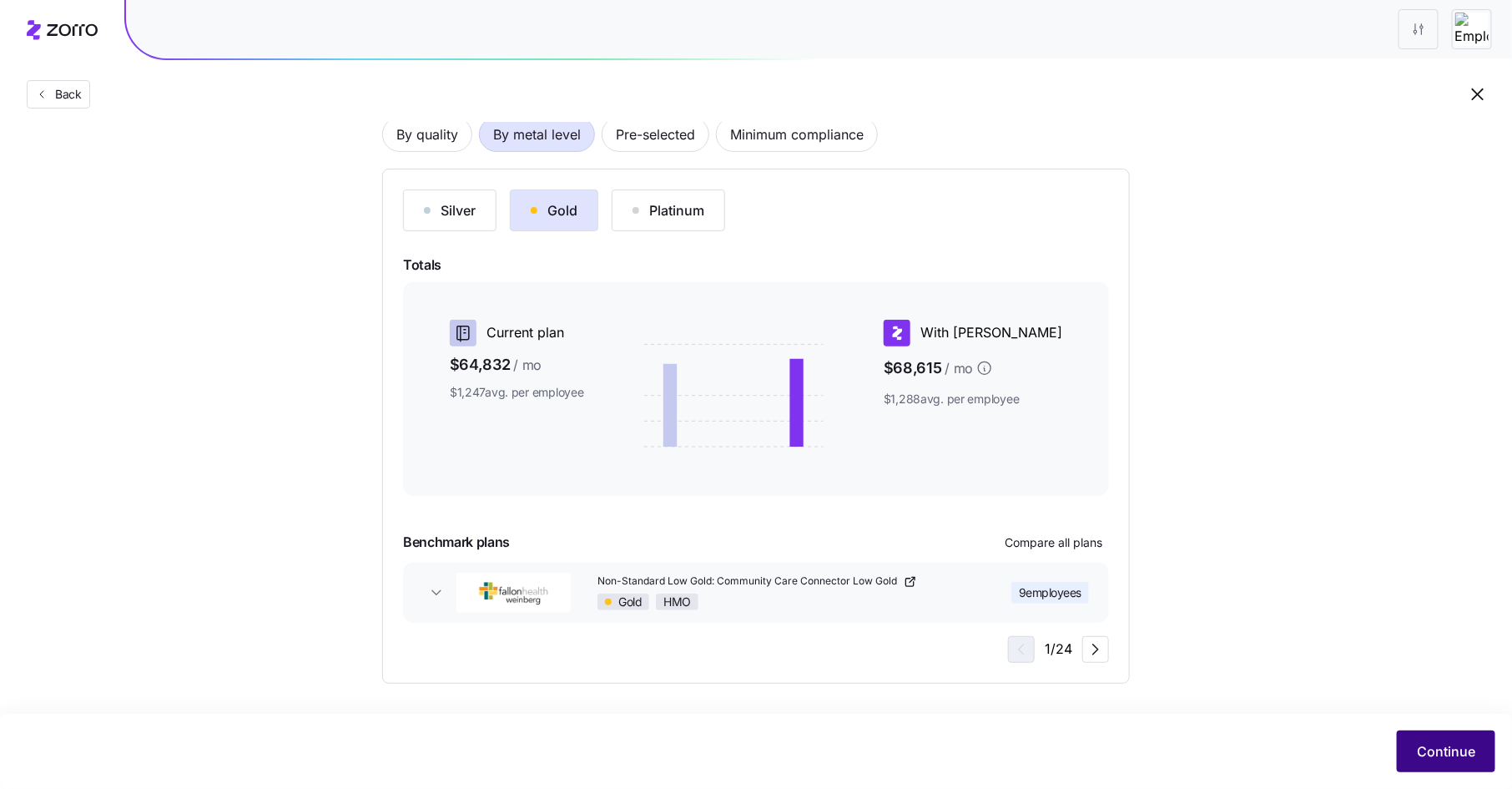
click at [1422, 756] on span "Continue" at bounding box center [1446, 751] width 58 height 20
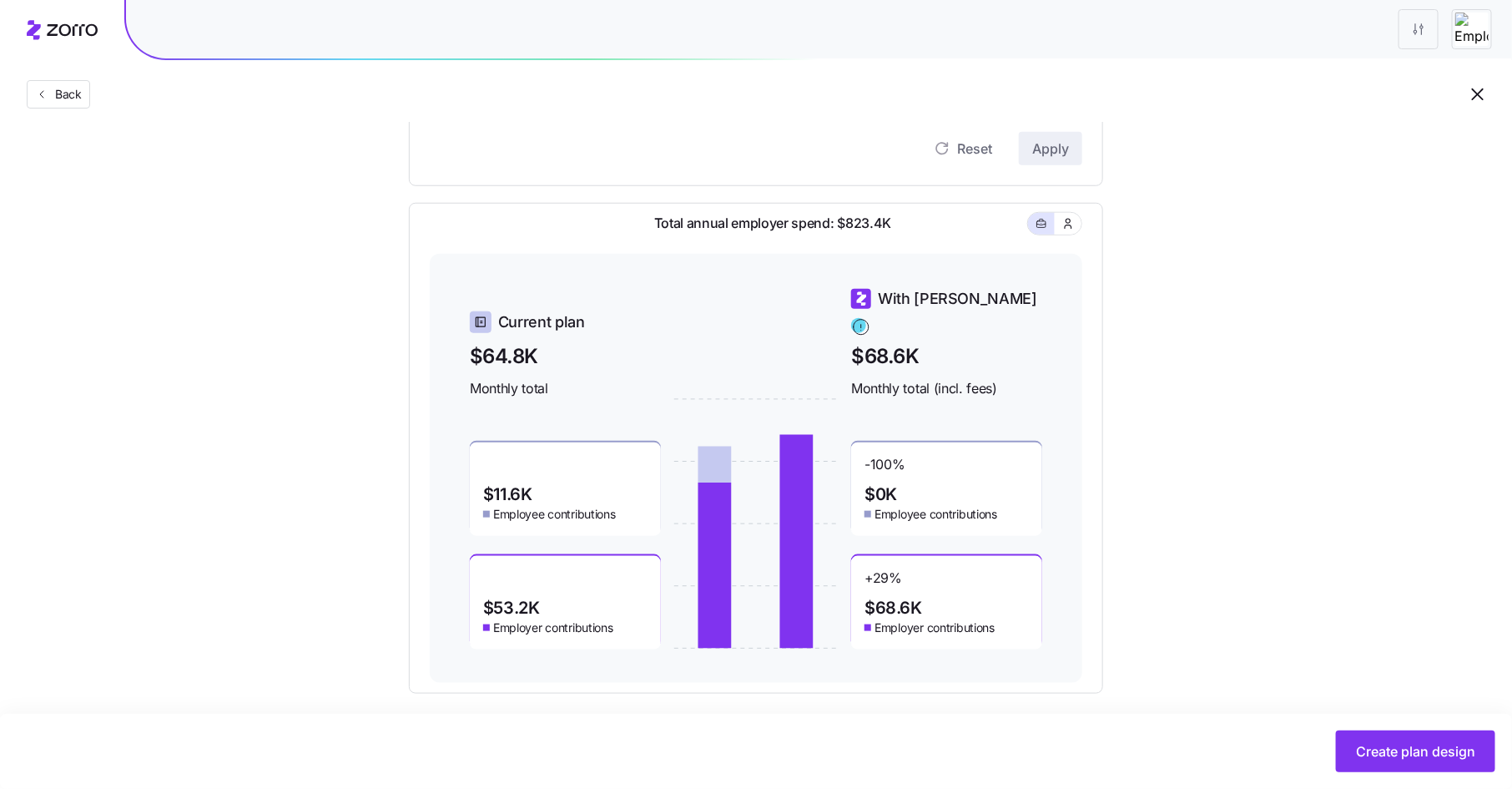
scroll to position [603, 0]
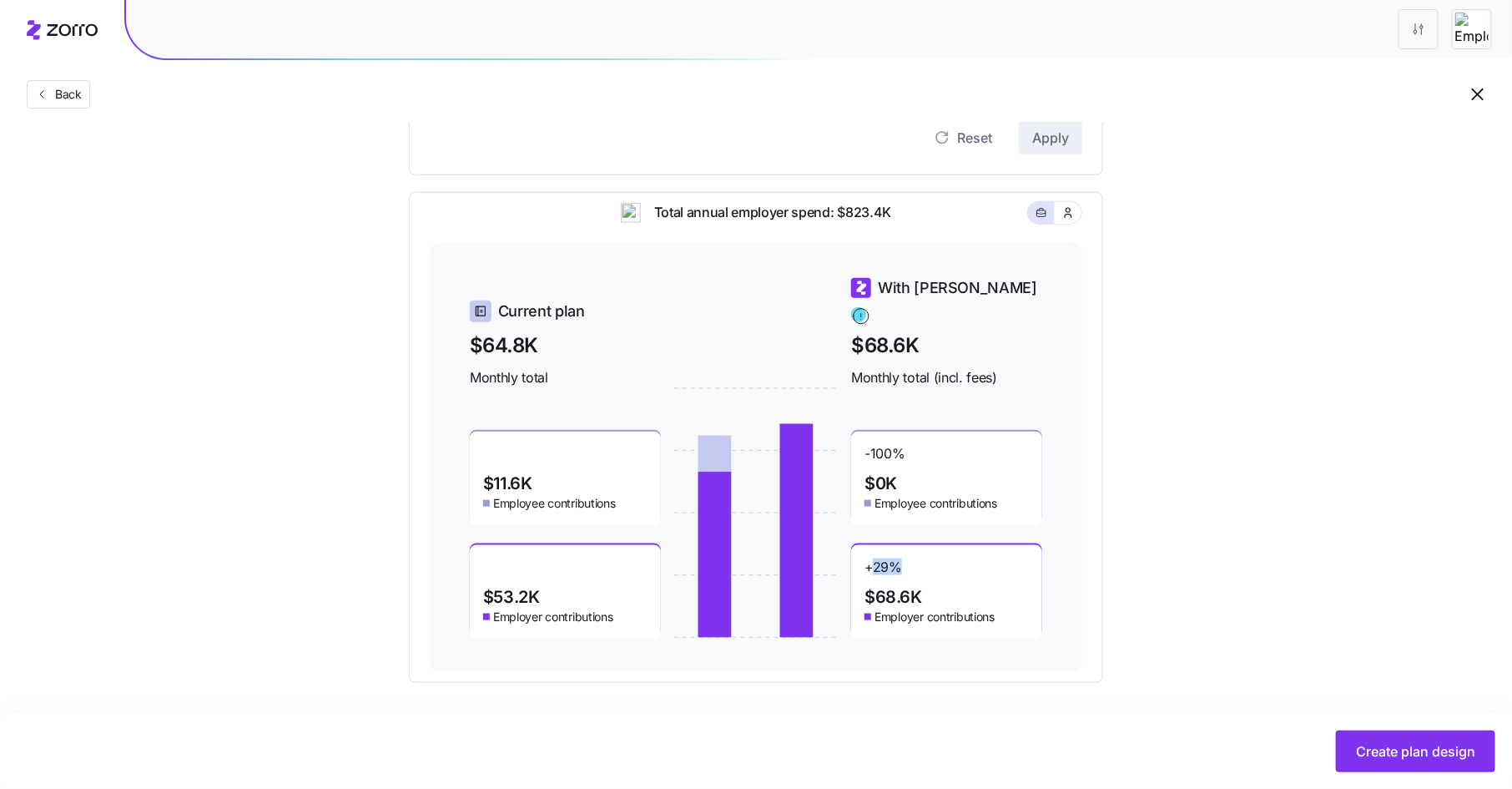
drag, startPoint x: 874, startPoint y: 551, endPoint x: 901, endPoint y: 551, distance: 27.0
click at [901, 559] on span "+ 29 %" at bounding box center [884, 572] width 38 height 27
click at [917, 559] on div "+ 29 % $68.6K Employer contributions" at bounding box center [946, 592] width 191 height 93
click at [1409, 752] on span "Create plan design" at bounding box center [1415, 751] width 119 height 20
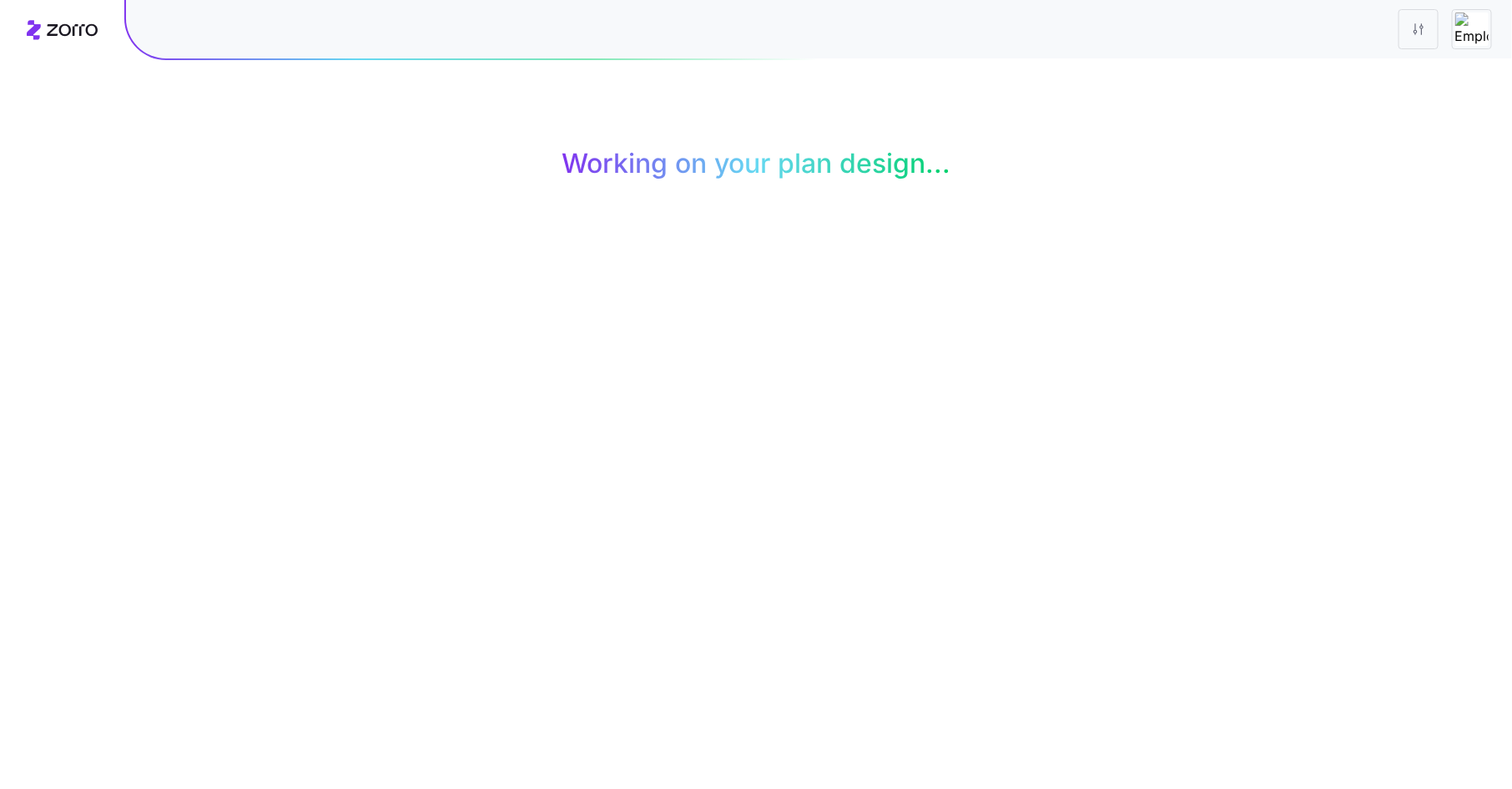
scroll to position [0, 0]
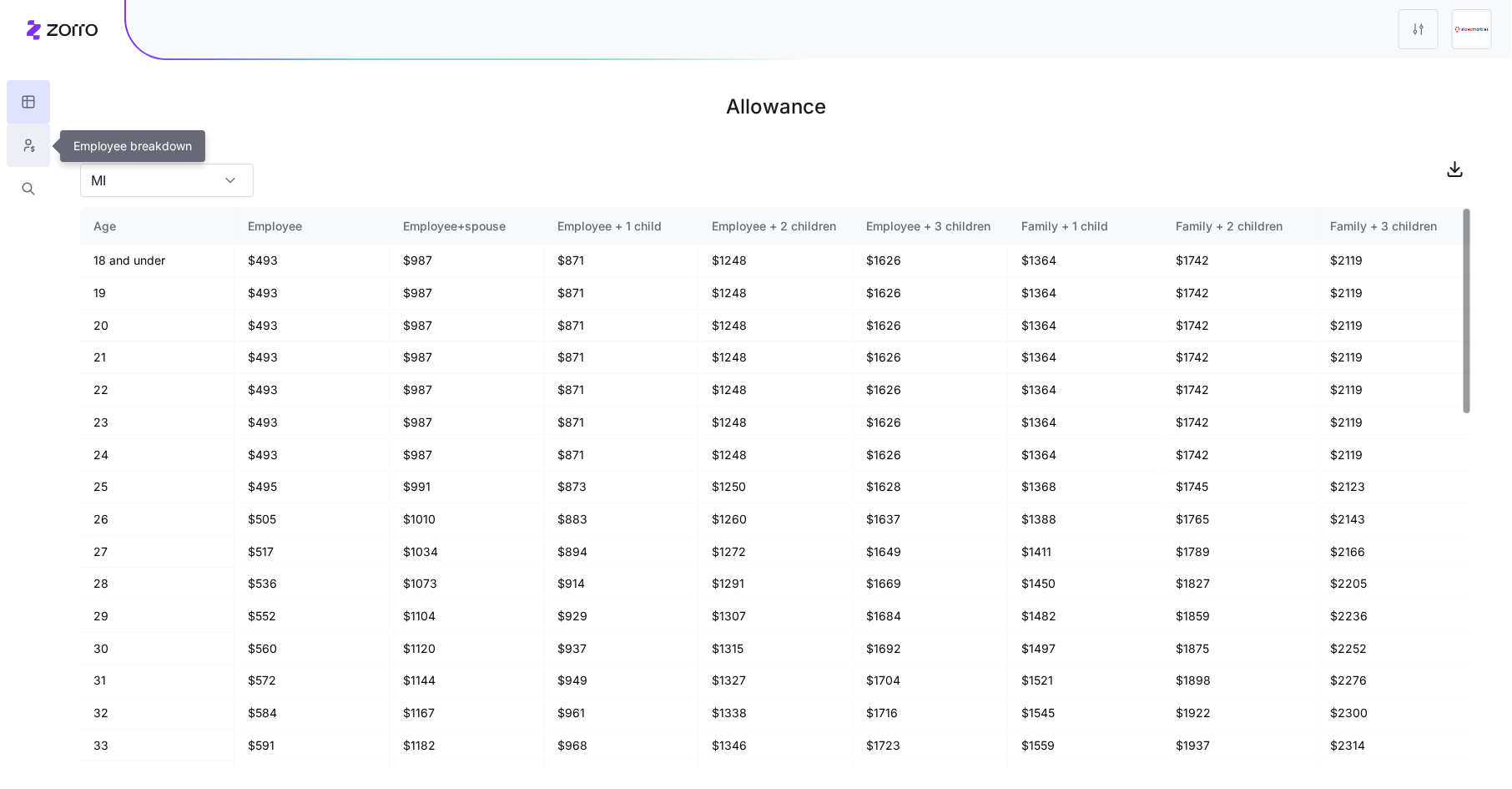
click at [21, 147] on icon "button" at bounding box center [28, 145] width 15 height 17
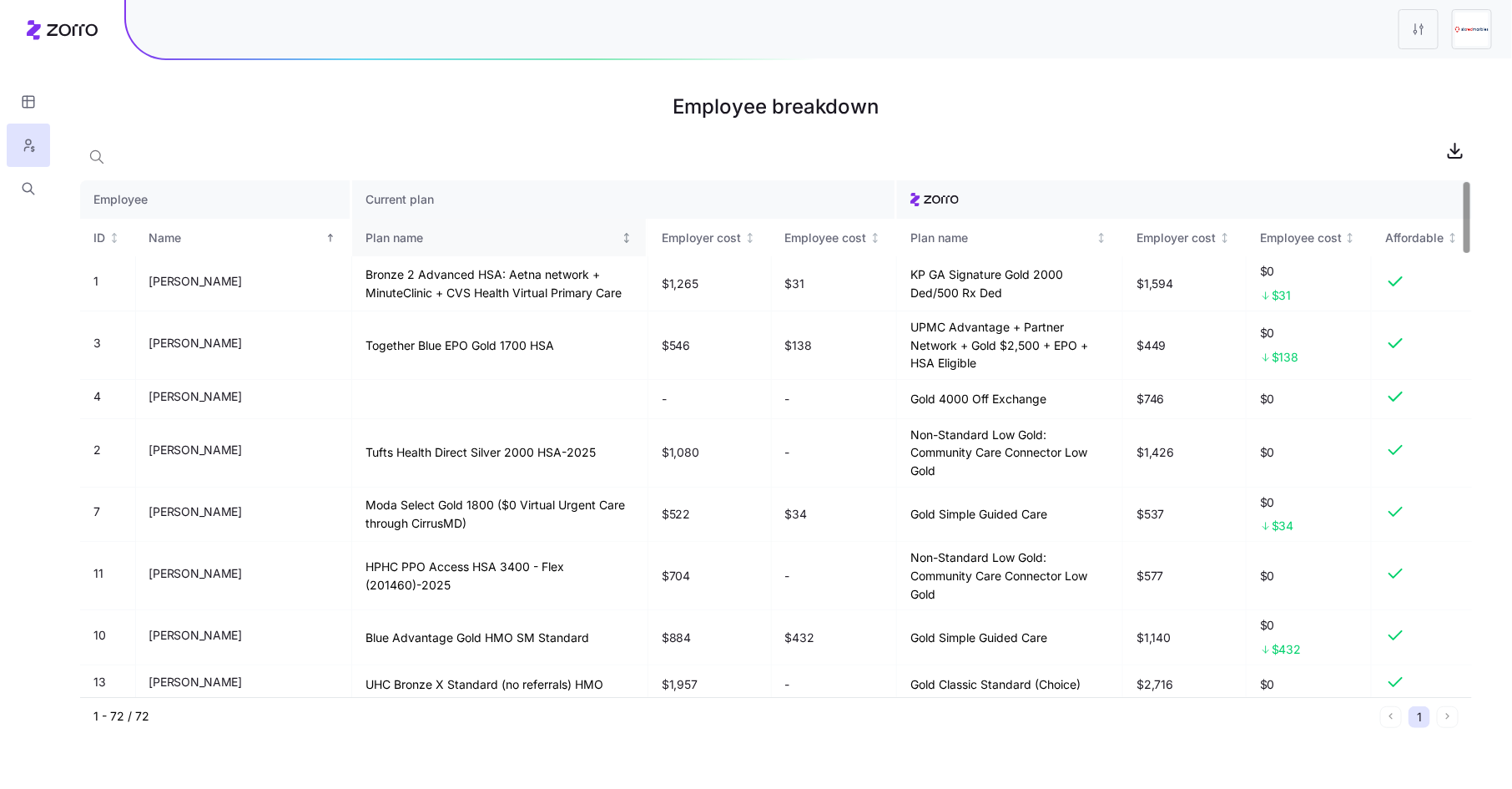
click at [366, 235] on div "Plan name" at bounding box center [492, 238] width 253 height 18
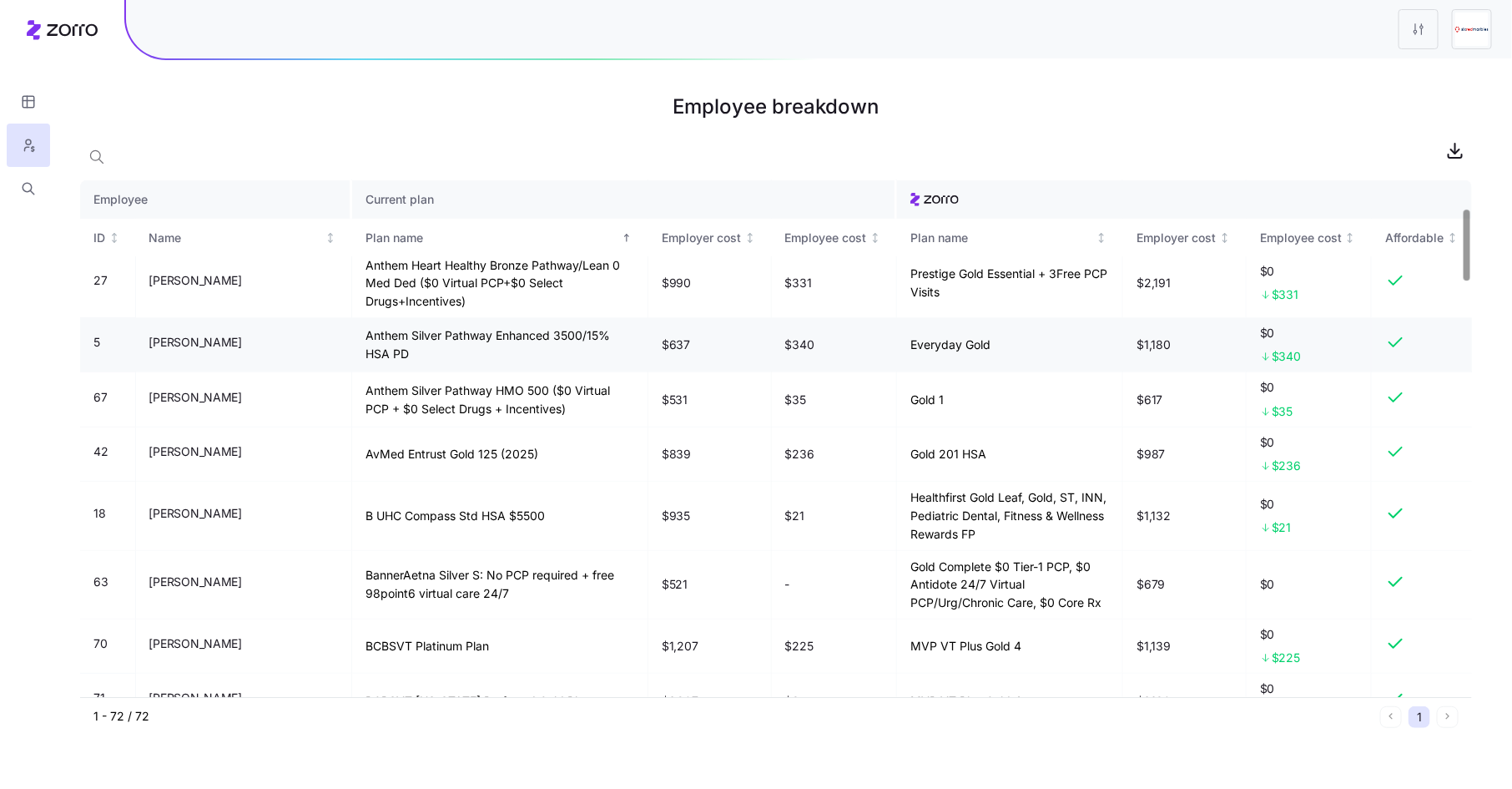
scroll to position [328, 0]
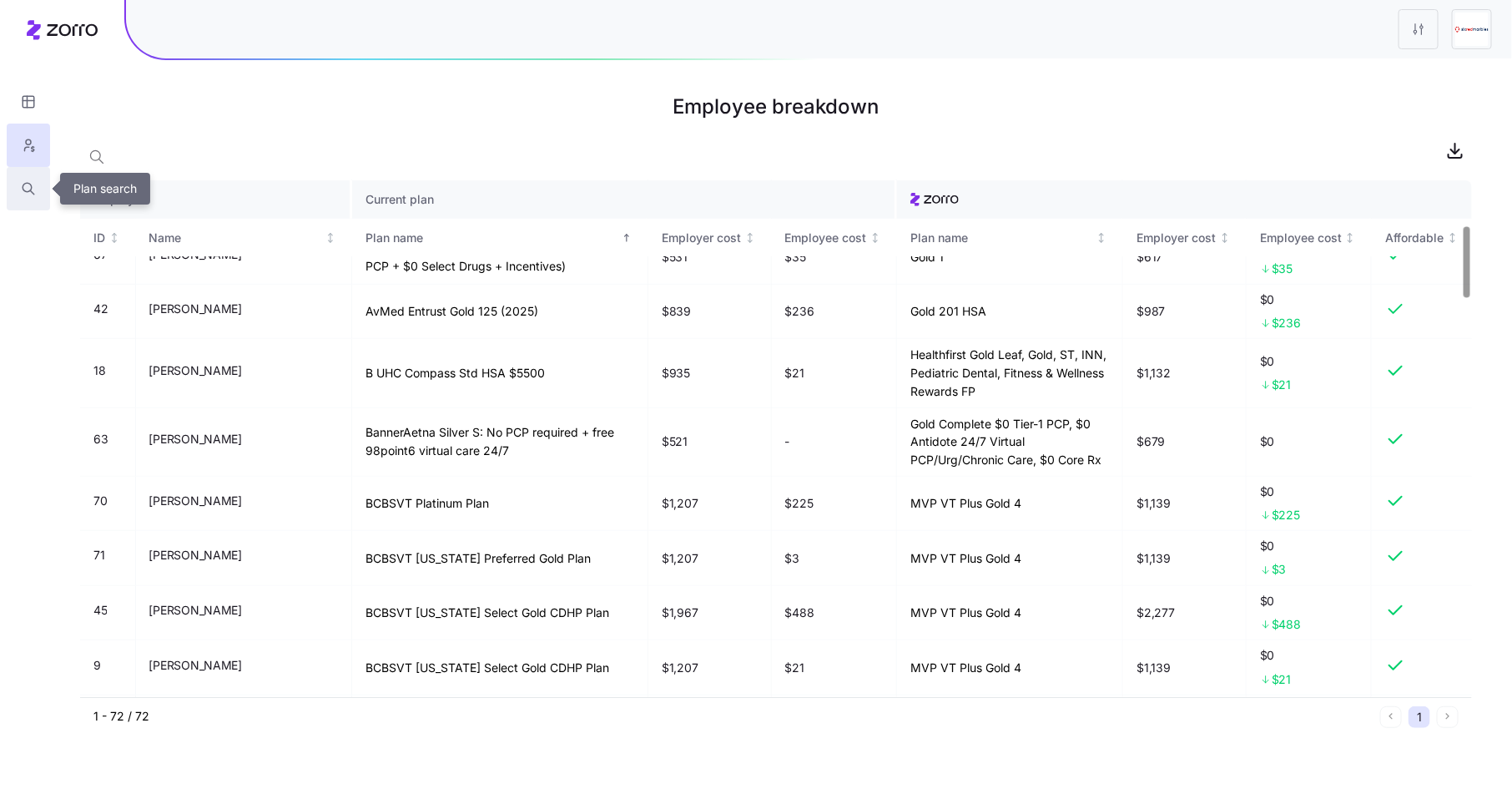
click at [29, 188] on icon "button" at bounding box center [28, 188] width 15 height 17
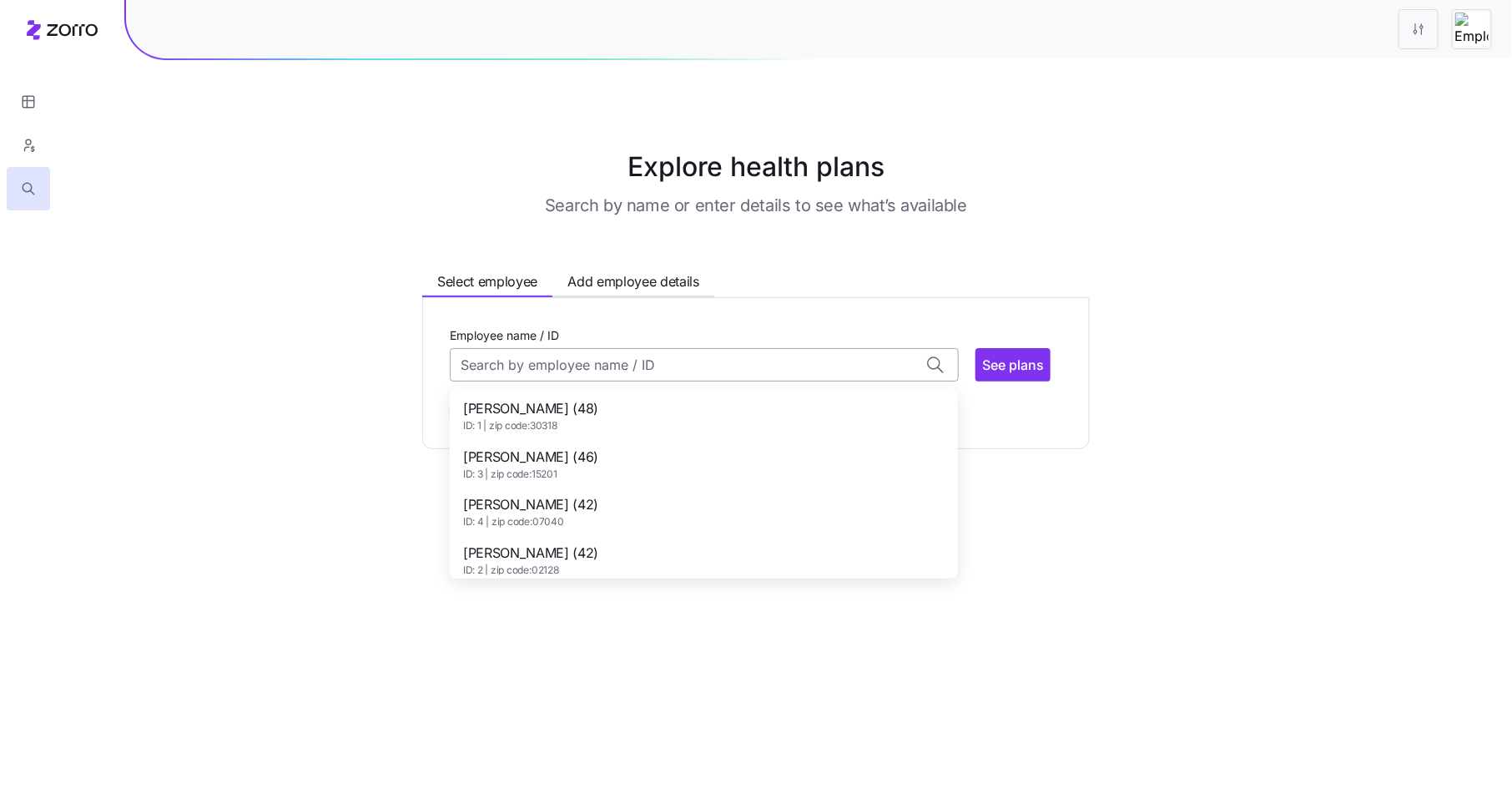
click at [527, 377] on input "Employee name / ID" at bounding box center [704, 364] width 509 height 33
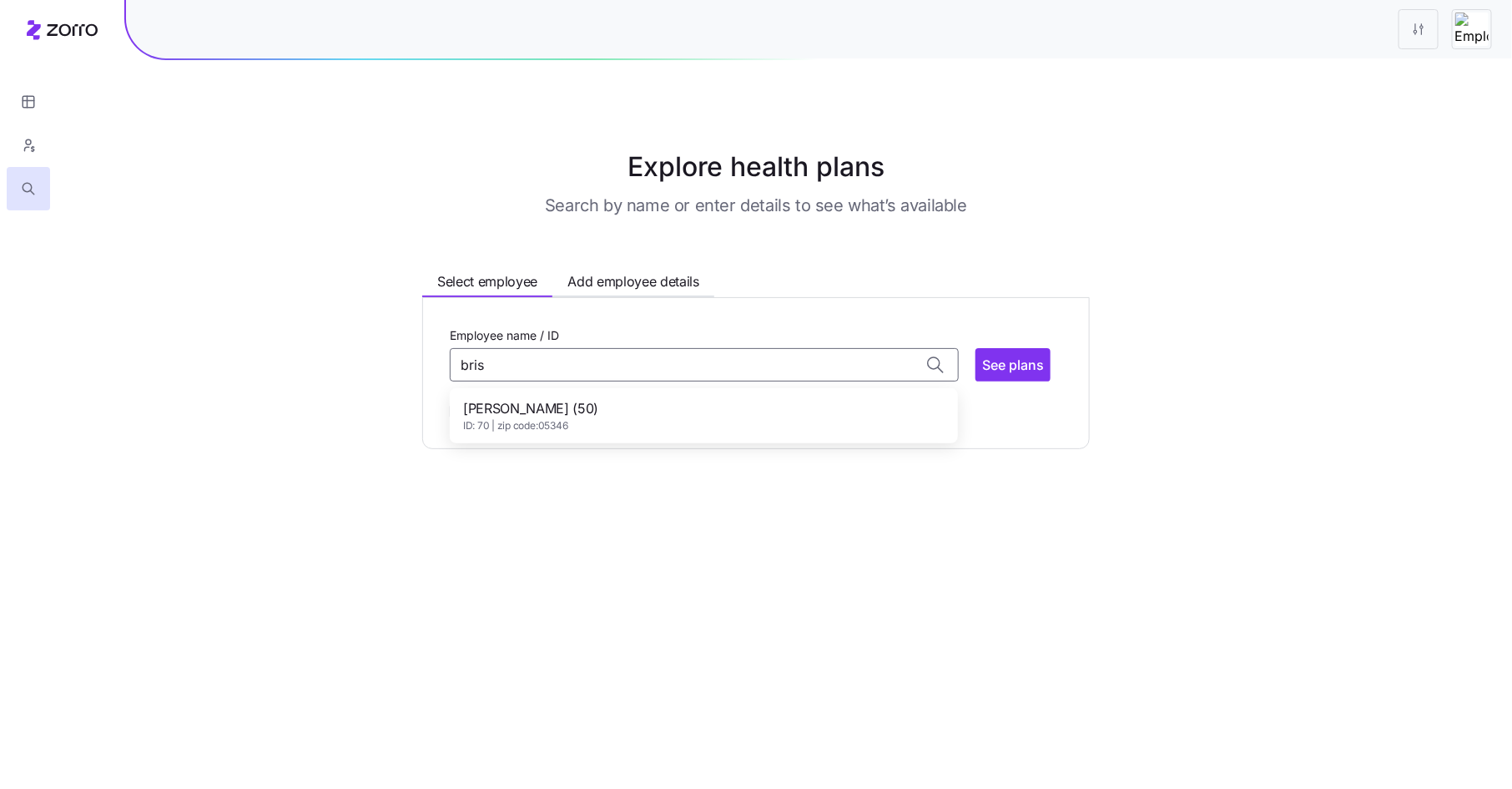
click at [565, 405] on span "William Bristol (50)" at bounding box center [531, 408] width 135 height 21
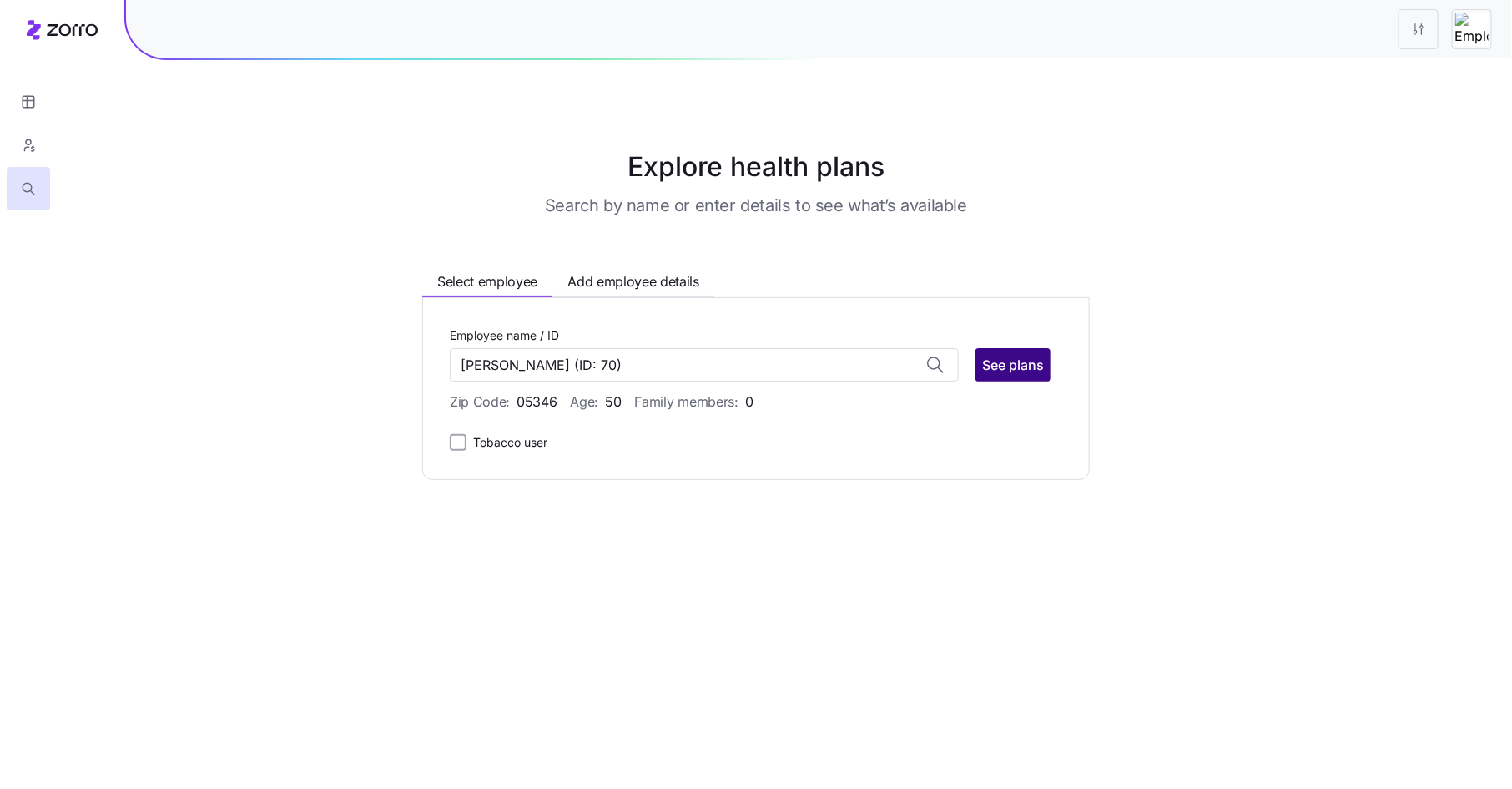
type input "William Bristol"
click at [1018, 358] on span "See plans" at bounding box center [1013, 365] width 62 height 20
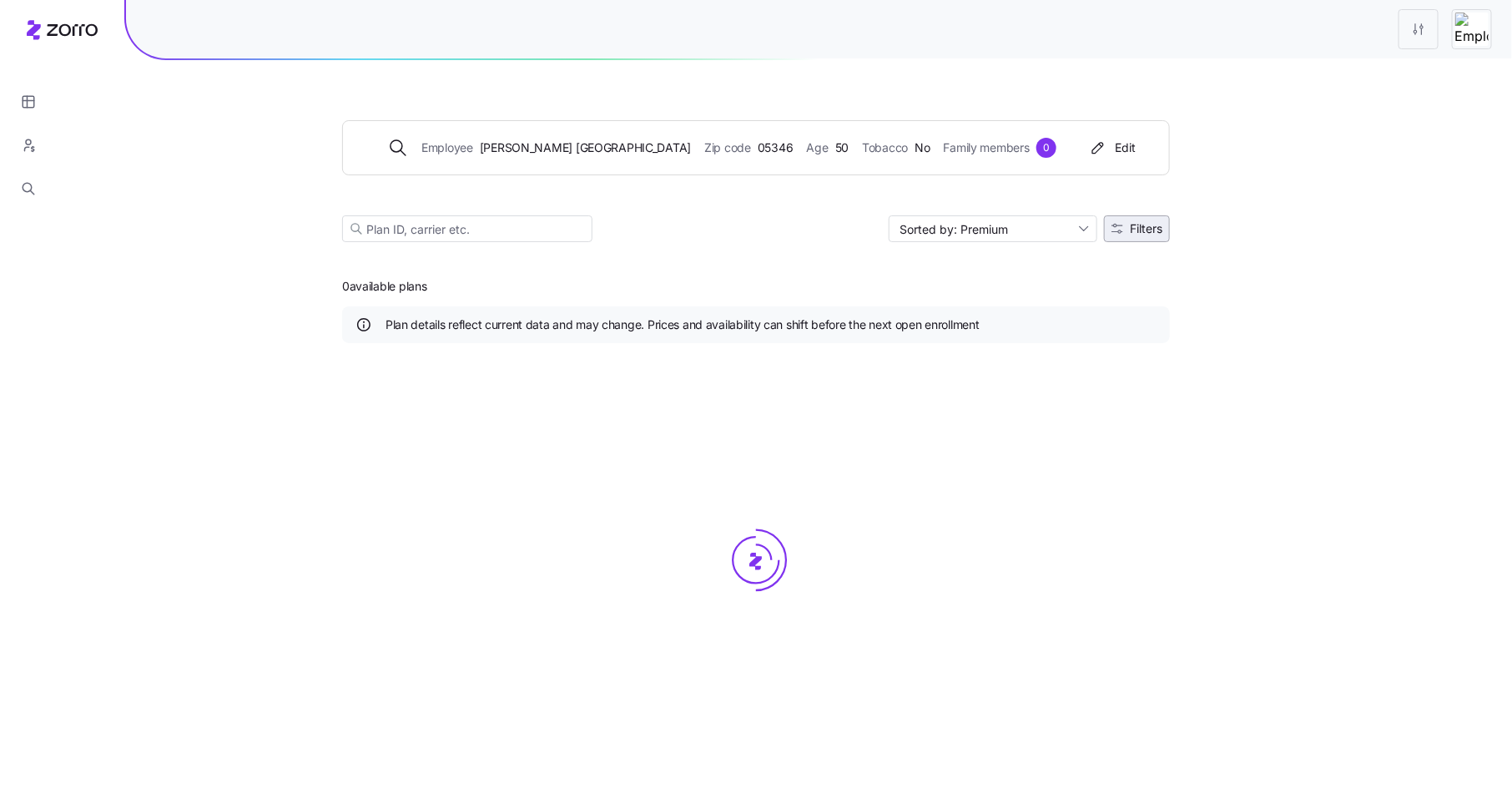
click at [1152, 223] on span "Filters" at bounding box center [1146, 229] width 32 height 12
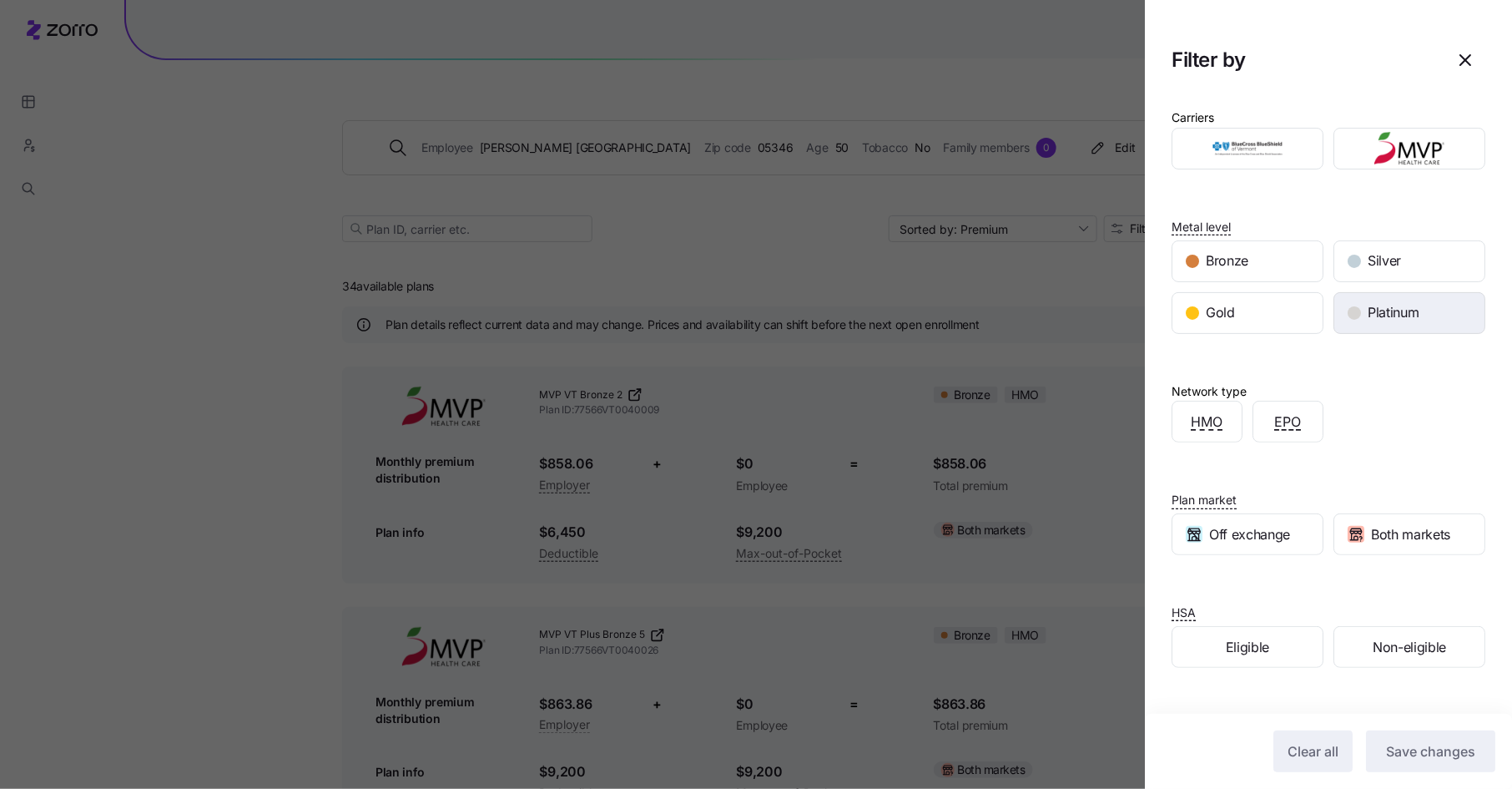
click at [1382, 312] on span "Platinum" at bounding box center [1393, 312] width 51 height 21
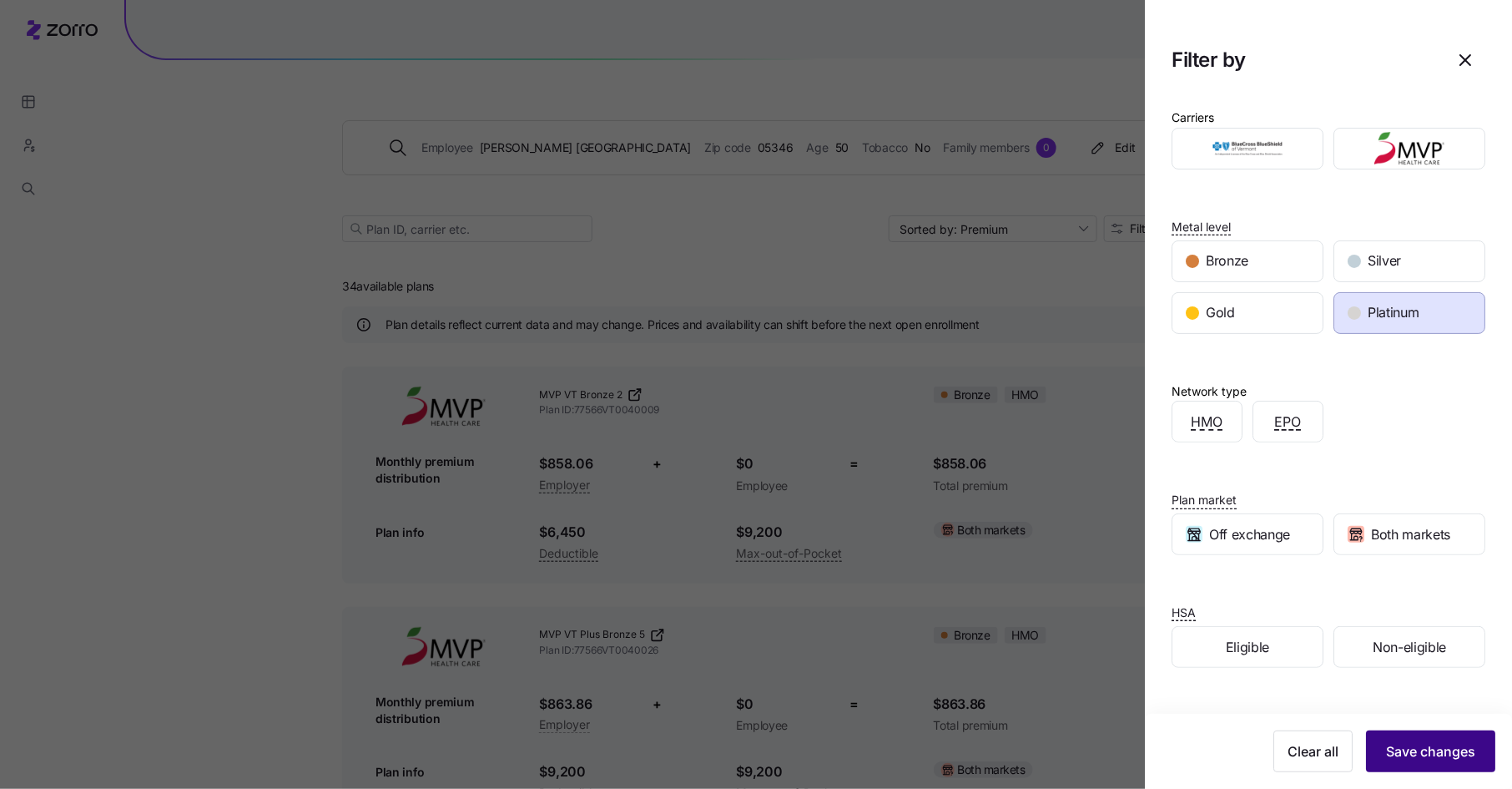
click at [1418, 756] on span "Save changes" at bounding box center [1430, 751] width 90 height 20
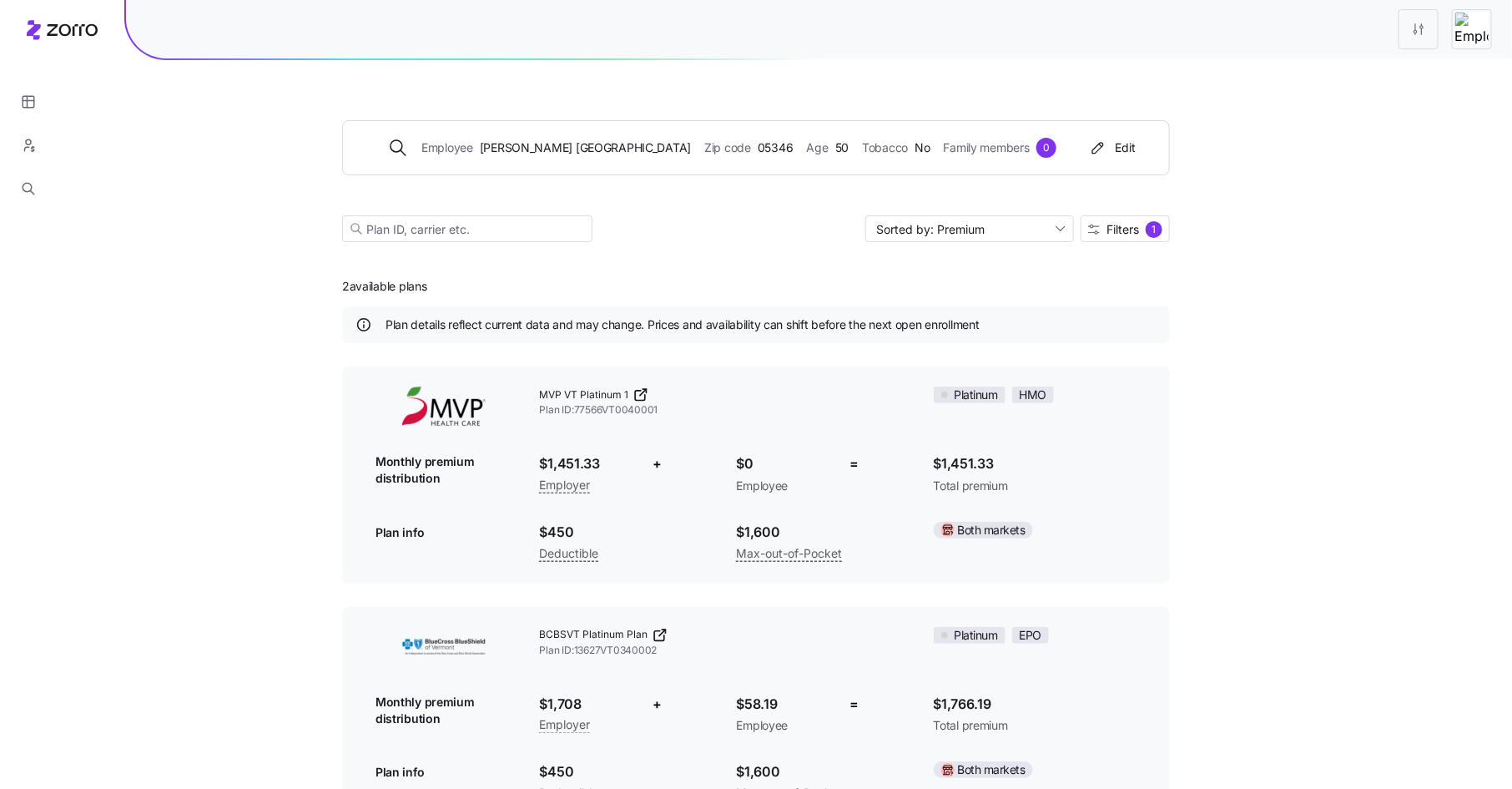
scroll to position [57, 0]
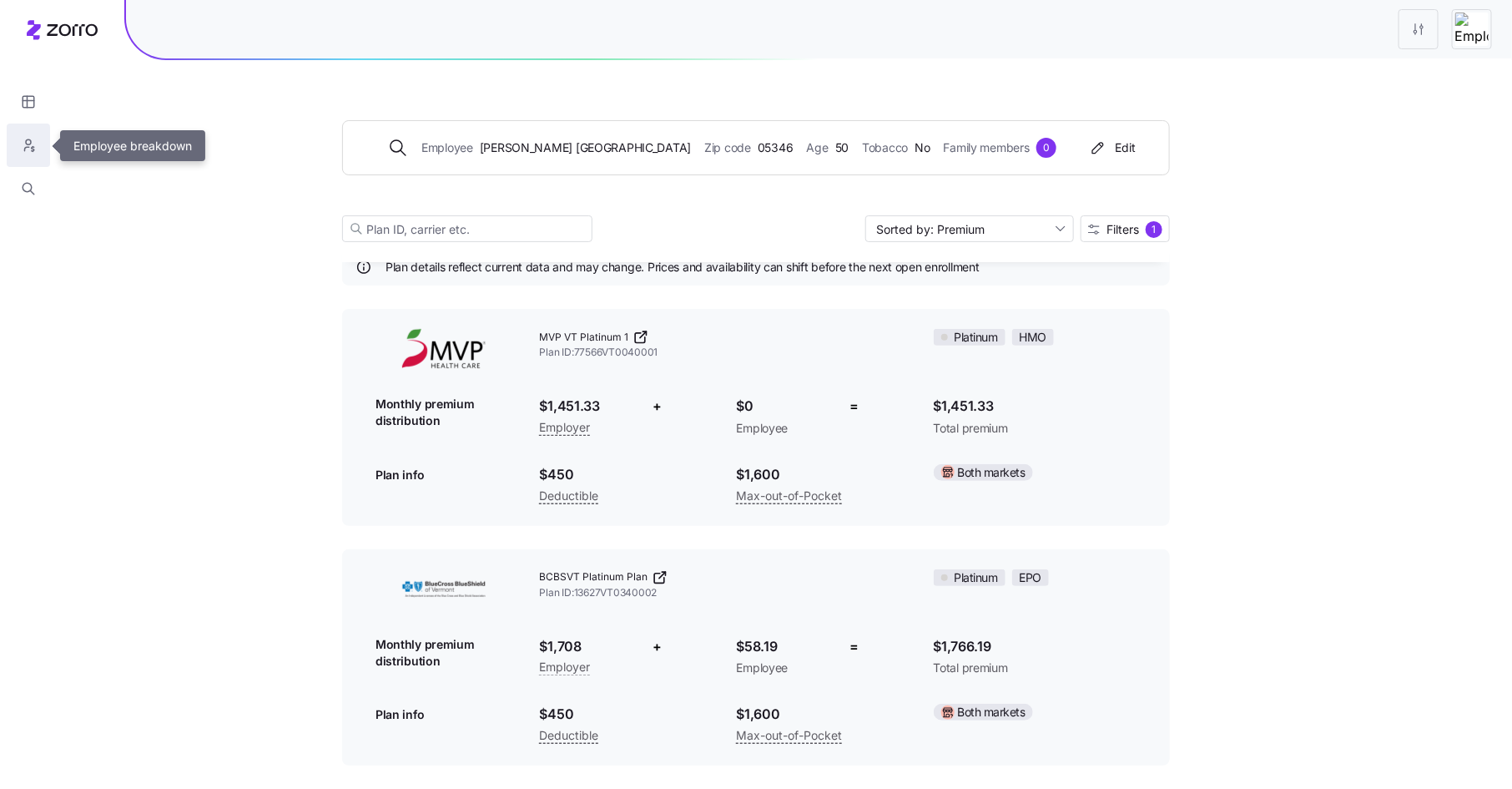
click at [30, 150] on icon "button" at bounding box center [28, 145] width 15 height 17
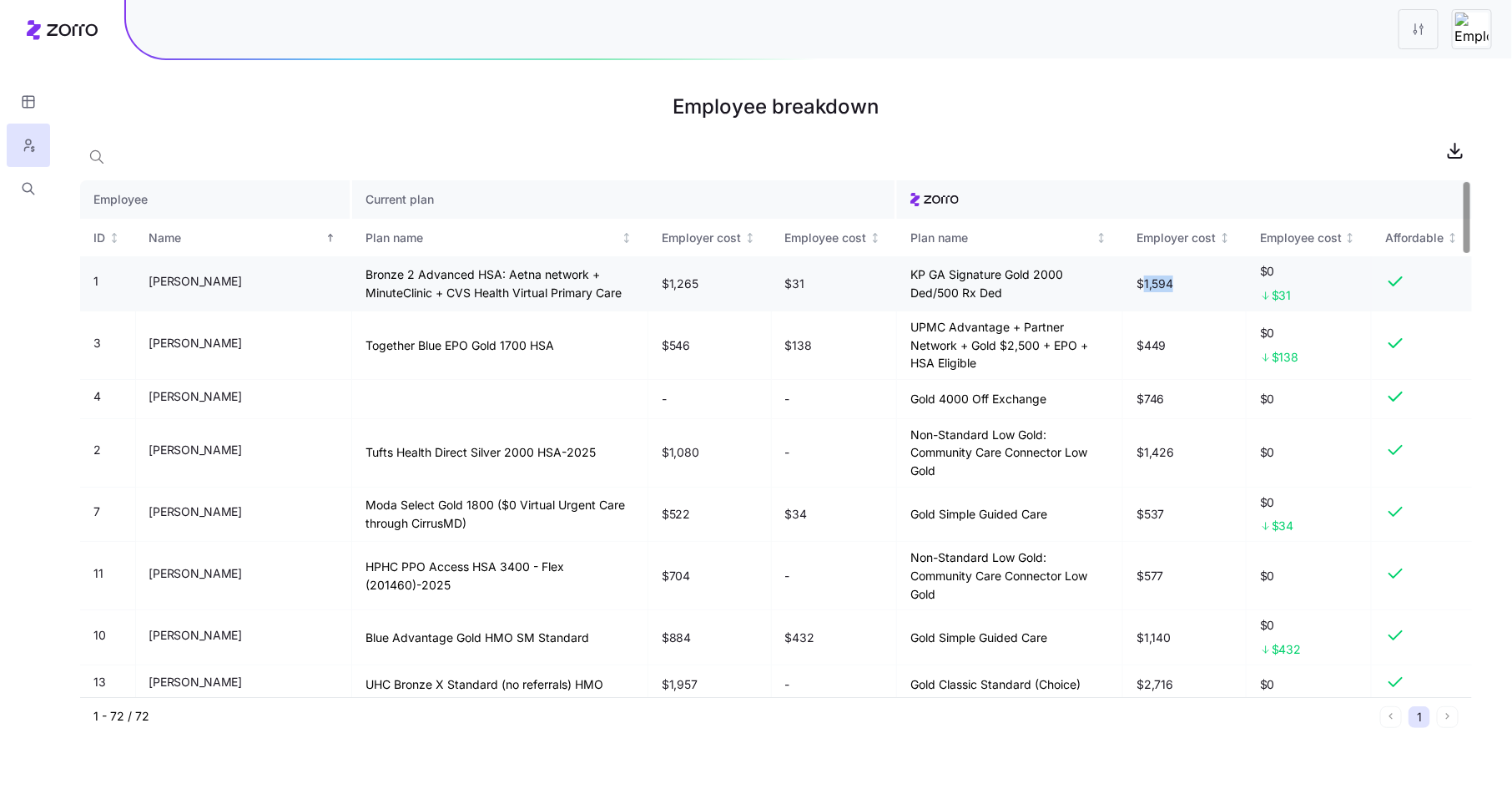
drag, startPoint x: 1145, startPoint y: 284, endPoint x: 1177, endPoint y: 284, distance: 32.0
click at [1177, 284] on td "$1,594" at bounding box center [1185, 283] width 124 height 55
click at [1193, 93] on h1 "Employee breakdown" at bounding box center [775, 107] width 1392 height 40
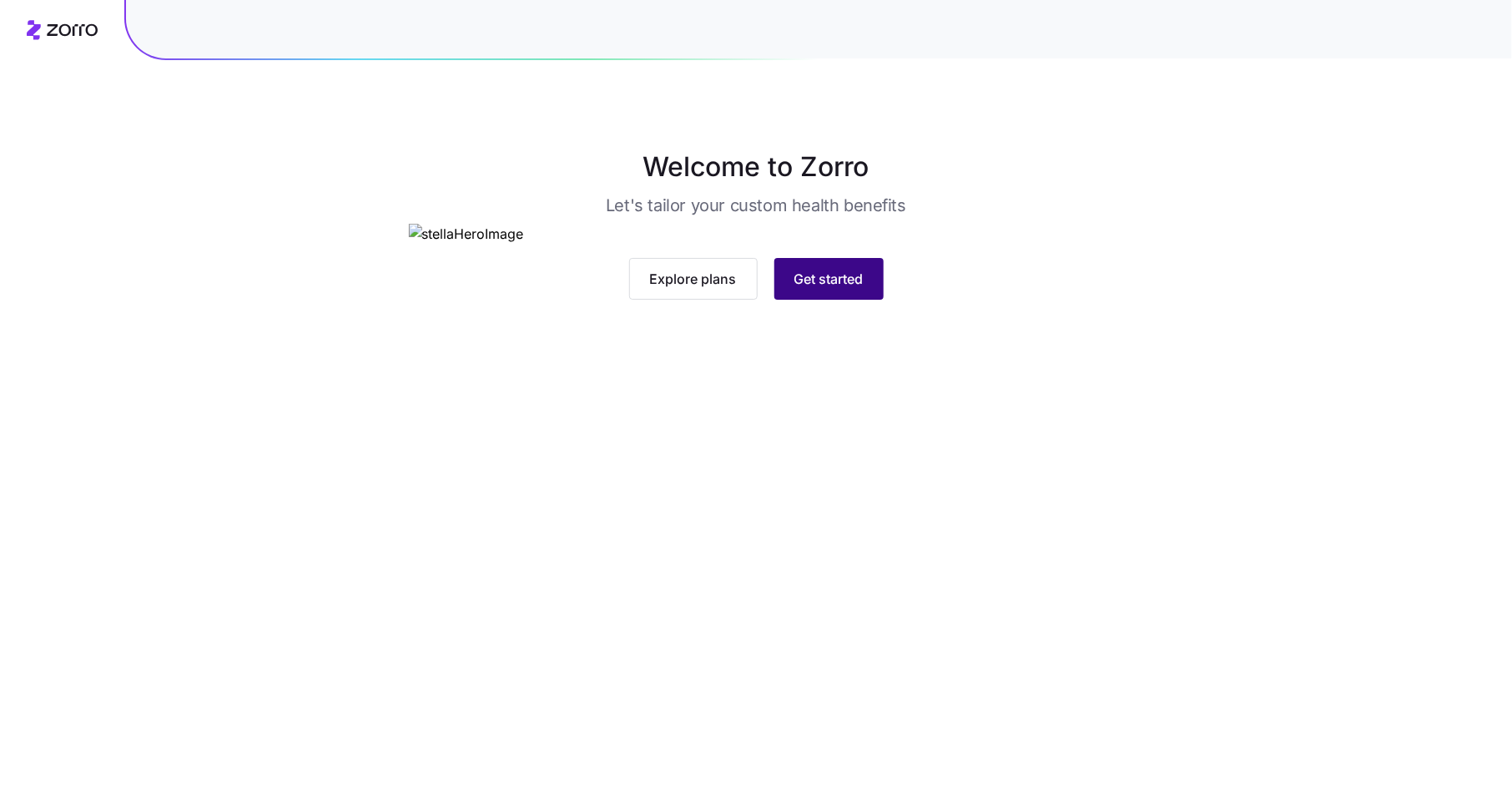
click at [833, 289] on span "Get started" at bounding box center [828, 279] width 69 height 20
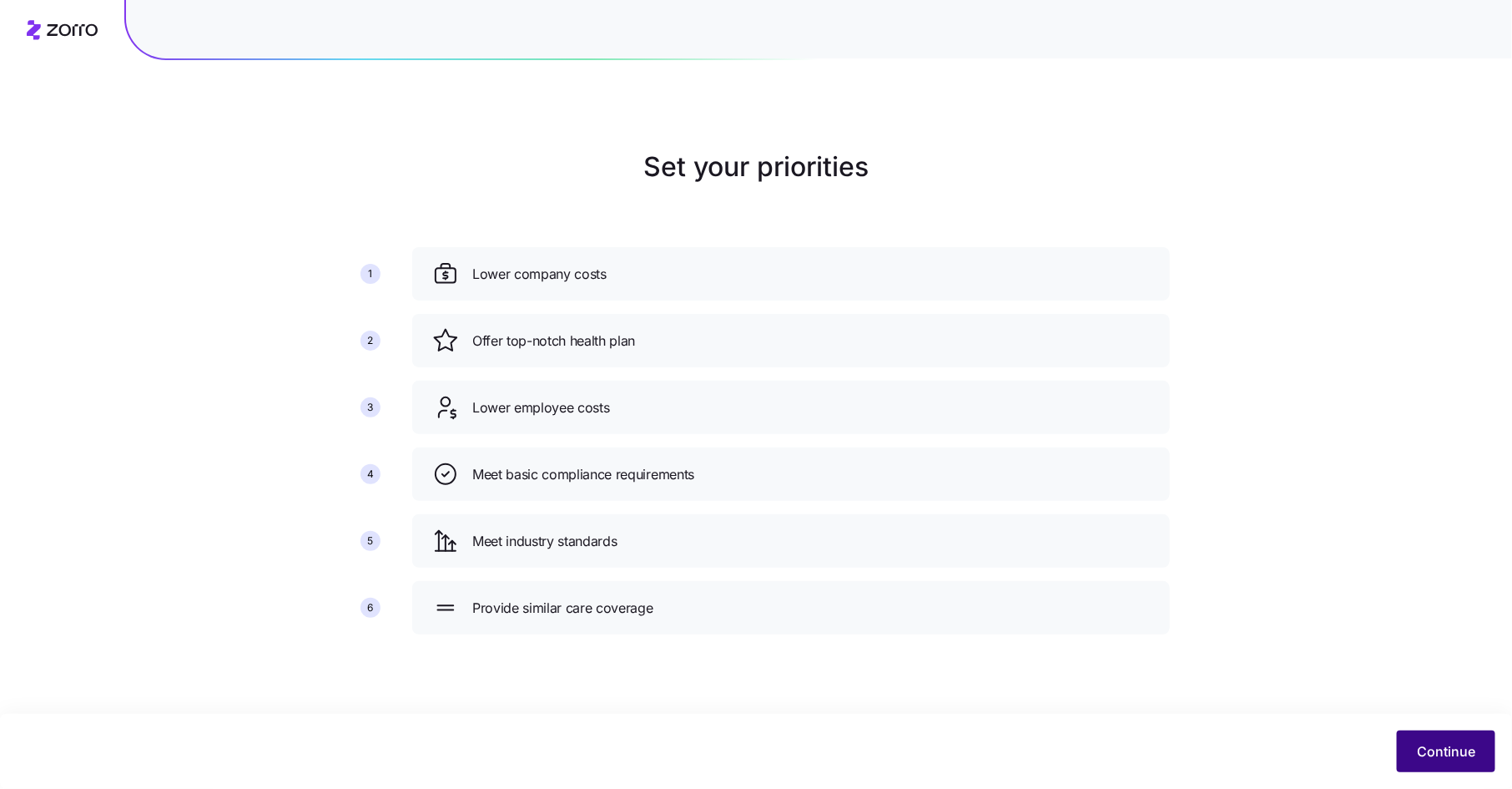
click at [1439, 748] on span "Continue" at bounding box center [1446, 751] width 58 height 20
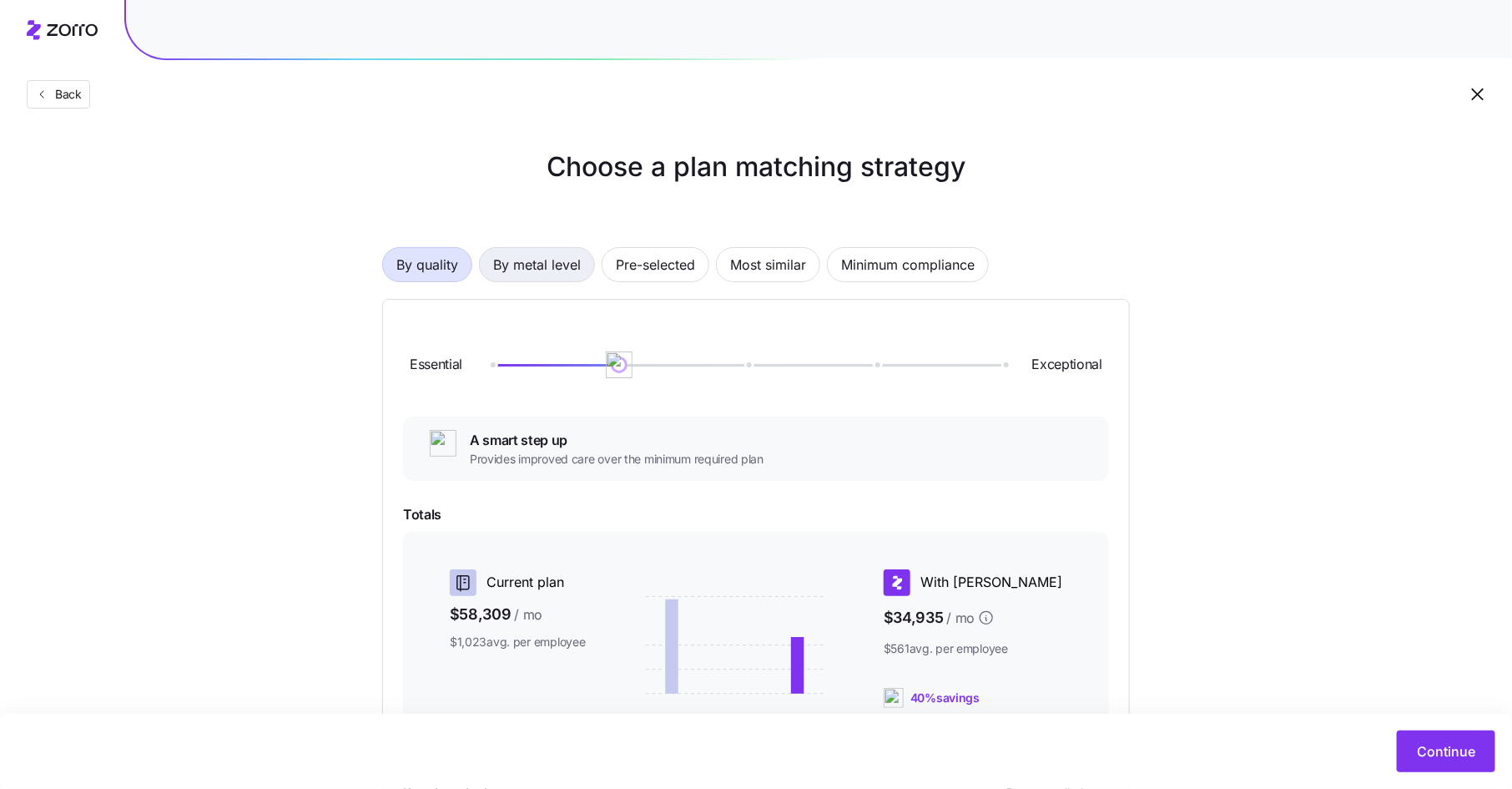
click at [549, 260] on span "By metal level" at bounding box center [537, 264] width 88 height 33
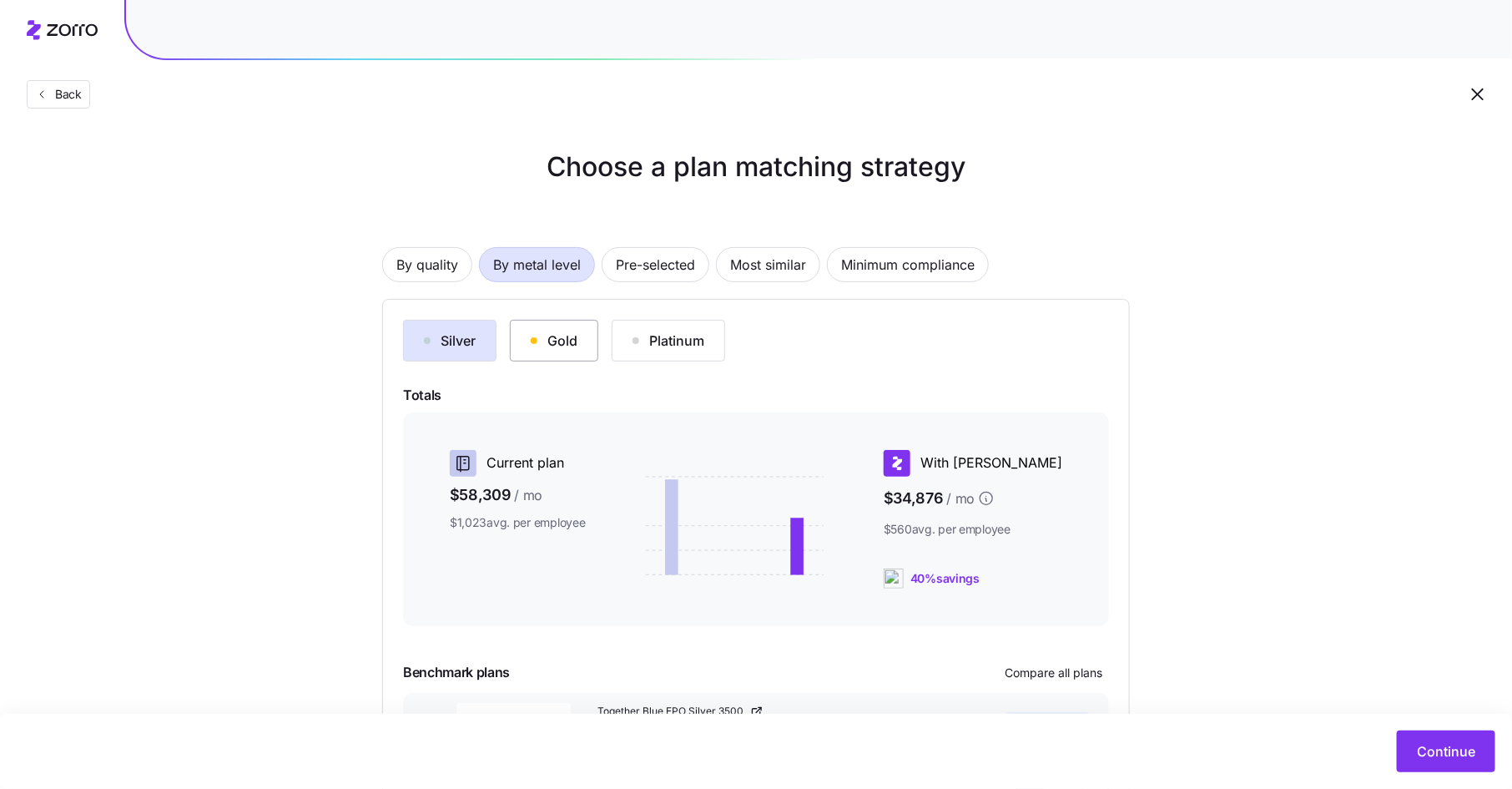
click at [550, 336] on div "Gold" at bounding box center [554, 341] width 47 height 20
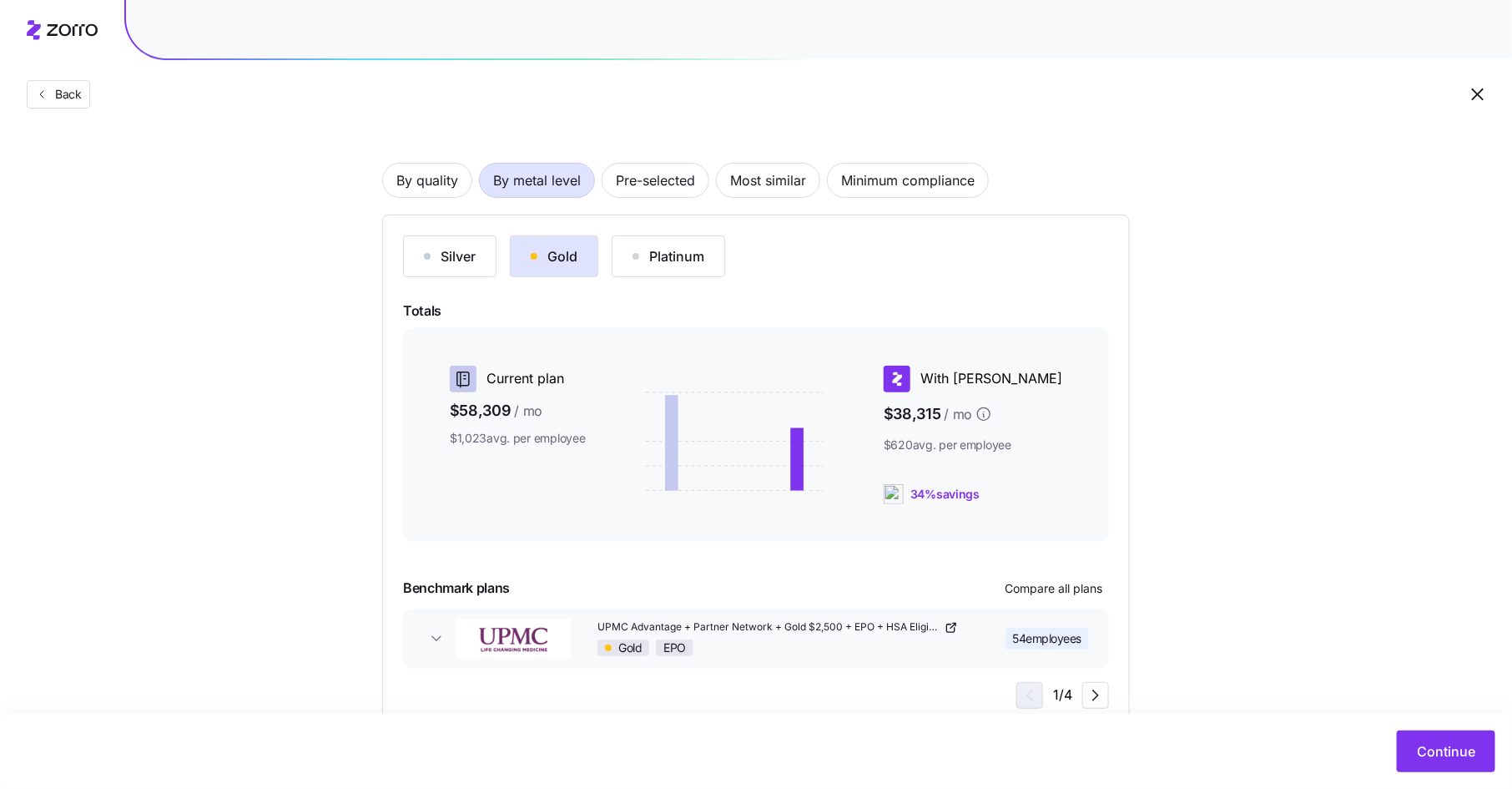
scroll to position [130, 0]
